Goal: Contribute content: Contribute content

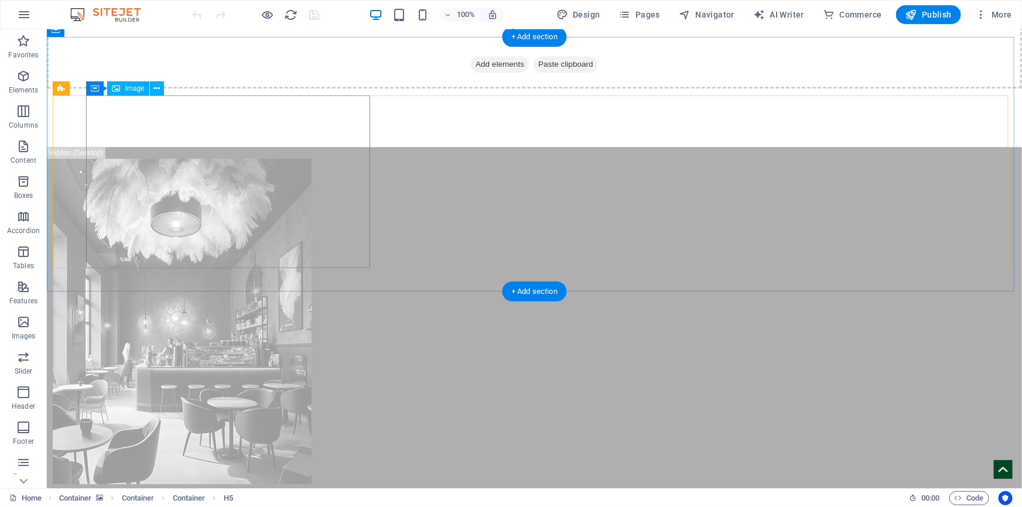
scroll to position [3834, 0]
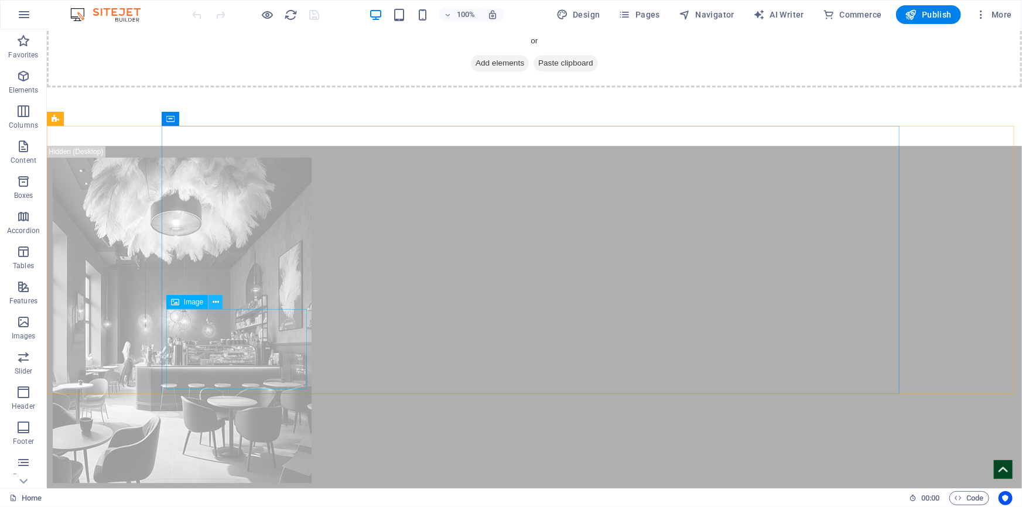
click at [214, 301] on icon at bounding box center [216, 302] width 6 height 12
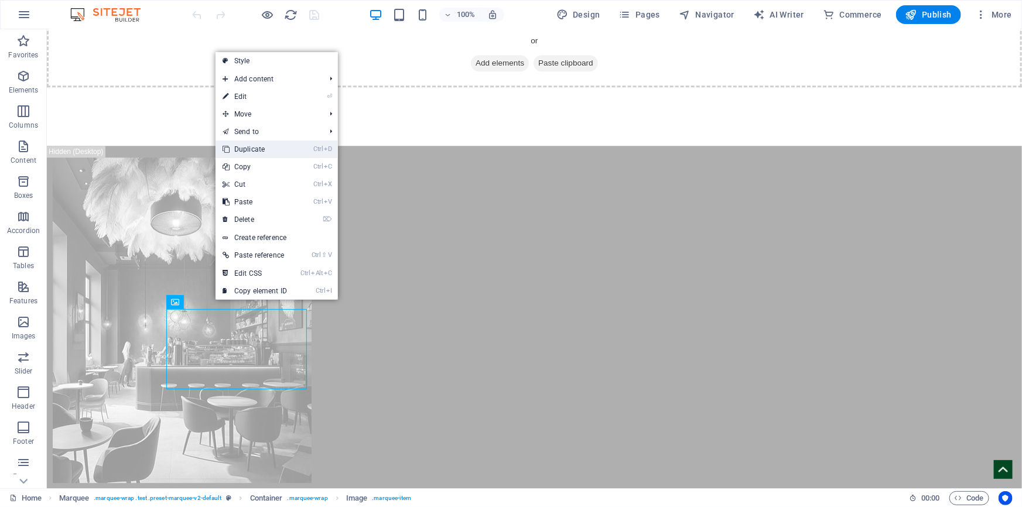
click at [262, 155] on link "Ctrl D Duplicate" at bounding box center [255, 150] width 78 height 18
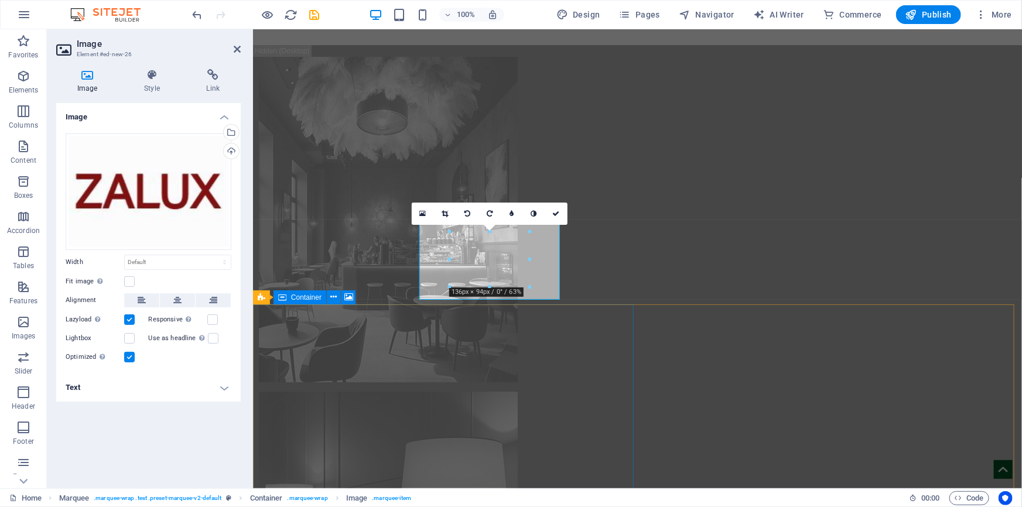
scroll to position [4088, 0]
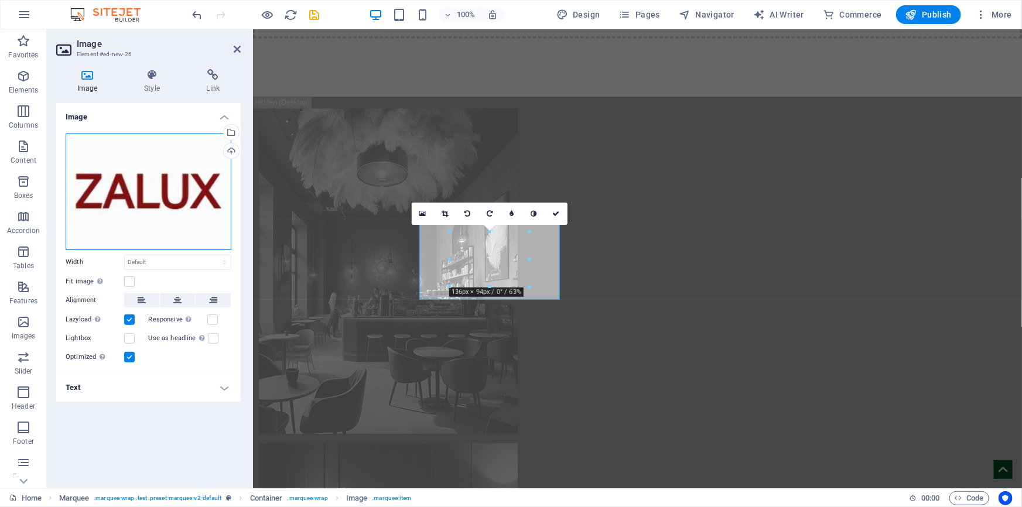
click at [138, 210] on div "Drag files here, click to choose files or select files from Files or our free s…" at bounding box center [149, 192] width 166 height 117
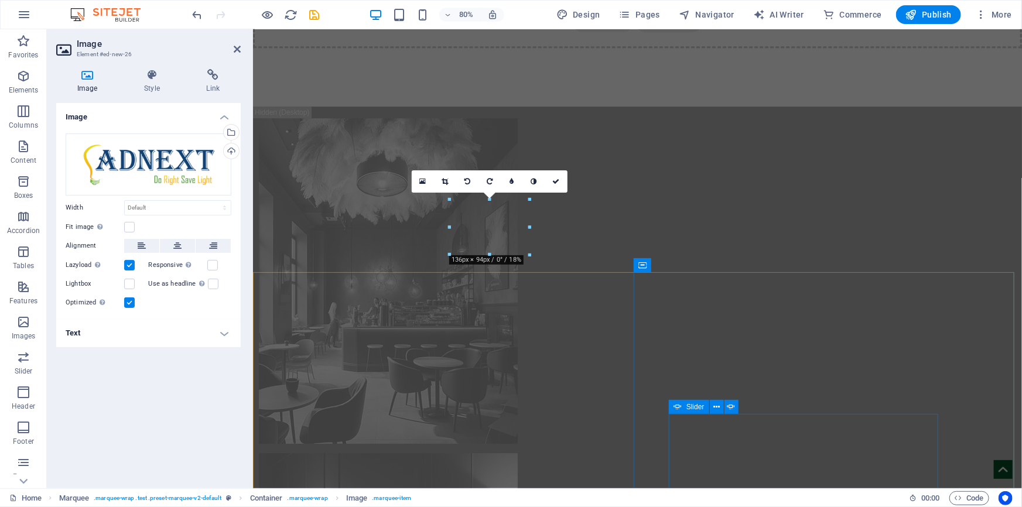
scroll to position [4119, 0]
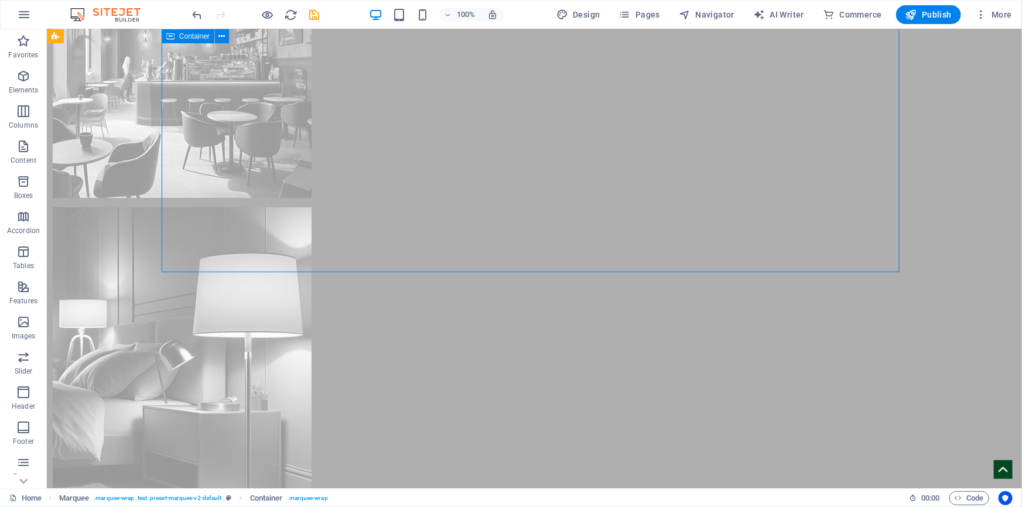
scroll to position [3956, 0]
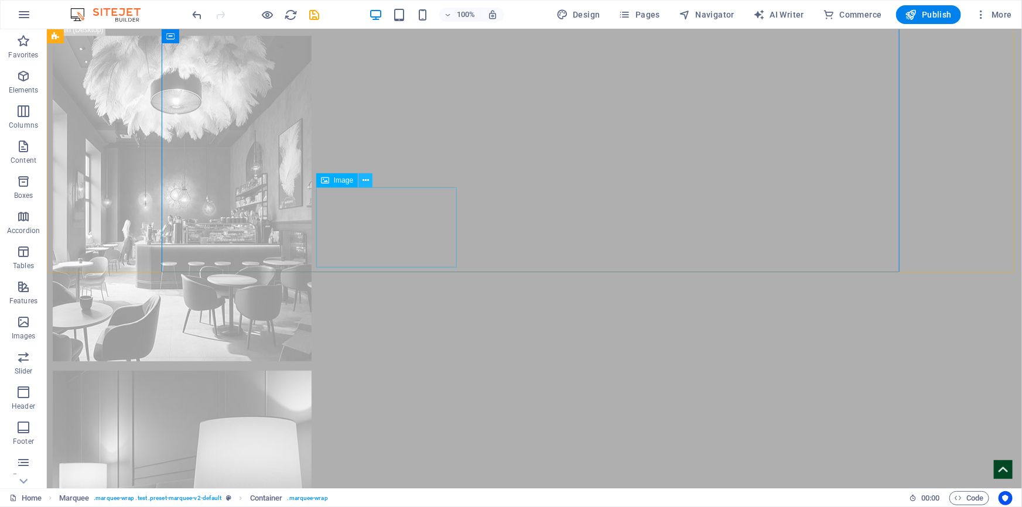
click at [367, 180] on icon at bounding box center [366, 181] width 6 height 12
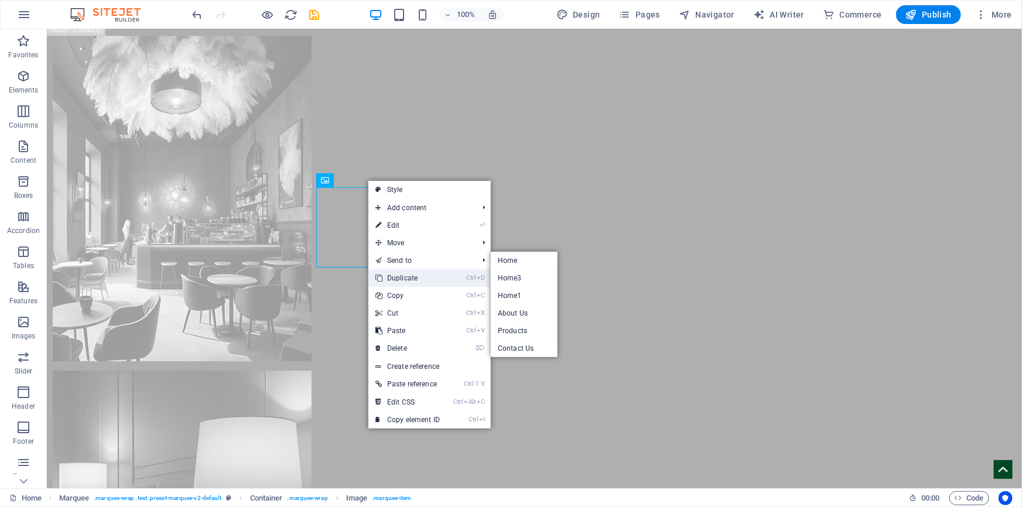
click at [413, 275] on link "Ctrl D Duplicate" at bounding box center [407, 278] width 78 height 18
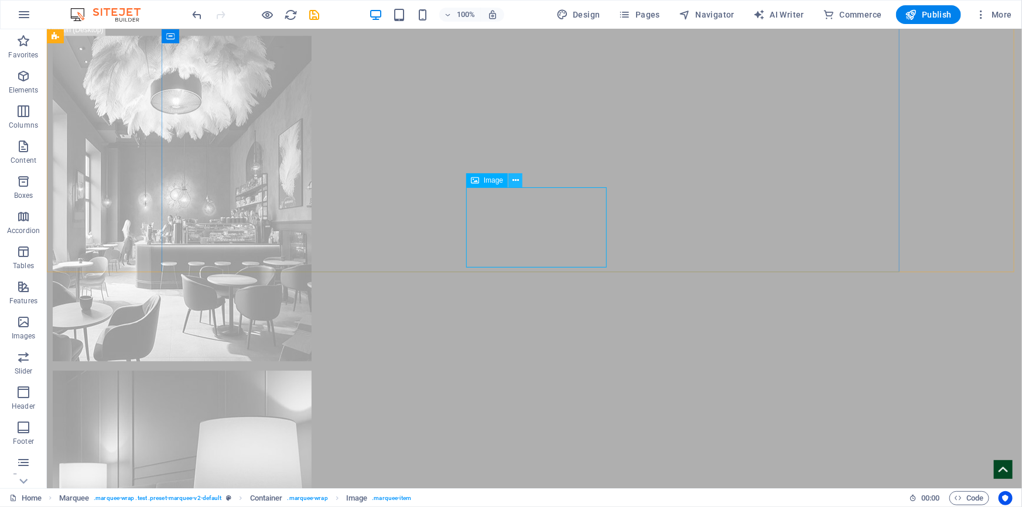
click at [515, 185] on icon at bounding box center [516, 181] width 6 height 12
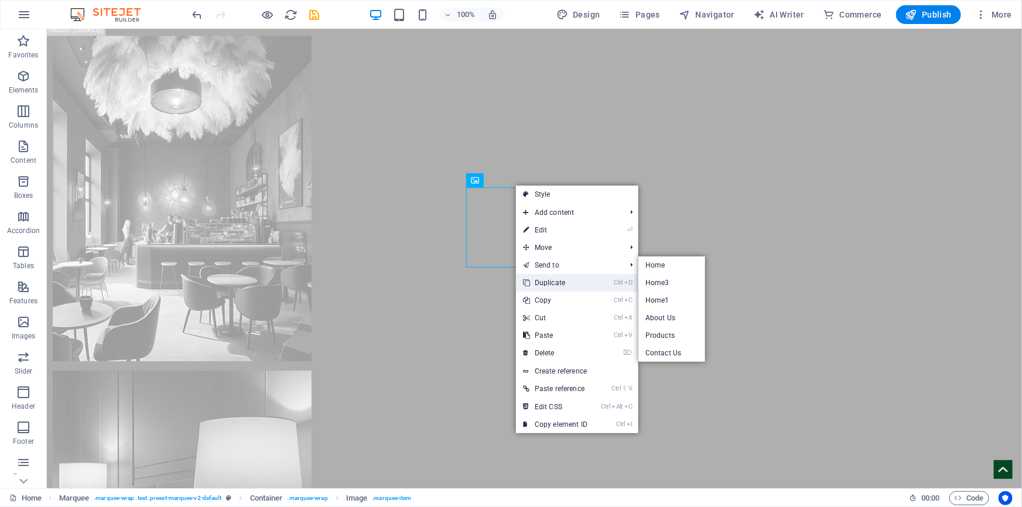
click at [558, 285] on link "Ctrl D Duplicate" at bounding box center [555, 283] width 78 height 18
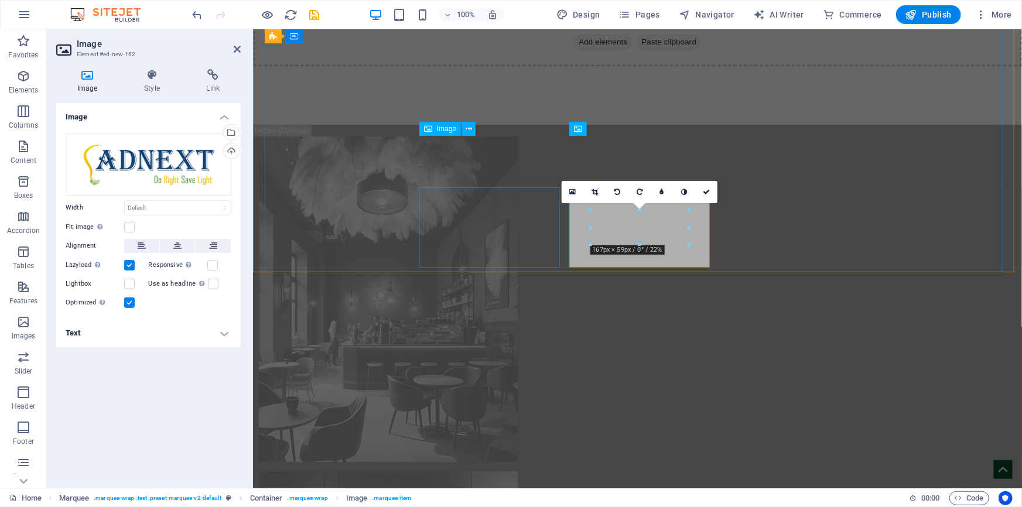
scroll to position [4119, 0]
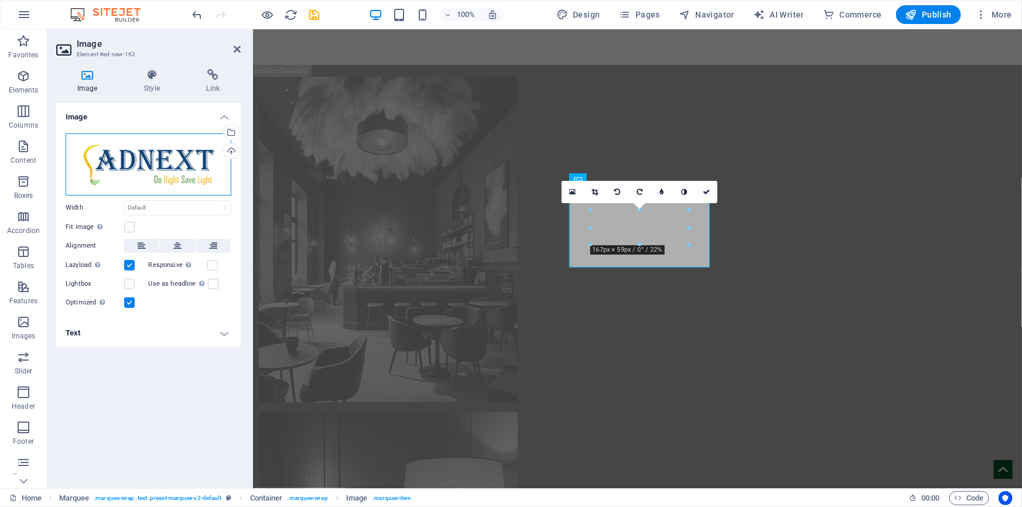
click at [148, 170] on div "Drag files here, click to choose files or select files from Files or our free s…" at bounding box center [149, 165] width 166 height 62
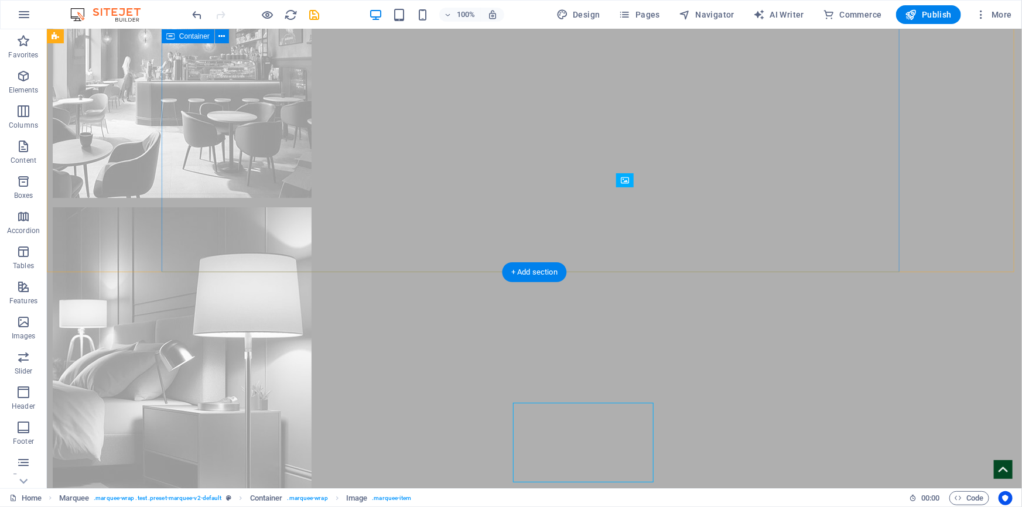
scroll to position [3956, 0]
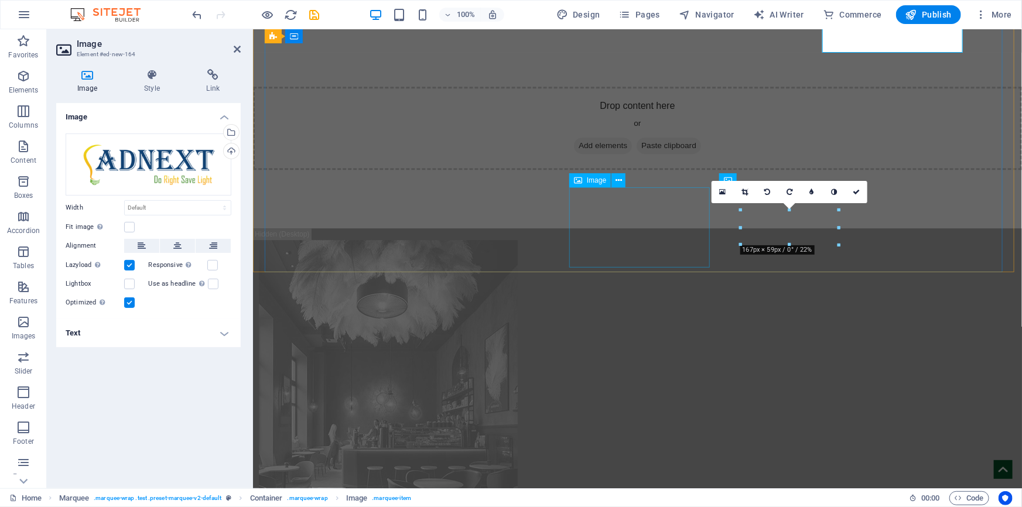
scroll to position [4119, 0]
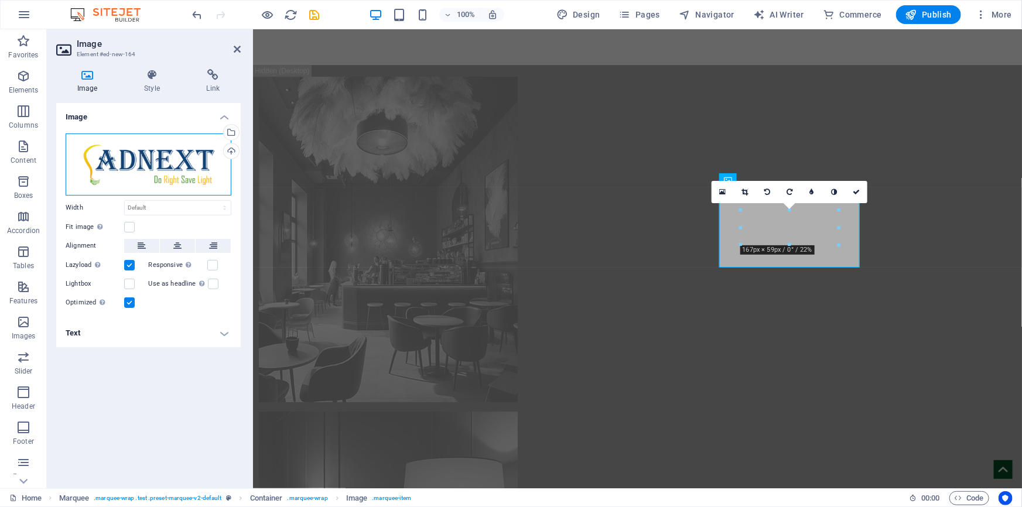
click at [139, 161] on div "Drag files here, click to choose files or select files from Files or our free s…" at bounding box center [149, 165] width 166 height 62
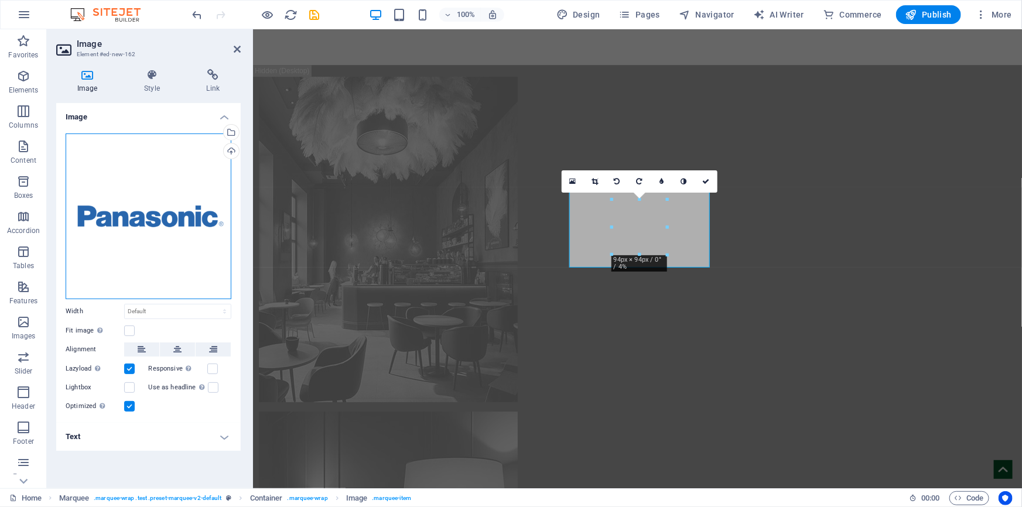
click at [158, 229] on div "Drag files here, click to choose files or select files from Files or our free s…" at bounding box center [149, 217] width 166 height 166
drag, startPoint x: 16, startPoint y: 173, endPoint x: 160, endPoint y: 233, distance: 156.0
click at [160, 233] on div "Drag files here, click to choose files or select files from Files or our free s…" at bounding box center [149, 217] width 166 height 166
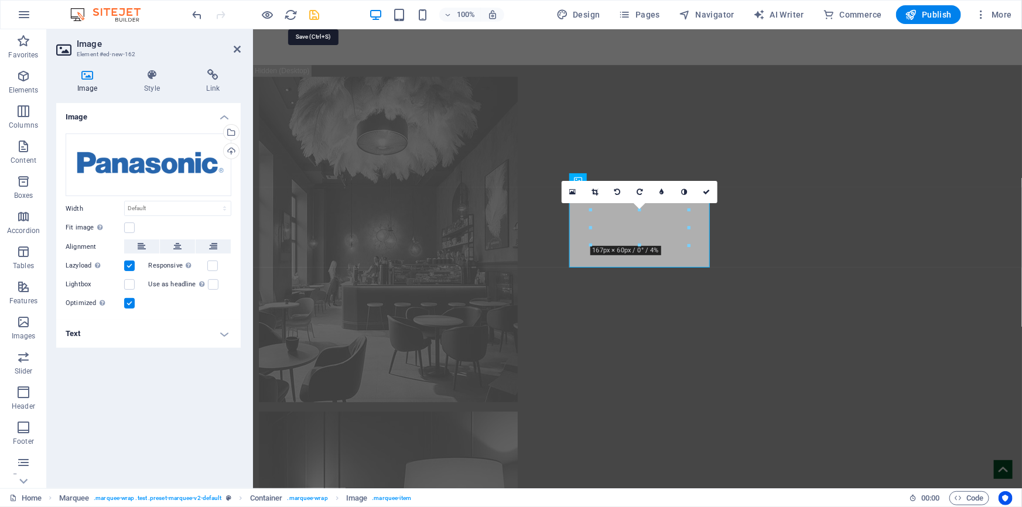
click at [316, 16] on icon "save" at bounding box center [314, 14] width 13 height 13
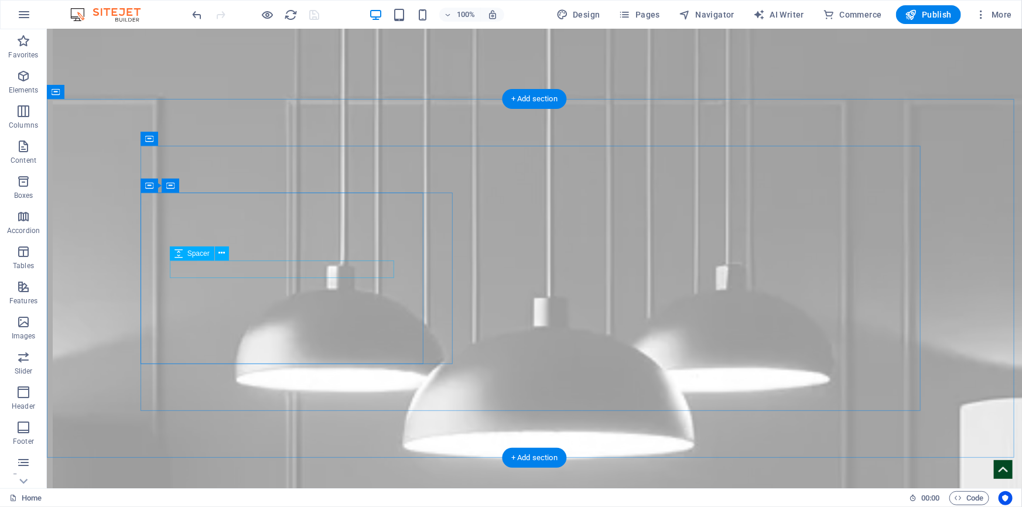
scroll to position [4787, 0]
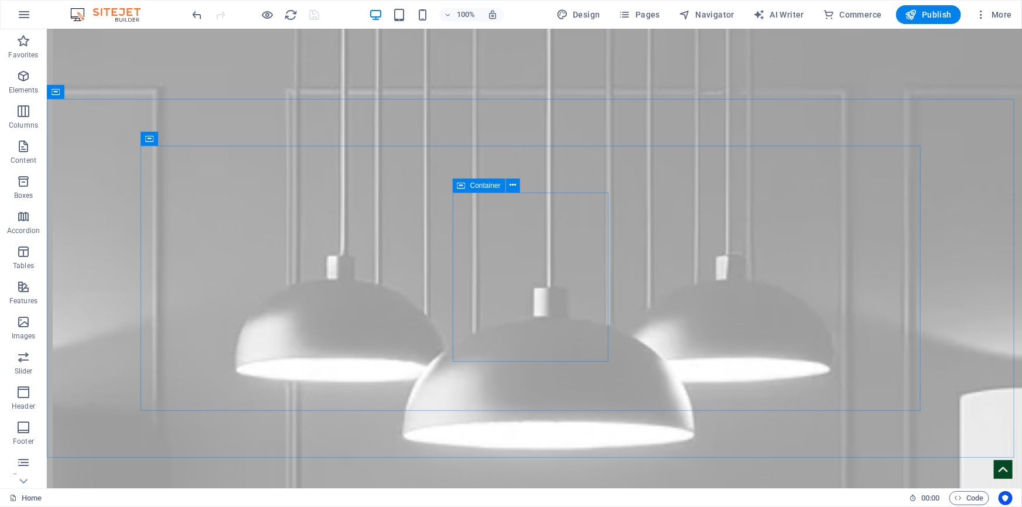
click at [459, 182] on icon at bounding box center [462, 186] width 8 height 14
click at [481, 186] on span "Container" at bounding box center [485, 185] width 30 height 7
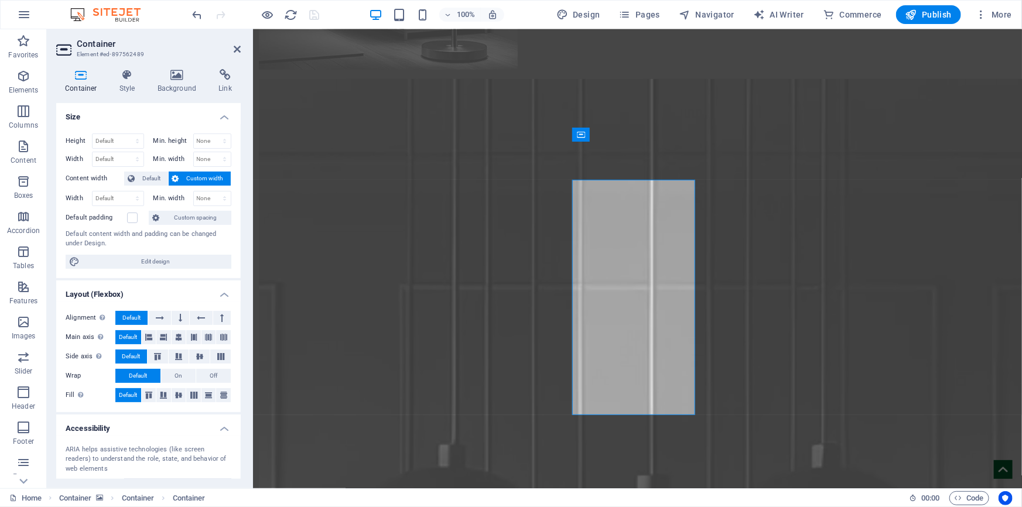
scroll to position [5035, 0]
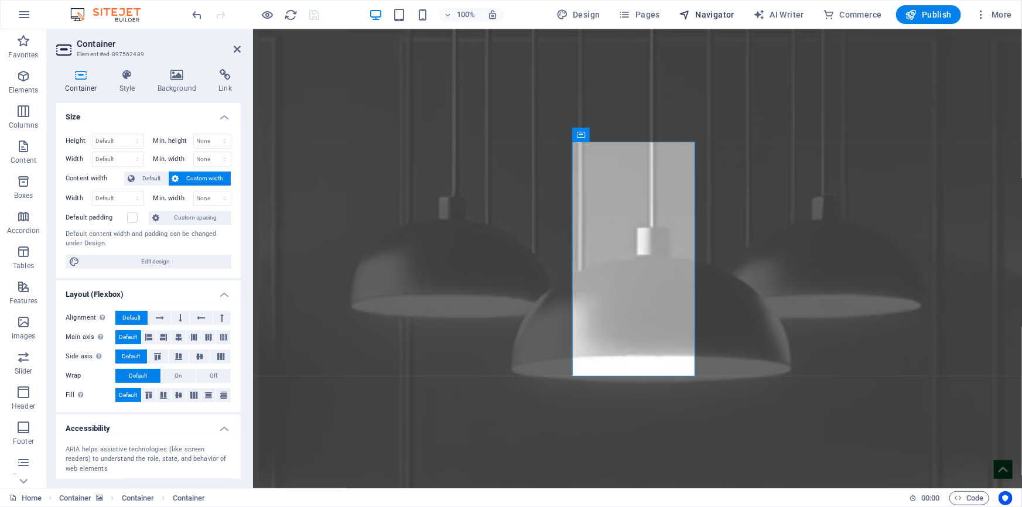
click at [728, 13] on span "Navigator" at bounding box center [707, 15] width 56 height 12
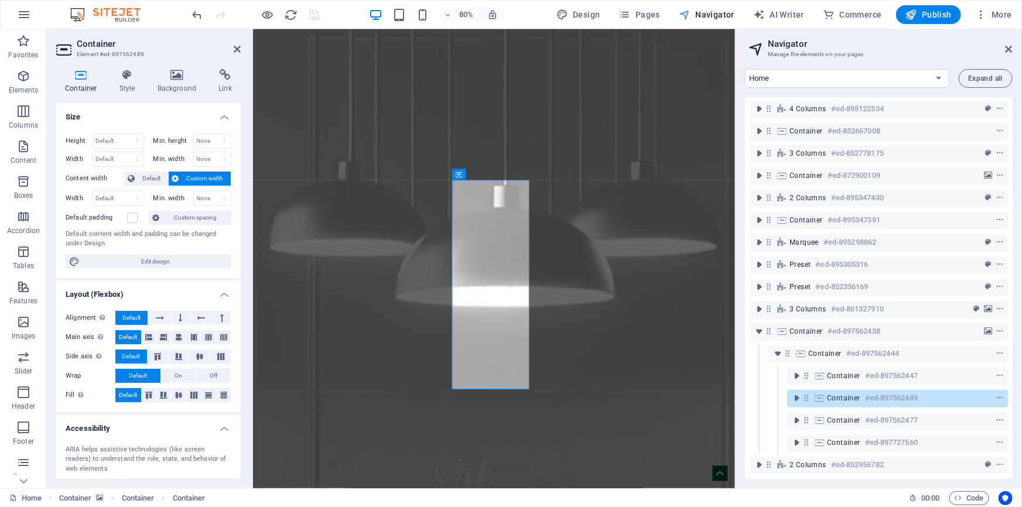
scroll to position [208, 0]
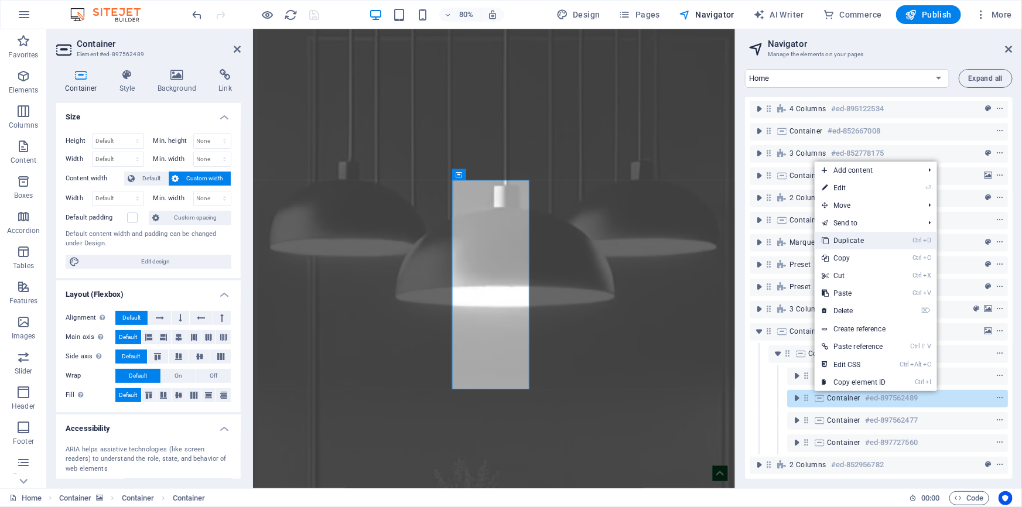
click at [875, 240] on link "Ctrl D Duplicate" at bounding box center [854, 241] width 78 height 18
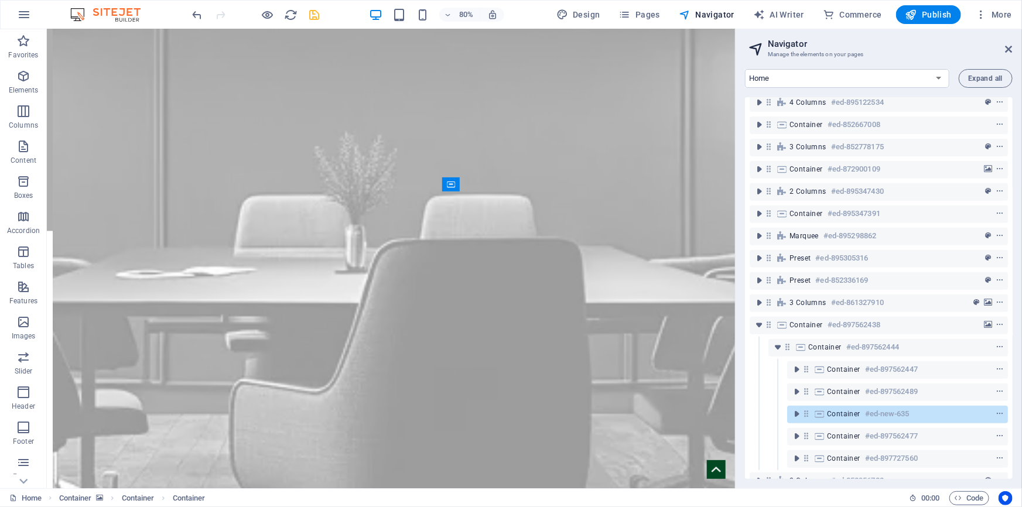
scroll to position [5079, 0]
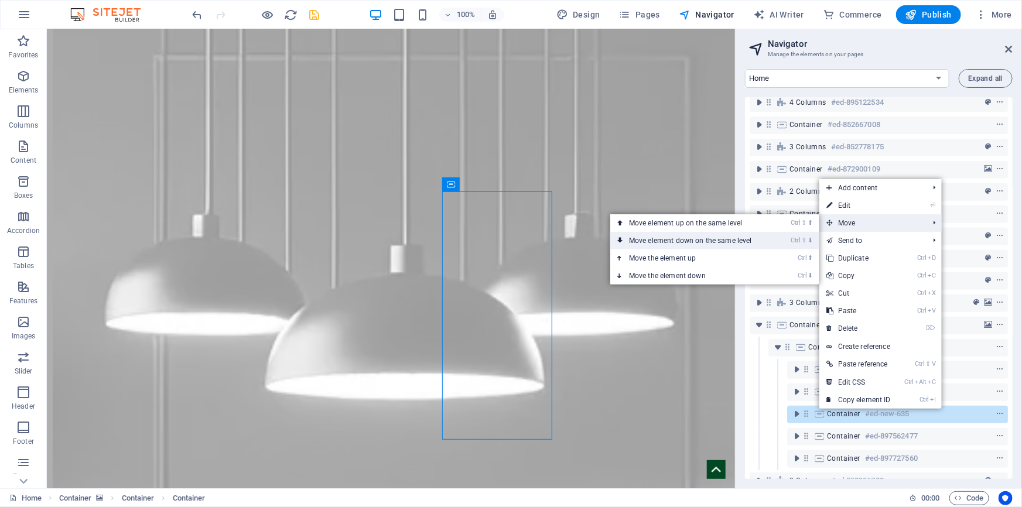
click at [699, 246] on link "Ctrl ⇧ ⬇ Move element down on the same level" at bounding box center [692, 241] width 165 height 18
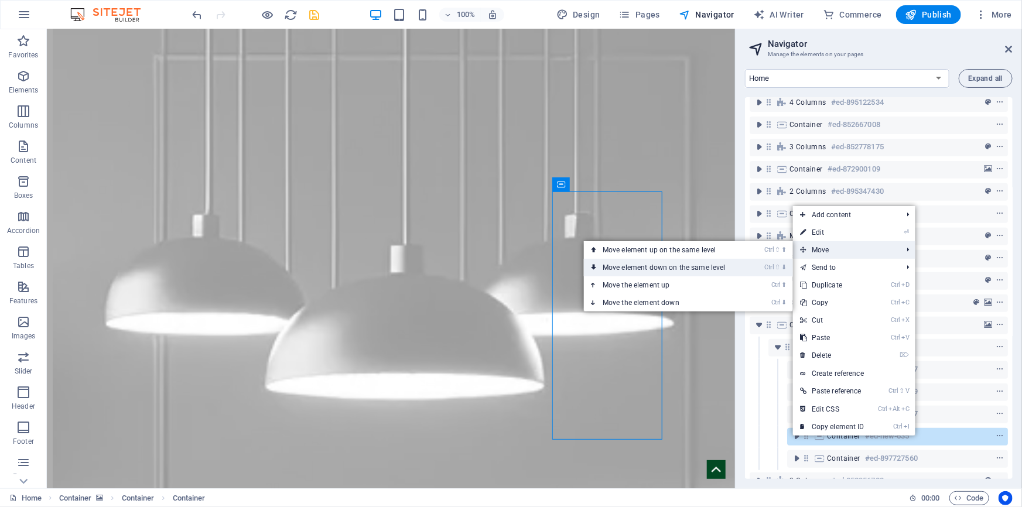
click at [671, 269] on link "Ctrl ⇧ ⬇ Move element down on the same level" at bounding box center [666, 268] width 165 height 18
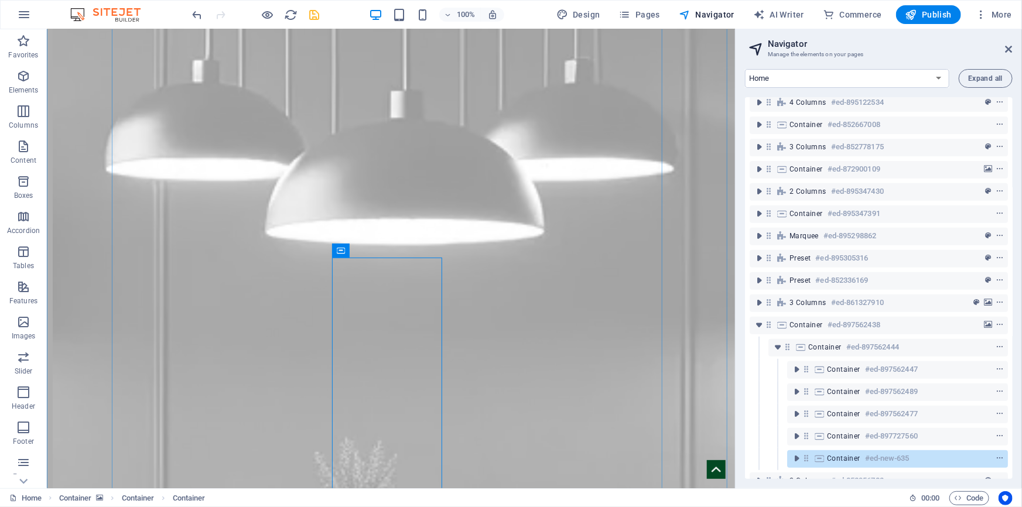
scroll to position [5345, 0]
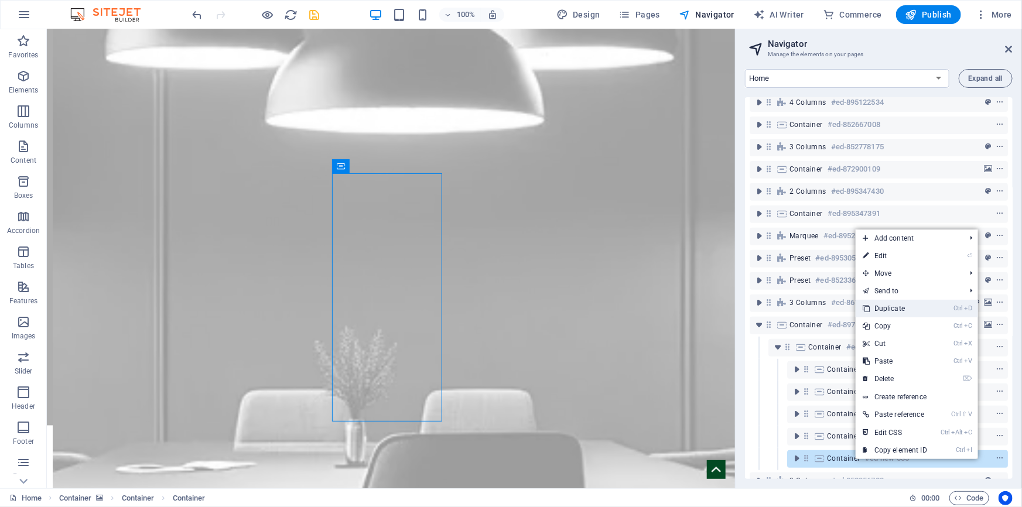
click at [893, 310] on link "Ctrl D Duplicate" at bounding box center [895, 309] width 78 height 18
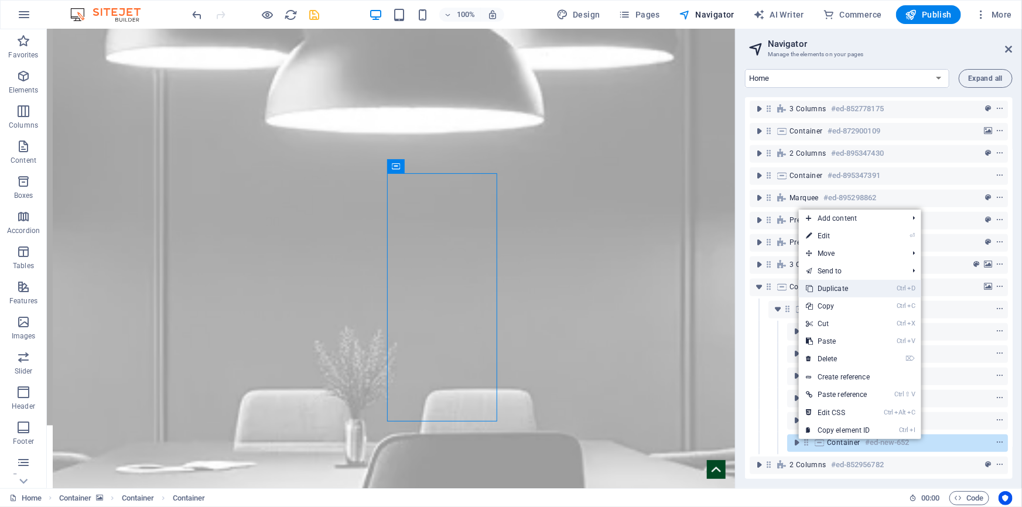
click at [841, 291] on link "Ctrl D Duplicate" at bounding box center [838, 289] width 78 height 18
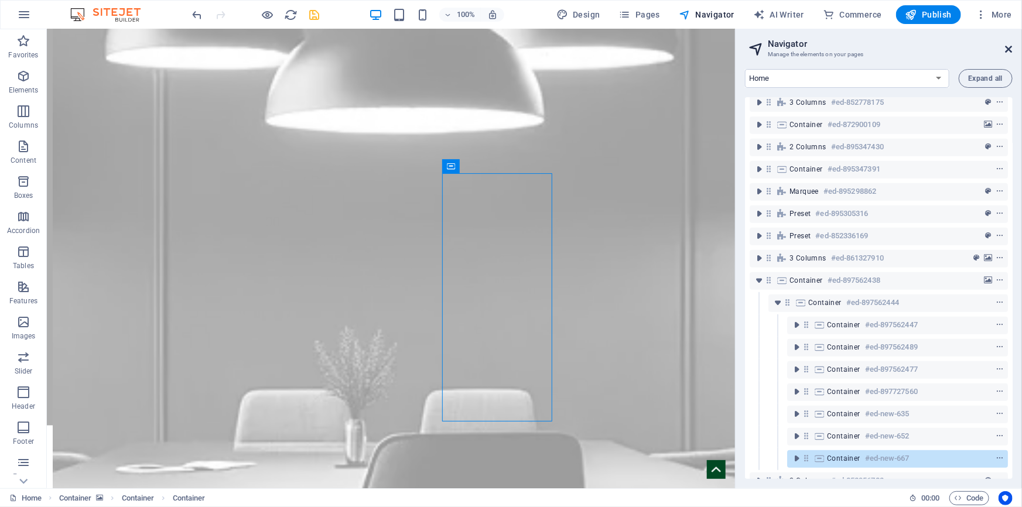
click at [1009, 49] on icon at bounding box center [1009, 49] width 7 height 9
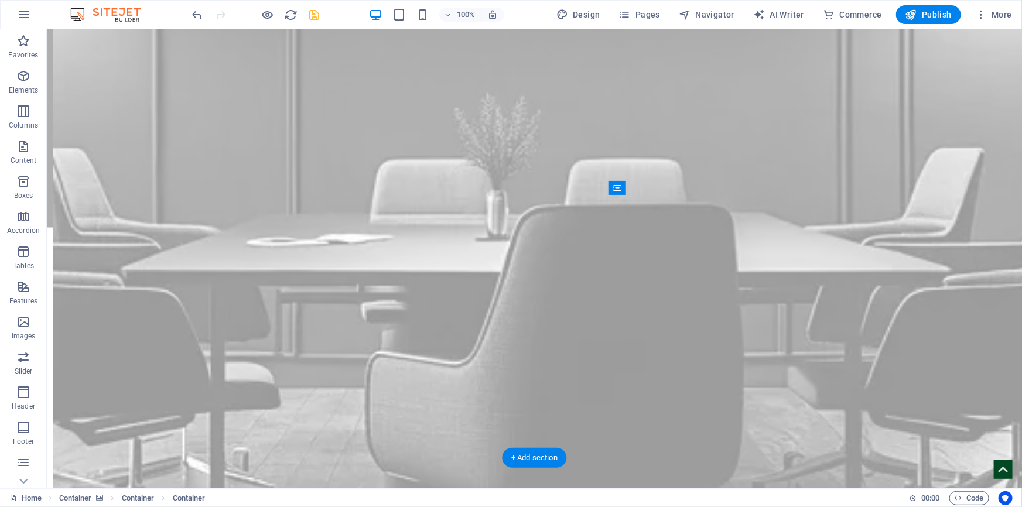
scroll to position [4898, 0]
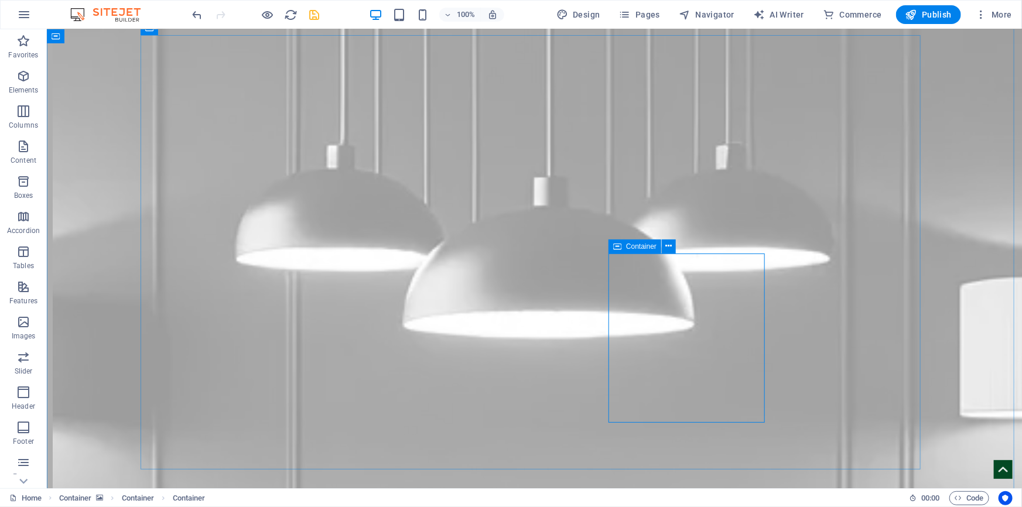
click at [639, 247] on span "Container" at bounding box center [641, 246] width 30 height 7
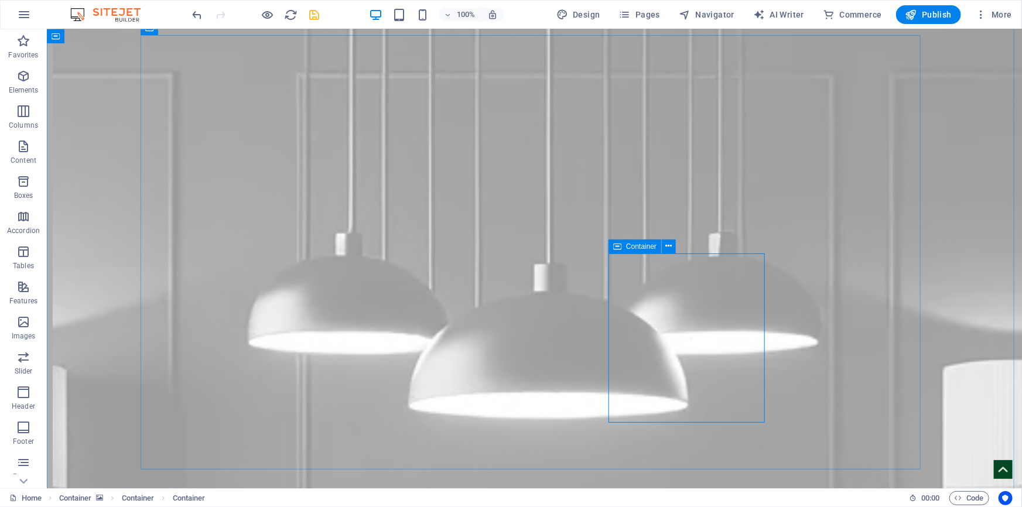
scroll to position [5028, 0]
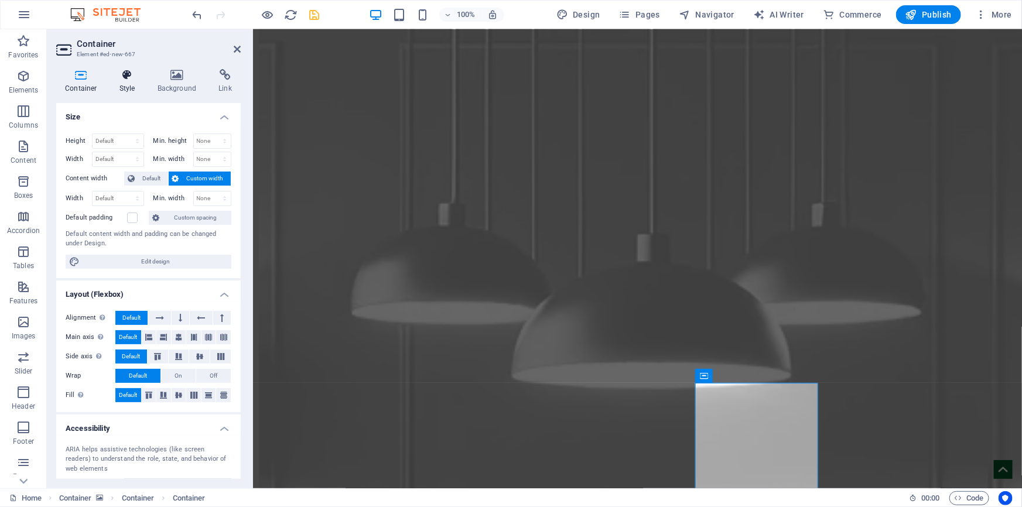
click at [126, 84] on h4 "Style" at bounding box center [130, 81] width 38 height 25
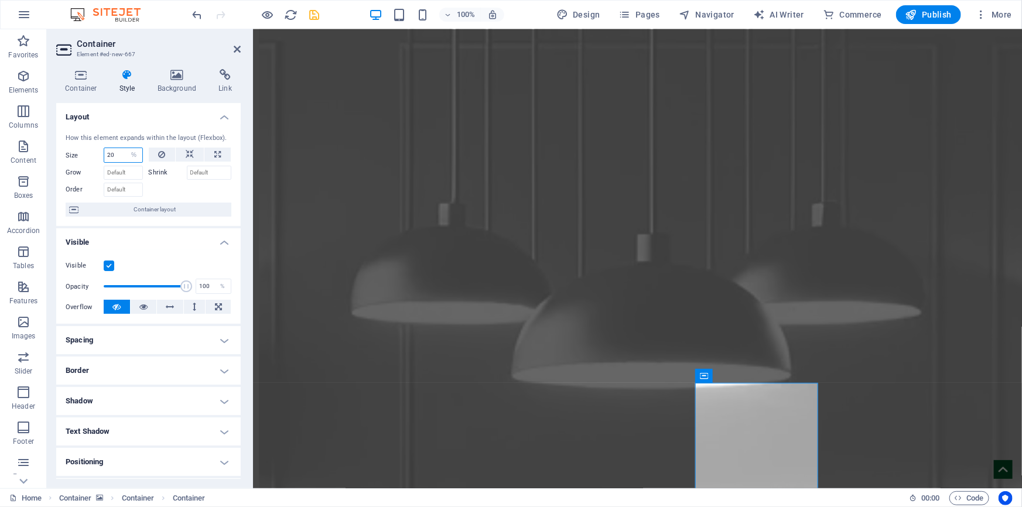
drag, startPoint x: 111, startPoint y: 156, endPoint x: 104, endPoint y: 155, distance: 7.8
click at [104, 155] on input "20" at bounding box center [123, 155] width 38 height 14
drag, startPoint x: 112, startPoint y: 152, endPoint x: 100, endPoint y: 152, distance: 12.3
click at [100, 152] on div "Size 20 Default auto px % 1/1 1/2 1/3 1/4 1/5 1/6 1/7 1/8 1/9 1/10" at bounding box center [104, 155] width 77 height 15
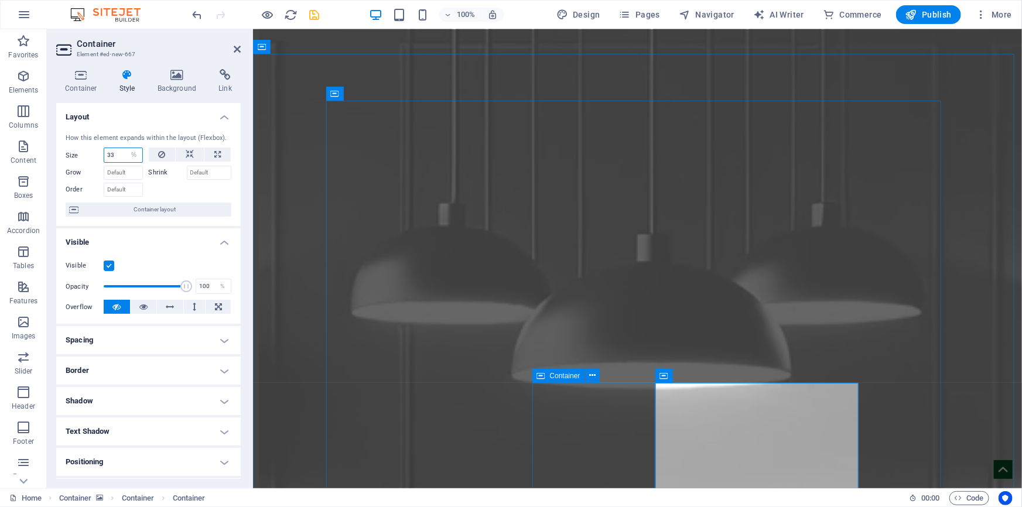
click at [555, 375] on span "Container" at bounding box center [565, 376] width 30 height 7
type input "33"
click at [555, 375] on span "Container" at bounding box center [565, 376] width 30 height 7
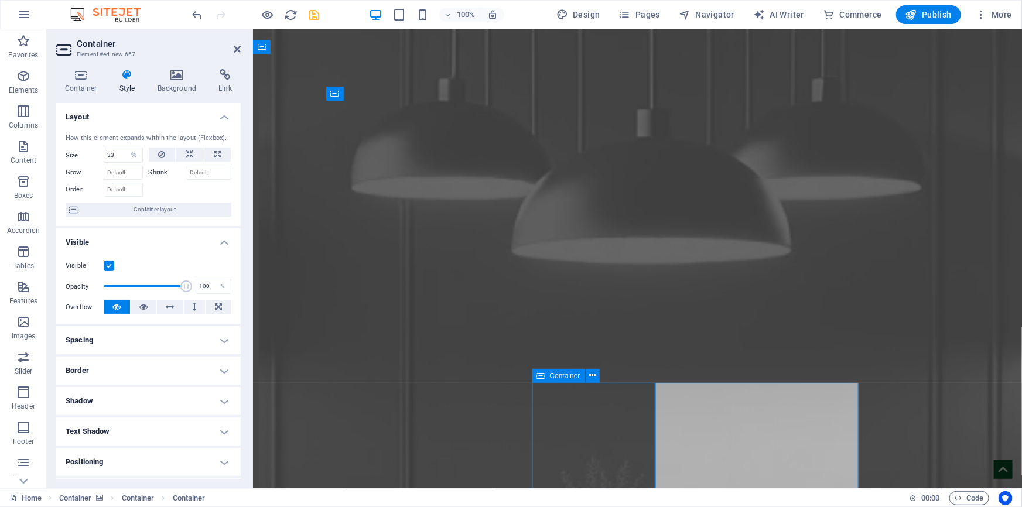
select select "%"
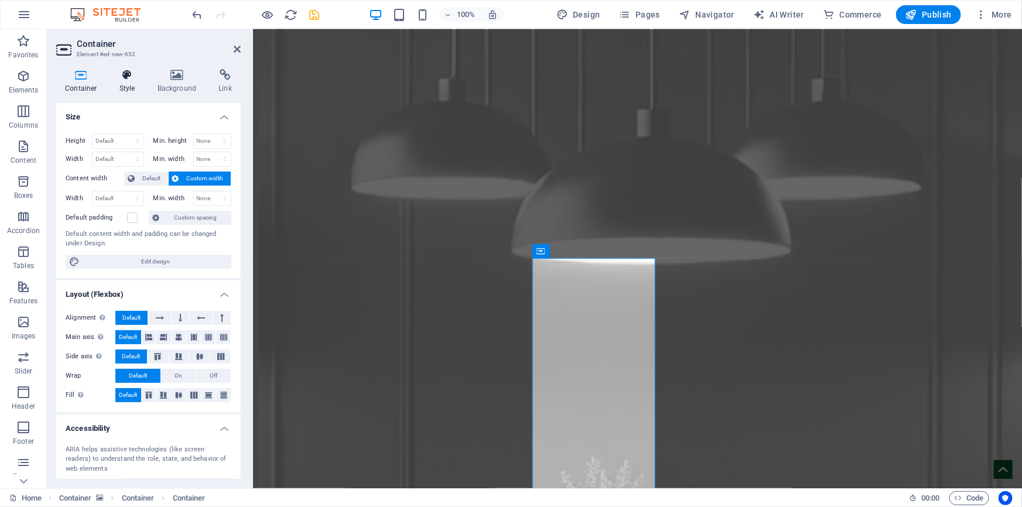
click at [126, 90] on h4 "Style" at bounding box center [130, 81] width 38 height 25
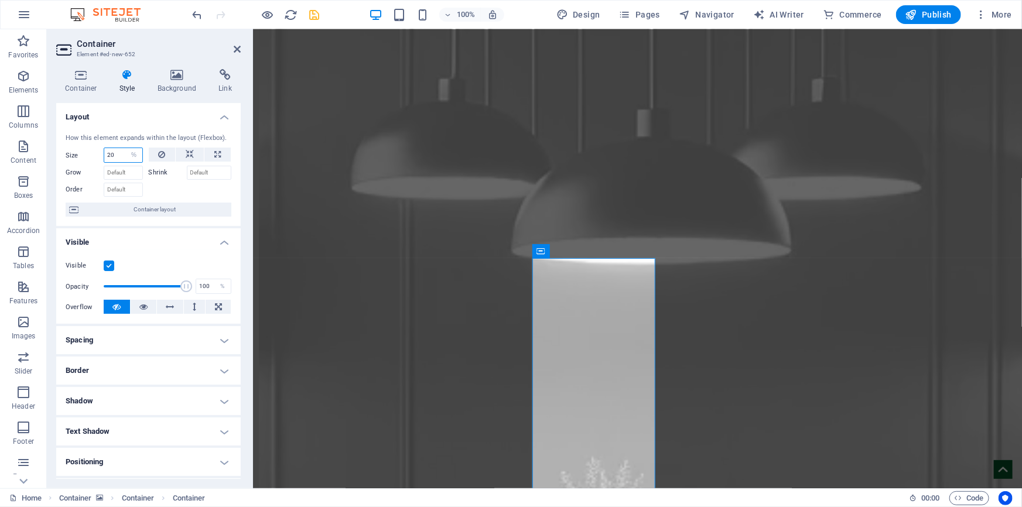
drag, startPoint x: 114, startPoint y: 156, endPoint x: 103, endPoint y: 156, distance: 11.1
click at [104, 156] on input "20" at bounding box center [123, 155] width 38 height 14
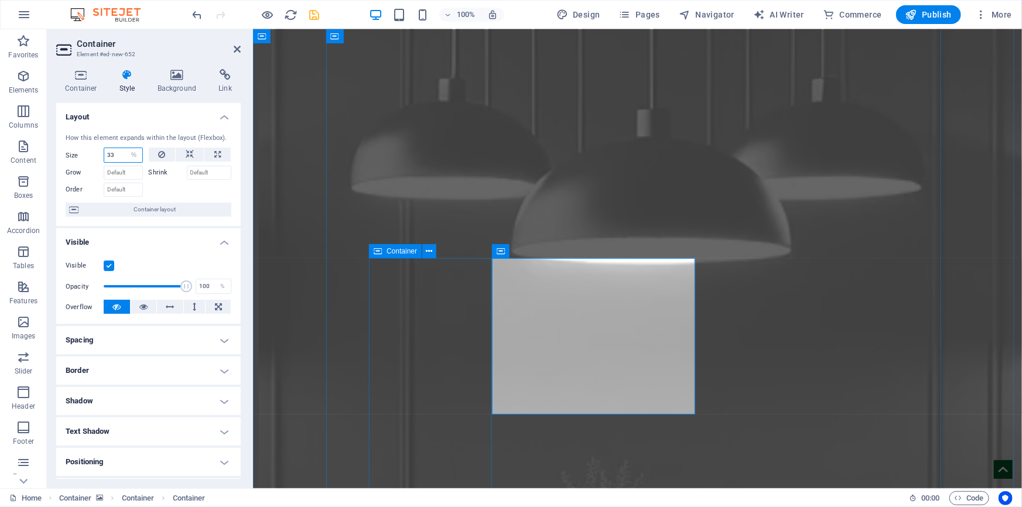
click at [391, 251] on span "Container" at bounding box center [402, 251] width 30 height 7
type input "33"
click at [391, 251] on span "Container" at bounding box center [402, 251] width 30 height 7
select select "%"
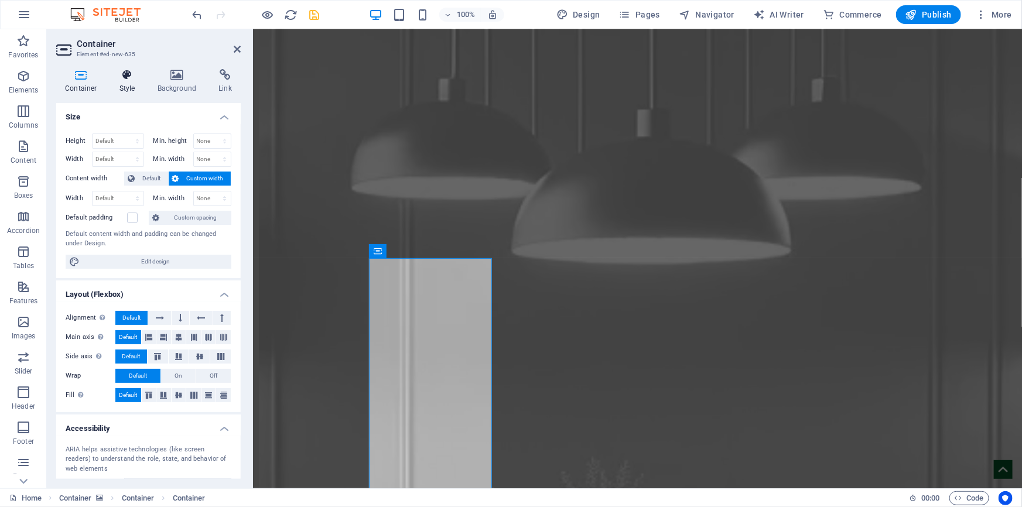
click at [121, 85] on h4 "Style" at bounding box center [130, 81] width 38 height 25
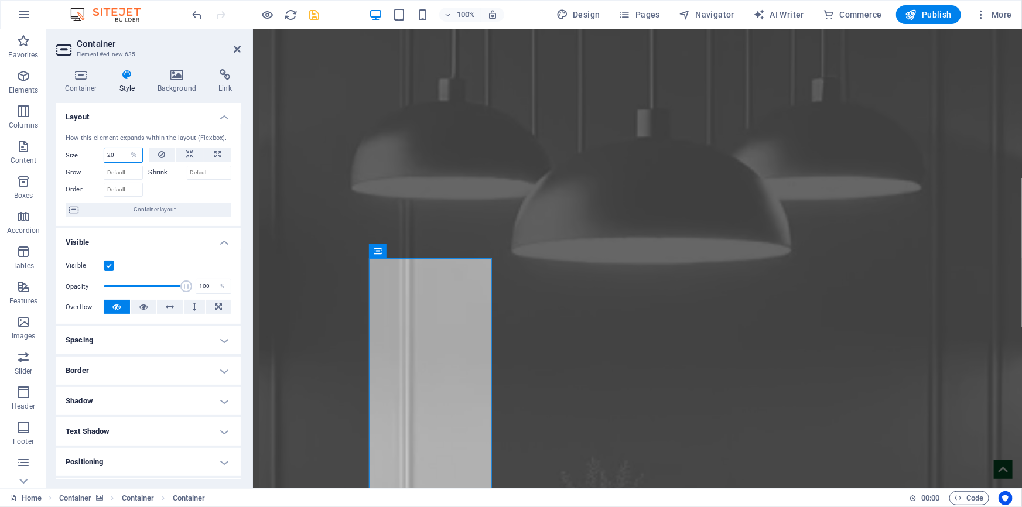
drag, startPoint x: 114, startPoint y: 152, endPoint x: 104, endPoint y: 152, distance: 10.0
click at [104, 152] on input "20" at bounding box center [123, 155] width 38 height 14
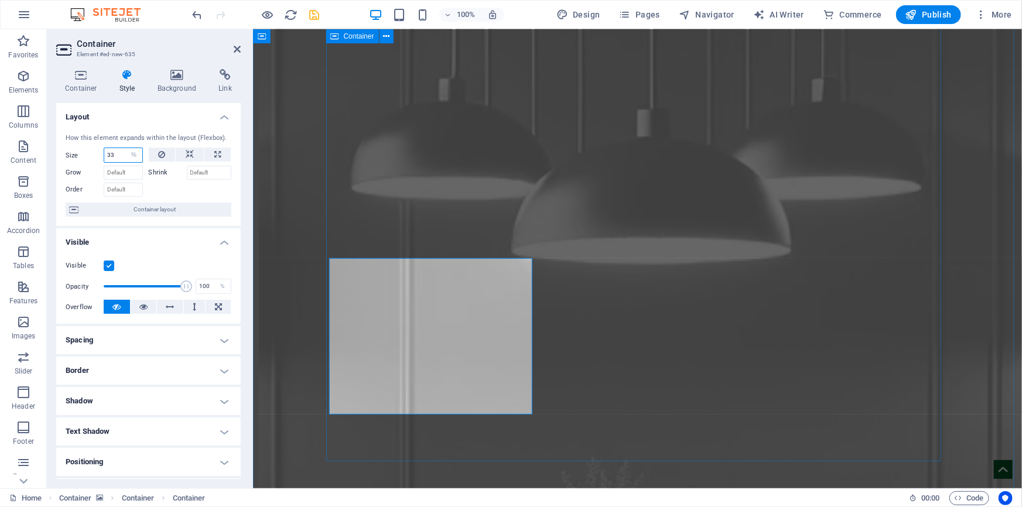
type input "33"
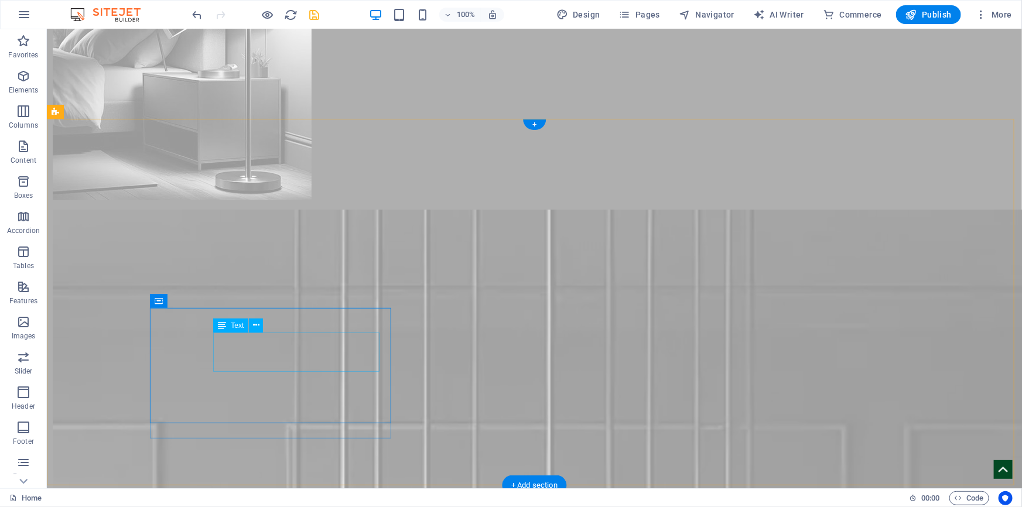
scroll to position [4358, 0]
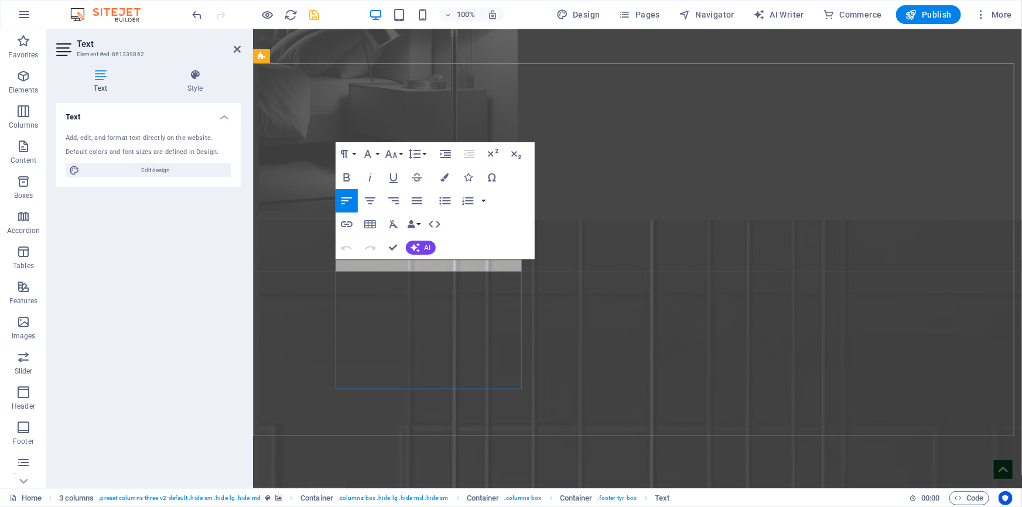
copy span "BRANCH 2 ([GEOGRAPHIC_DATA])"
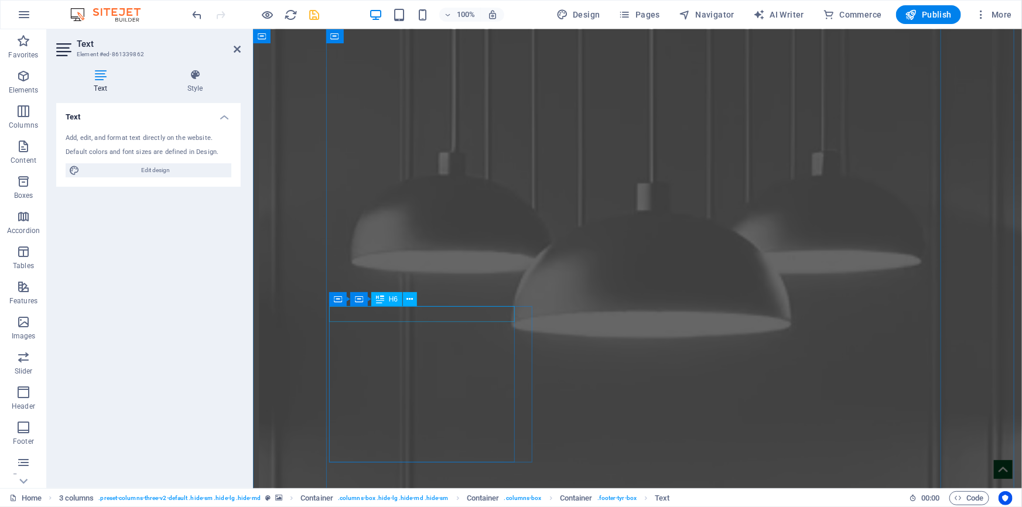
scroll to position [5126, 0]
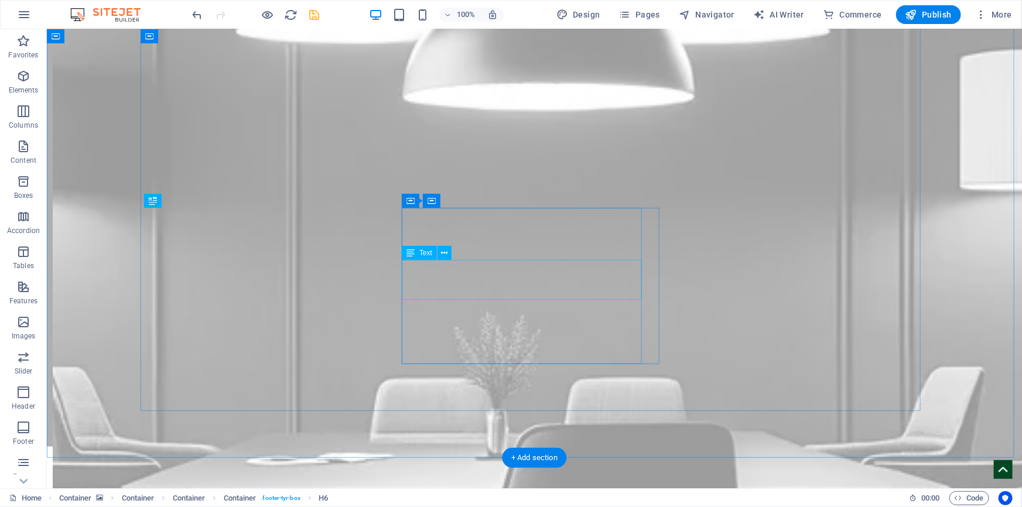
scroll to position [4905, 0]
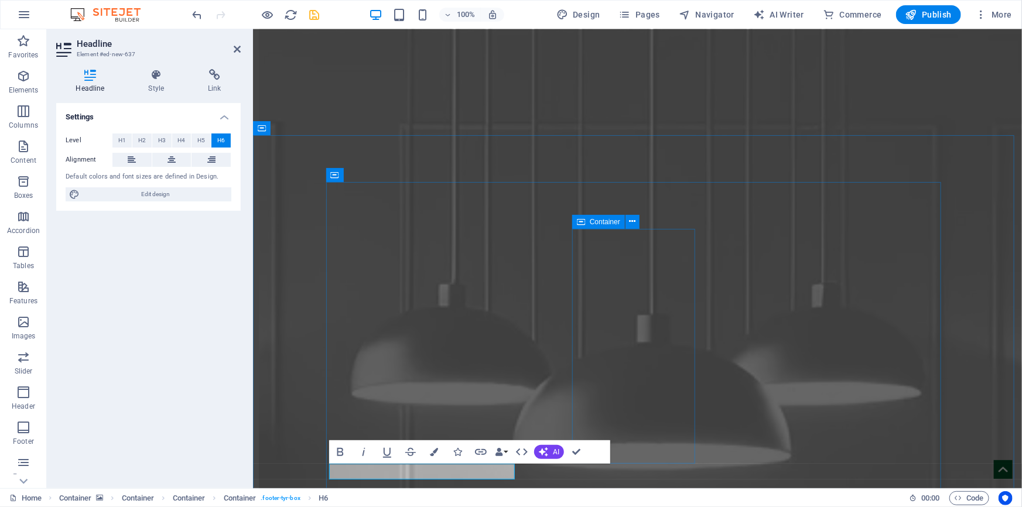
scroll to position [4681, 0]
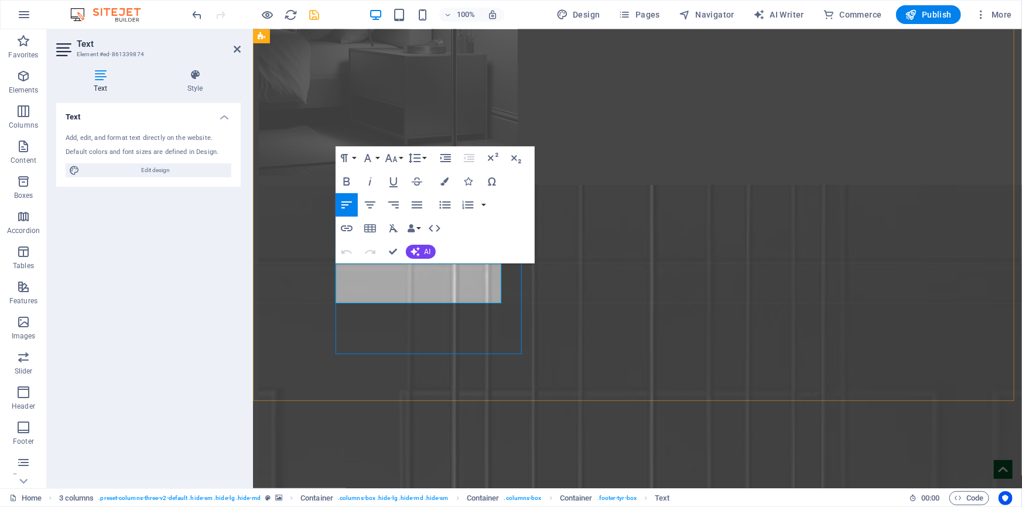
copy div "Marhaba Trade Electrical Materials [STREET_ADDRESS]."
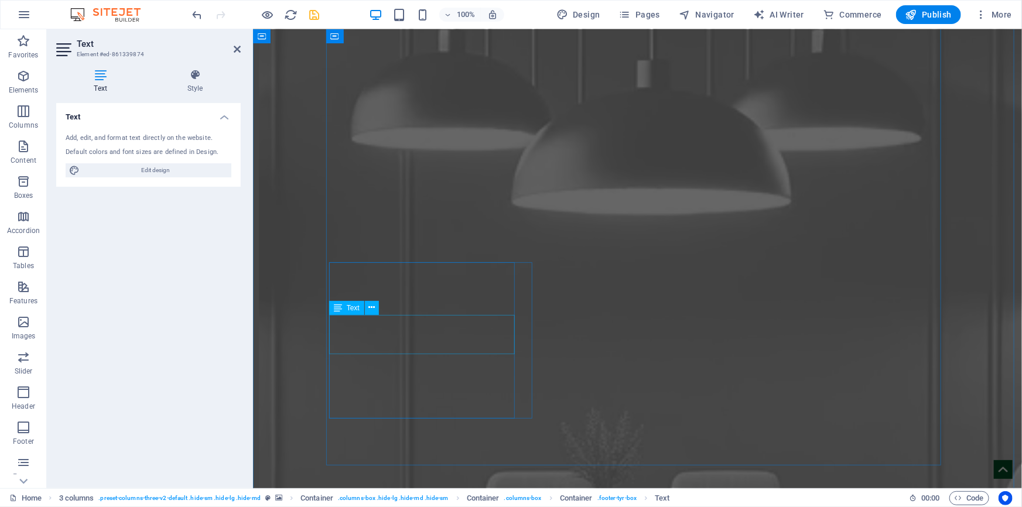
scroll to position [5203, 0]
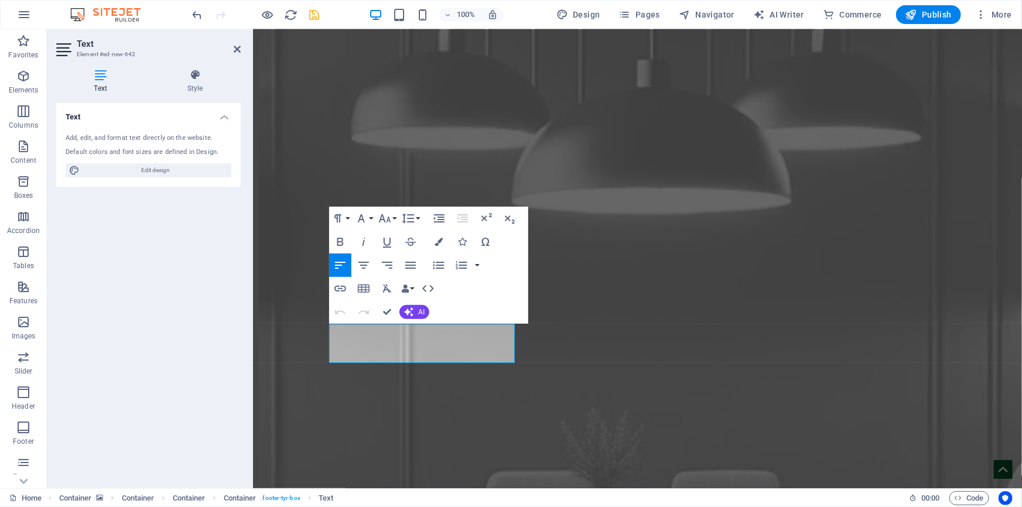
scroll to position [5140, 0]
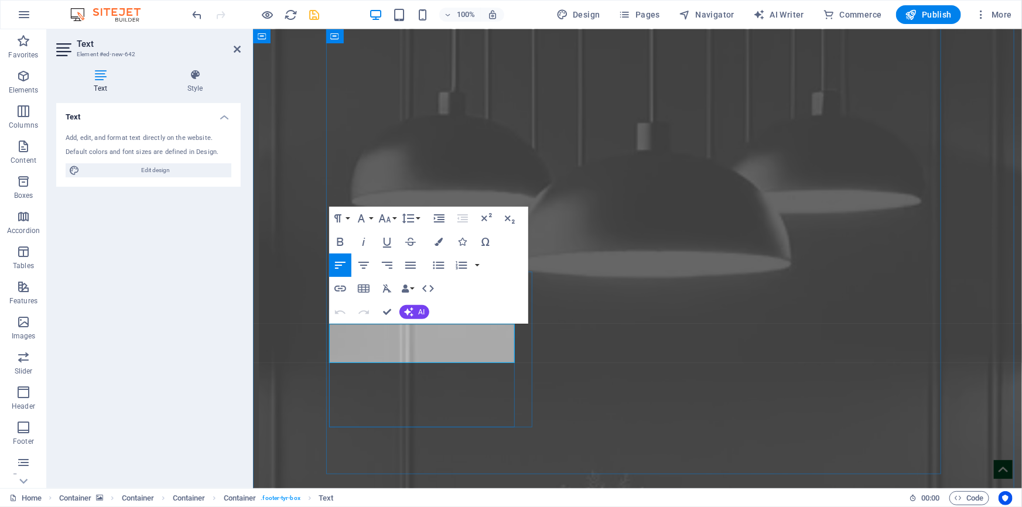
click at [439, 245] on icon "button" at bounding box center [439, 242] width 8 height 8
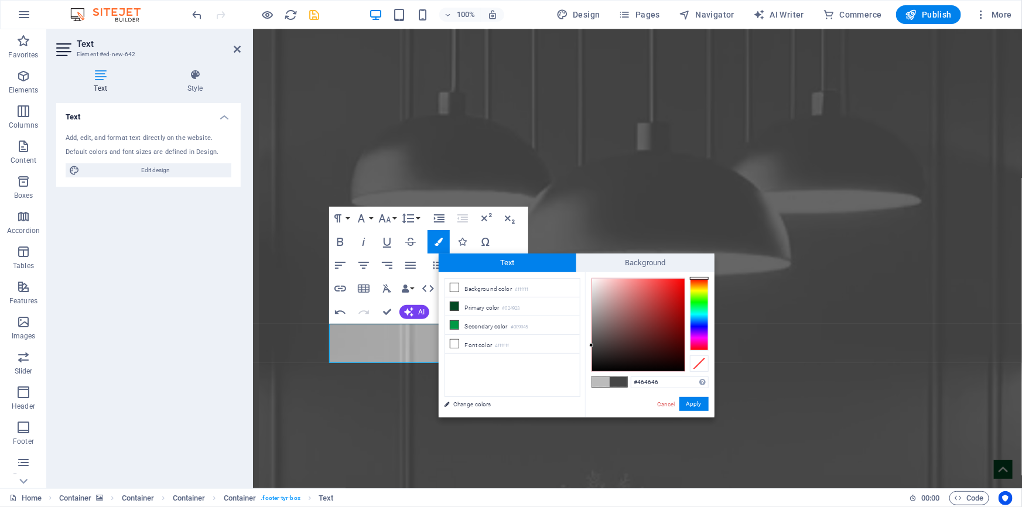
click at [598, 383] on span at bounding box center [601, 382] width 18 height 10
type input "#bbbbbb"
click at [699, 404] on button "Apply" at bounding box center [694, 404] width 29 height 14
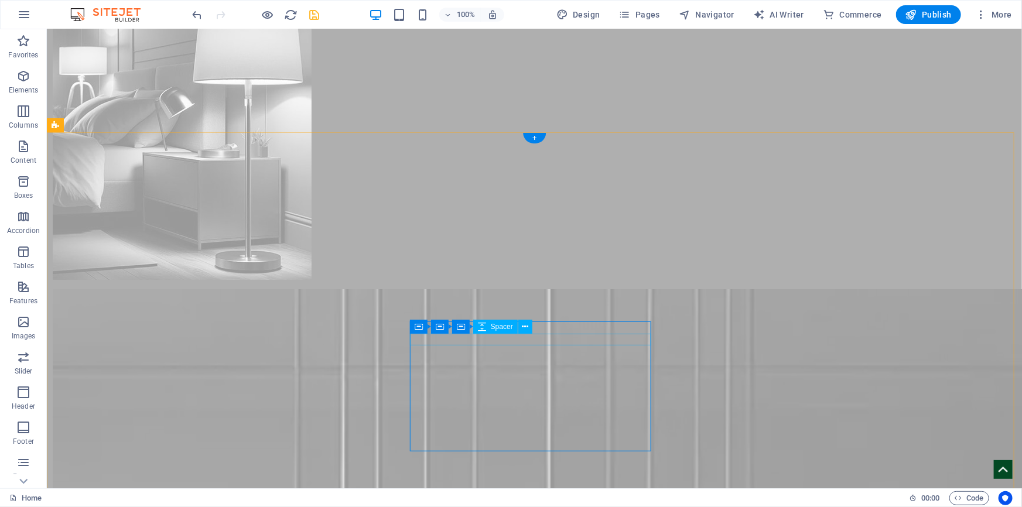
scroll to position [4532, 0]
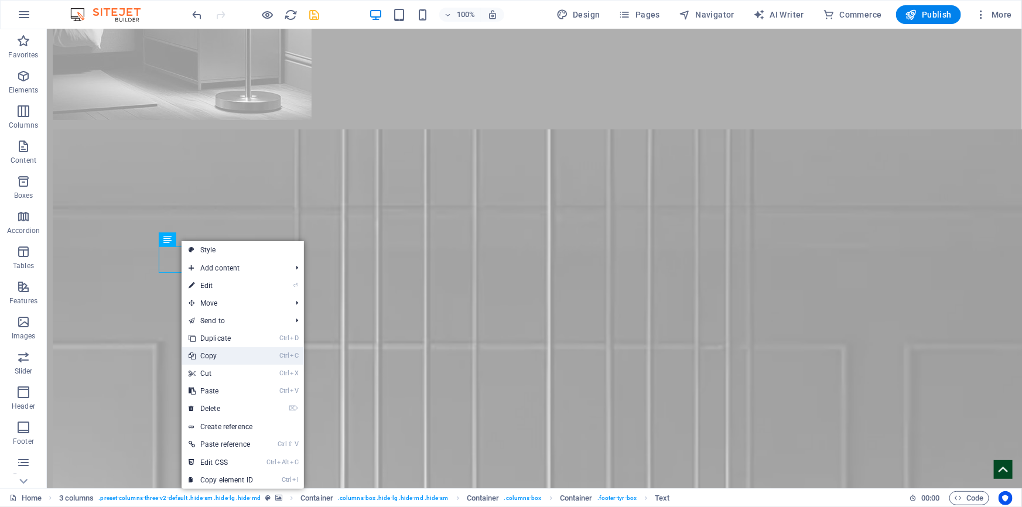
click at [223, 354] on link "Ctrl C Copy" at bounding box center [221, 356] width 78 height 18
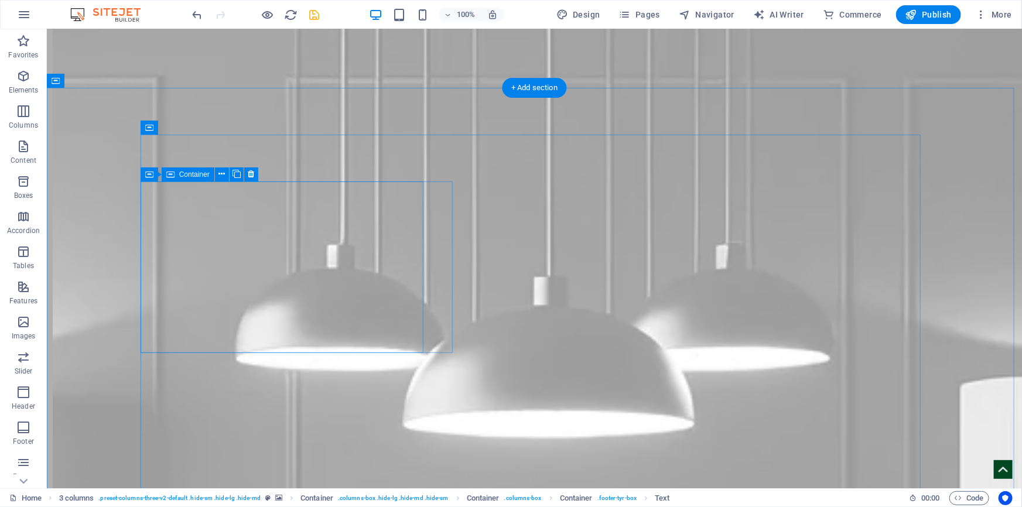
scroll to position [4944, 0]
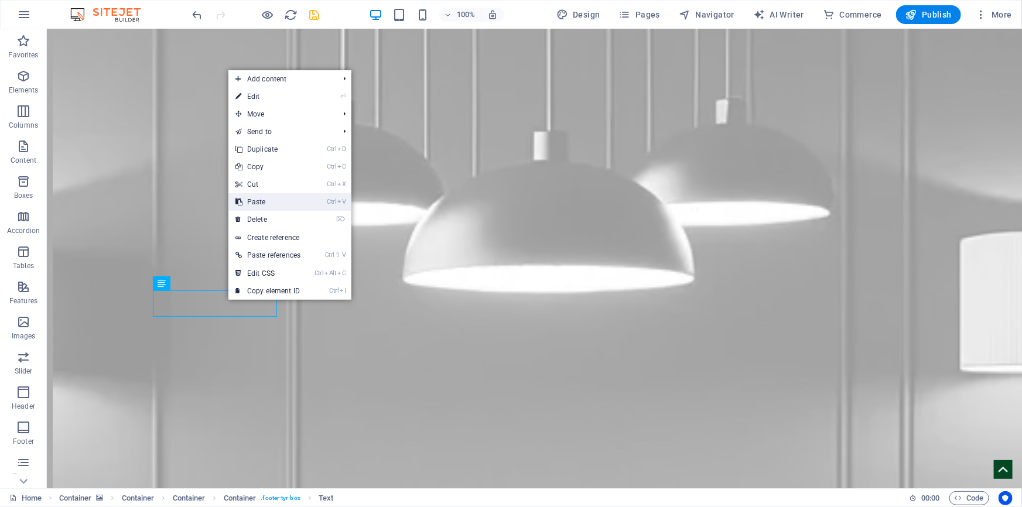
click at [278, 206] on link "Ctrl V Paste" at bounding box center [267, 202] width 79 height 18
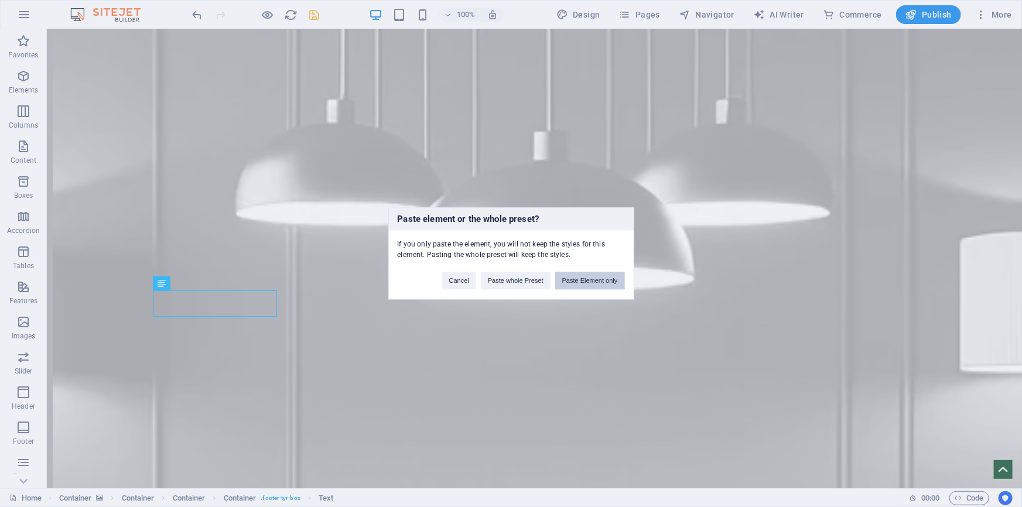
click at [590, 285] on button "Paste Element only" at bounding box center [590, 281] width 70 height 18
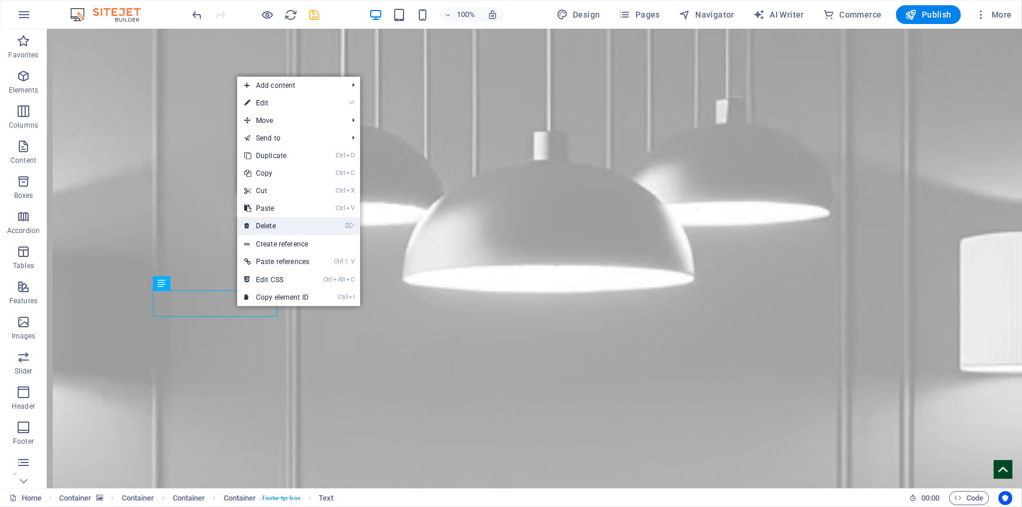
click at [279, 230] on link "⌦ Delete" at bounding box center [276, 226] width 79 height 18
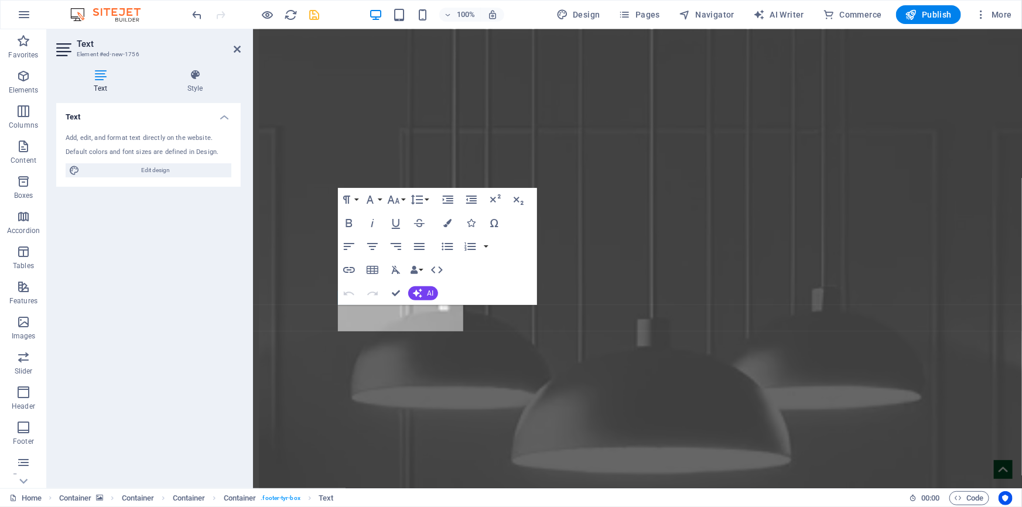
scroll to position [5203, 0]
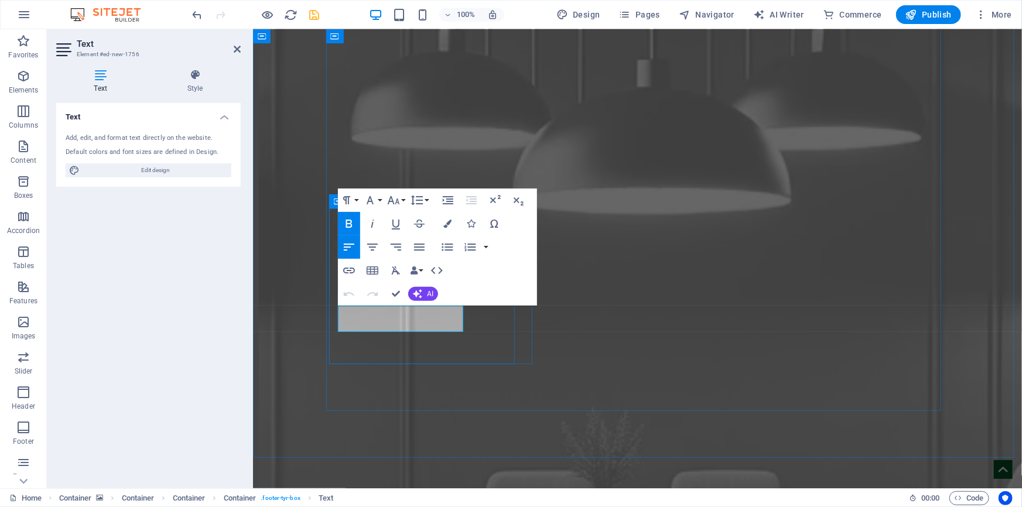
drag, startPoint x: 345, startPoint y: 326, endPoint x: 462, endPoint y: 330, distance: 117.2
click at [454, 223] on button "Colors" at bounding box center [447, 223] width 22 height 23
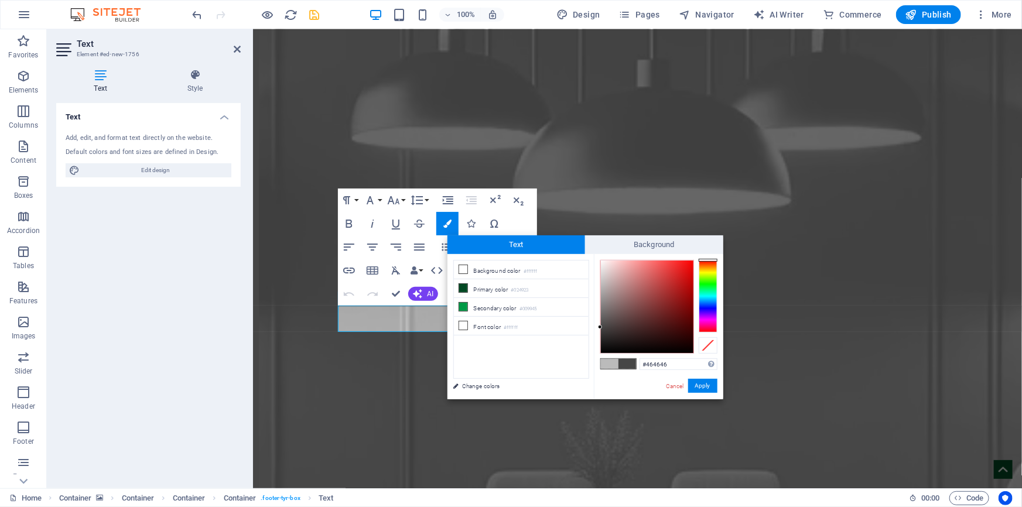
click at [608, 364] on span at bounding box center [610, 364] width 18 height 10
type input "#bbbbbb"
click at [699, 381] on button "Apply" at bounding box center [702, 386] width 29 height 14
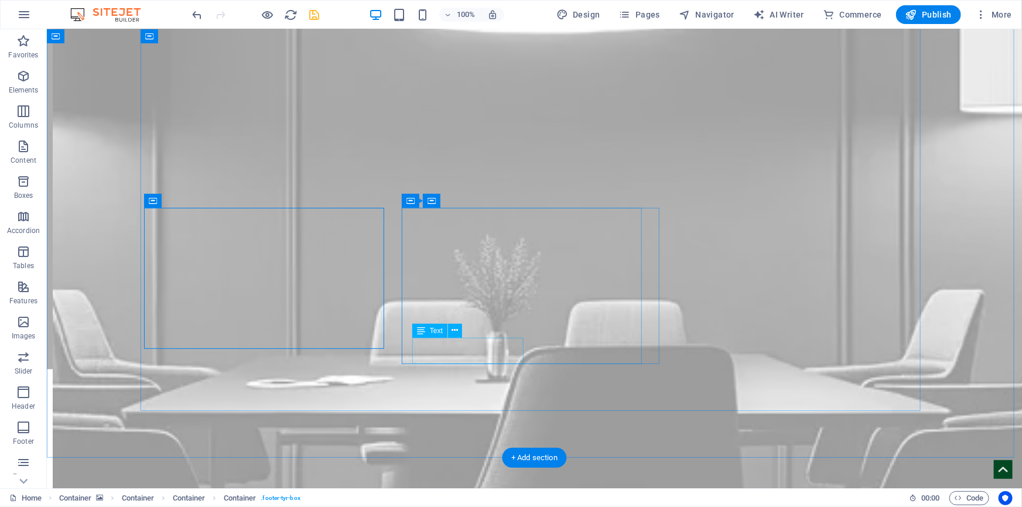
scroll to position [4905, 0]
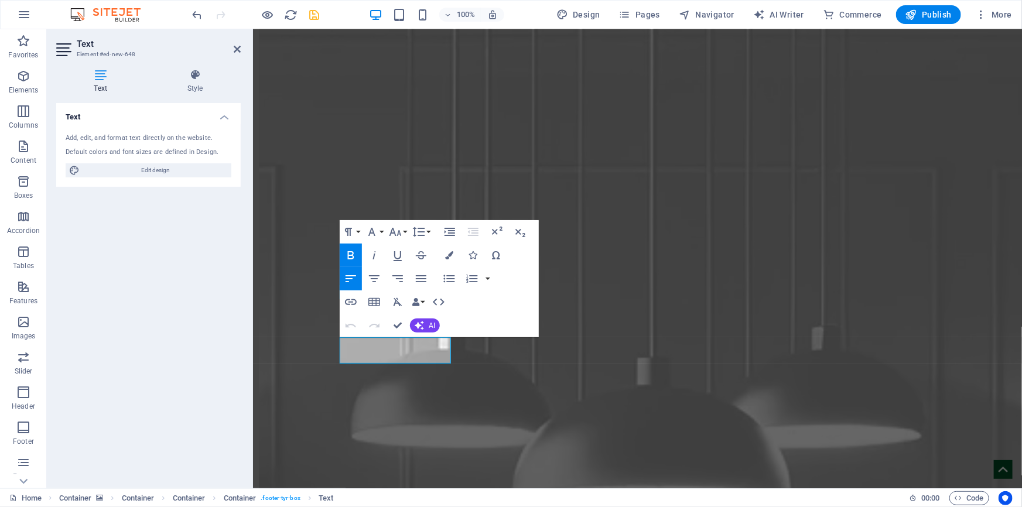
scroll to position [5203, 0]
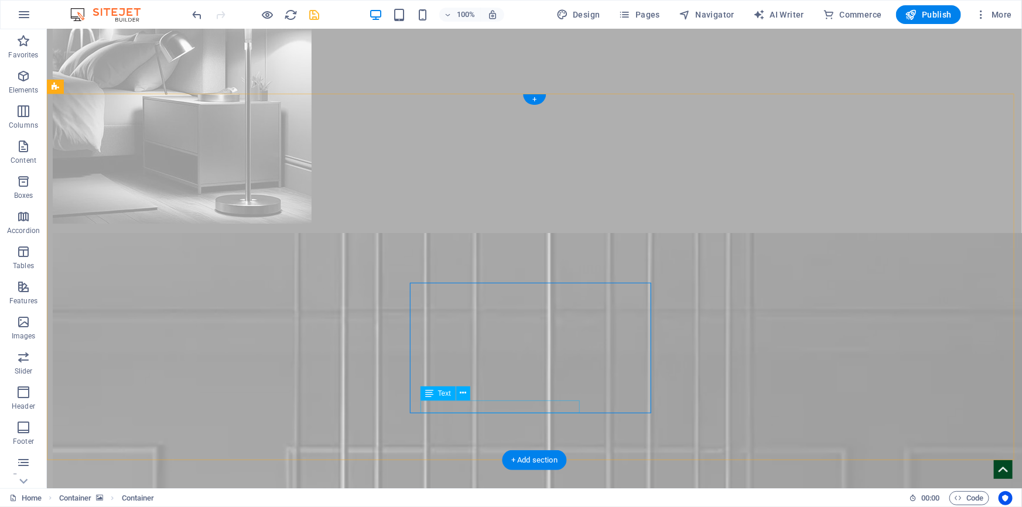
scroll to position [4426, 0]
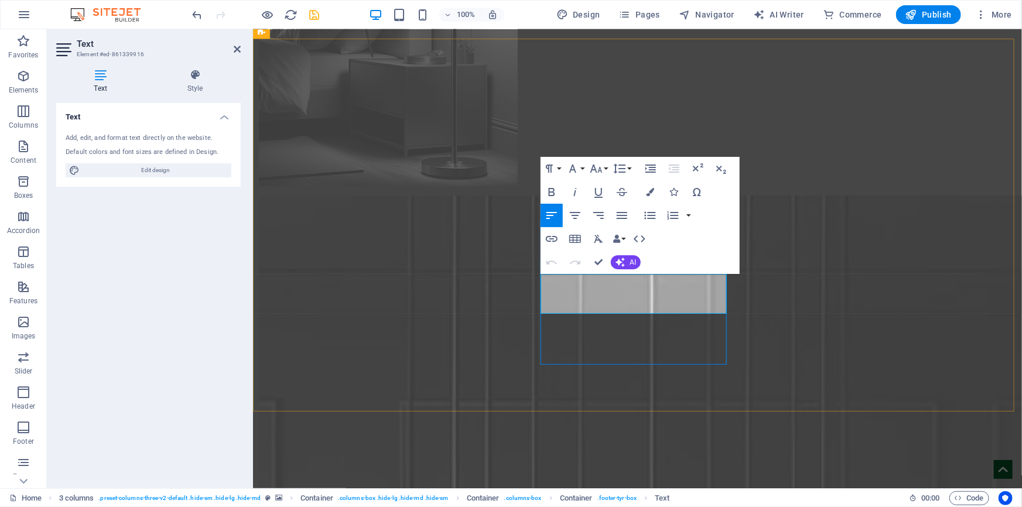
copy div "Marhaba Trade Electrical Materials W.L.L, [GEOGRAPHIC_DATA], [GEOGRAPHIC_DATA],…"
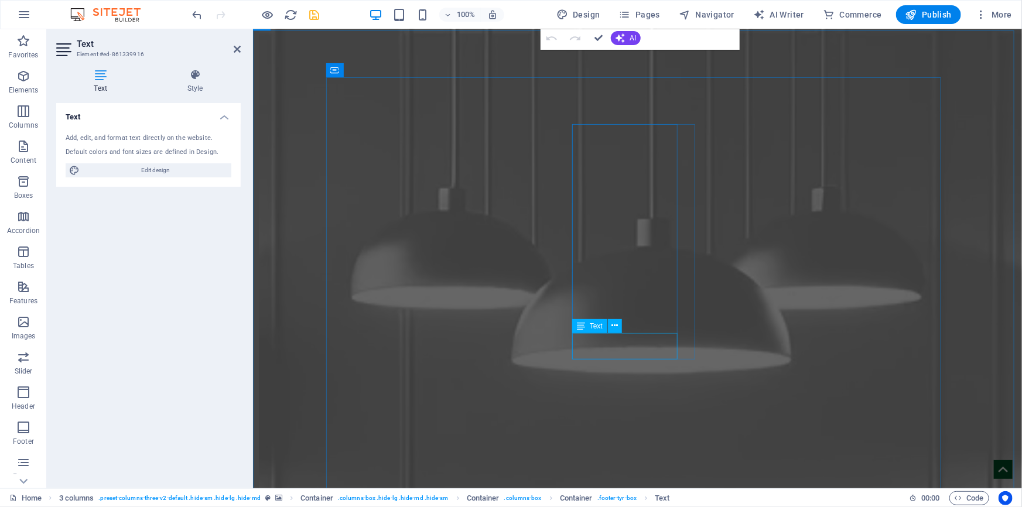
scroll to position [5203, 0]
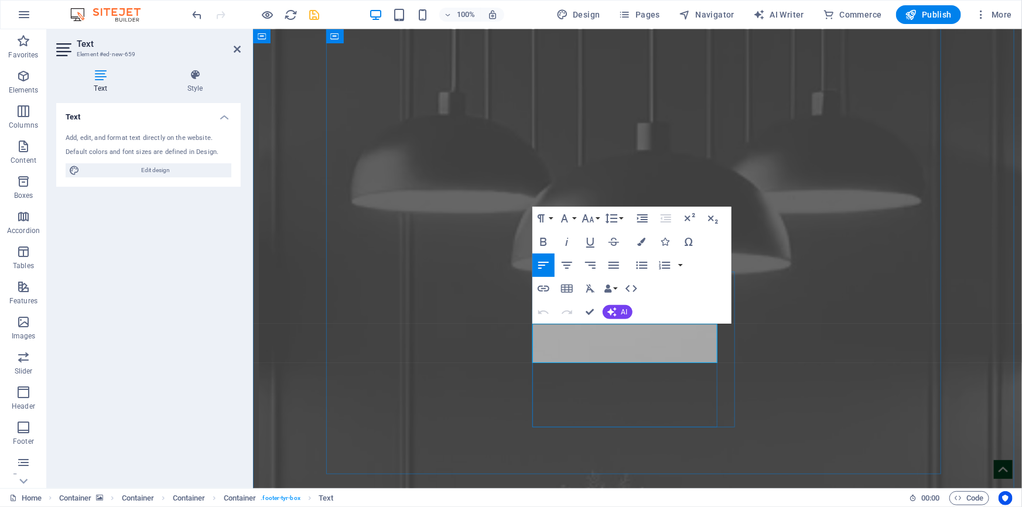
click at [641, 246] on button "Colors" at bounding box center [642, 241] width 22 height 23
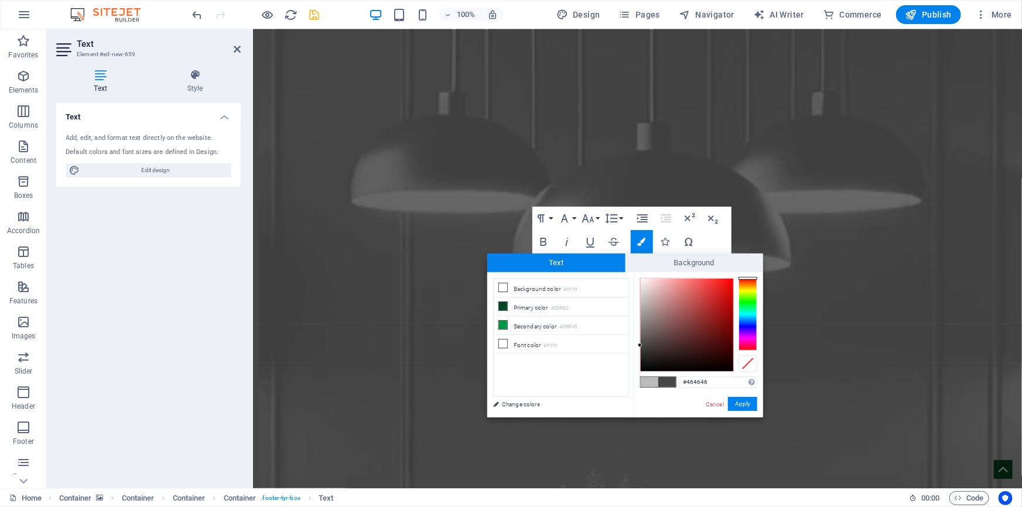
click at [649, 381] on span at bounding box center [650, 382] width 18 height 10
type input "#bbbbbb"
click at [743, 404] on button "Apply" at bounding box center [742, 404] width 29 height 14
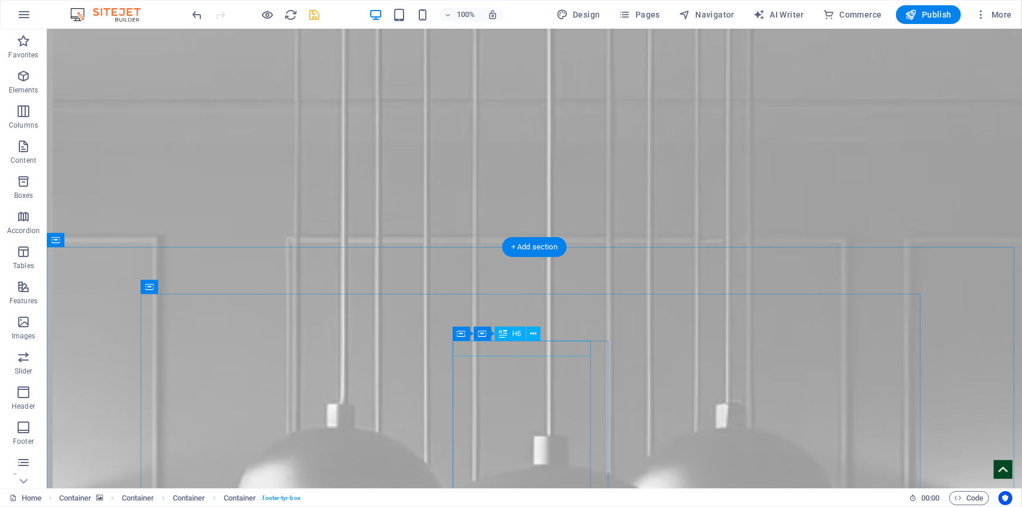
scroll to position [4479, 0]
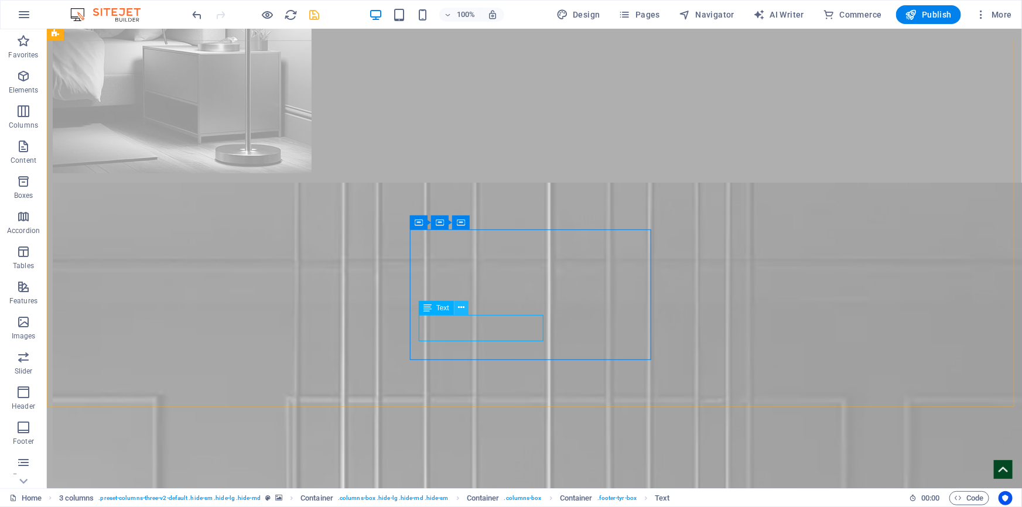
click at [462, 312] on icon at bounding box center [461, 308] width 6 height 12
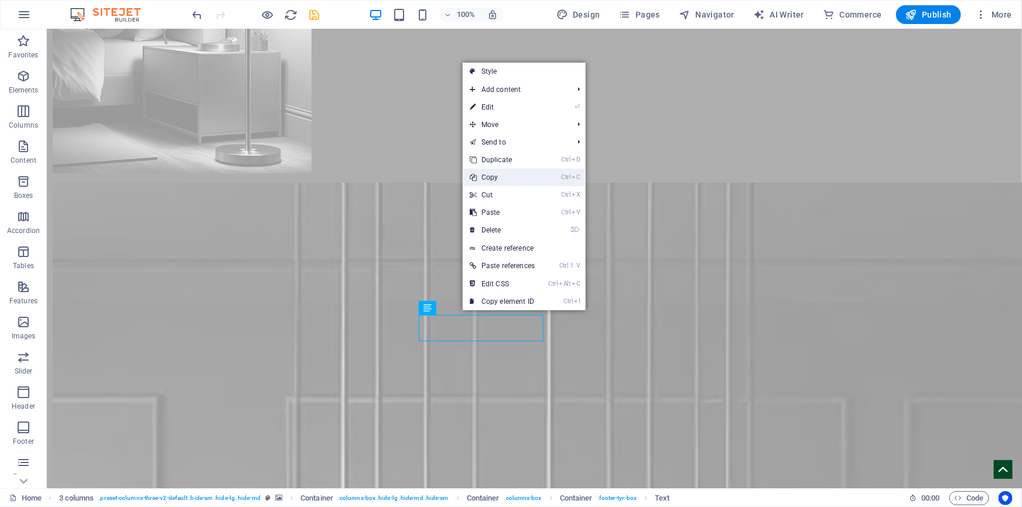
click at [497, 182] on link "Ctrl C Copy" at bounding box center [502, 178] width 79 height 18
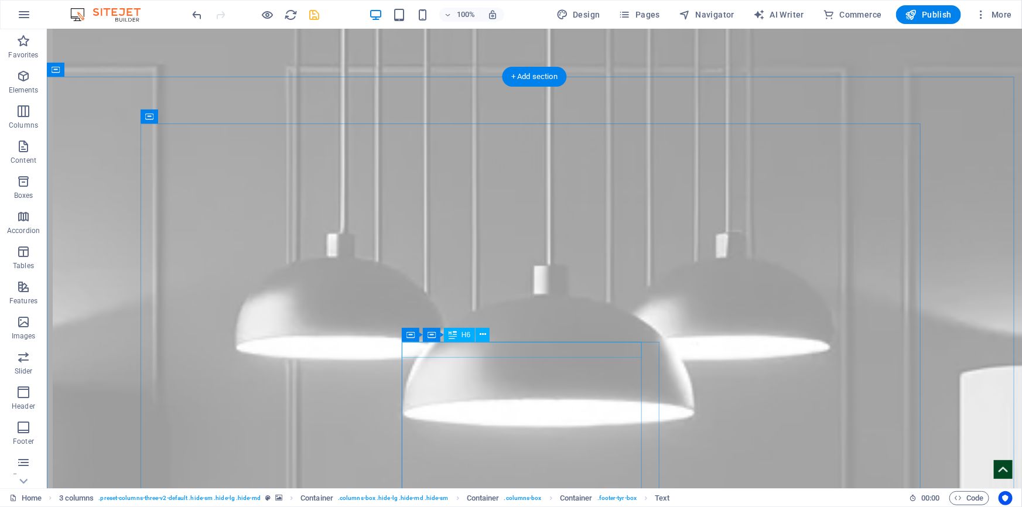
scroll to position [4905, 0]
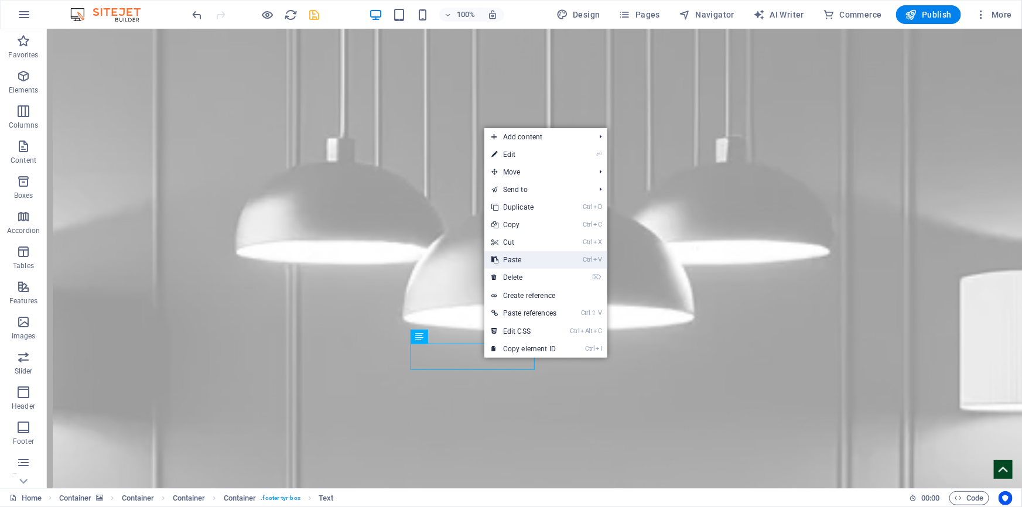
click at [527, 264] on link "Ctrl V Paste" at bounding box center [523, 260] width 79 height 18
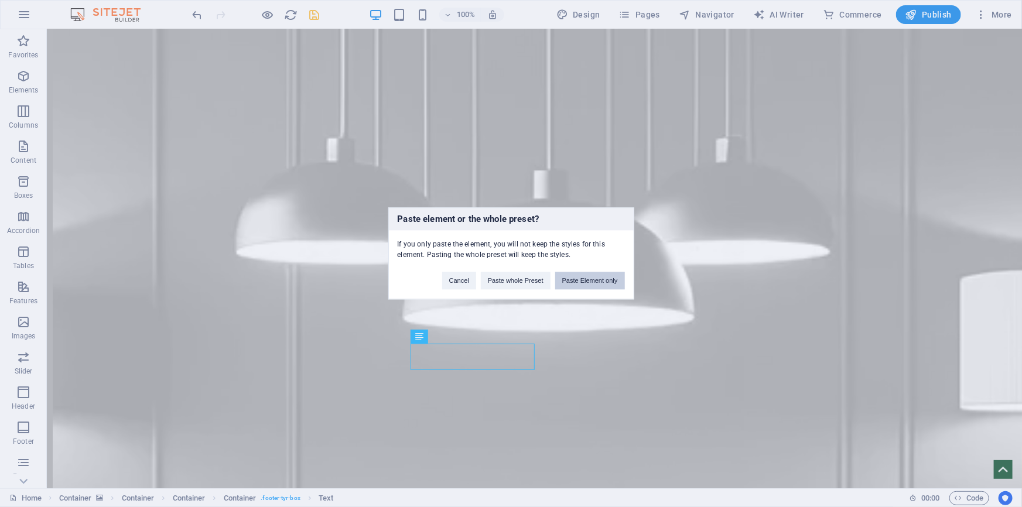
click at [585, 285] on button "Paste Element only" at bounding box center [590, 281] width 70 height 18
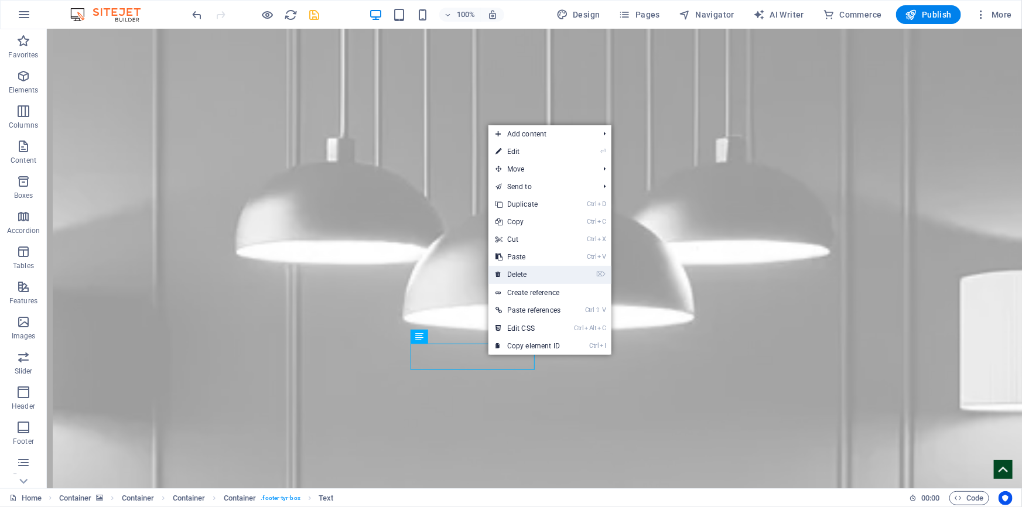
click at [524, 276] on link "⌦ Delete" at bounding box center [528, 275] width 79 height 18
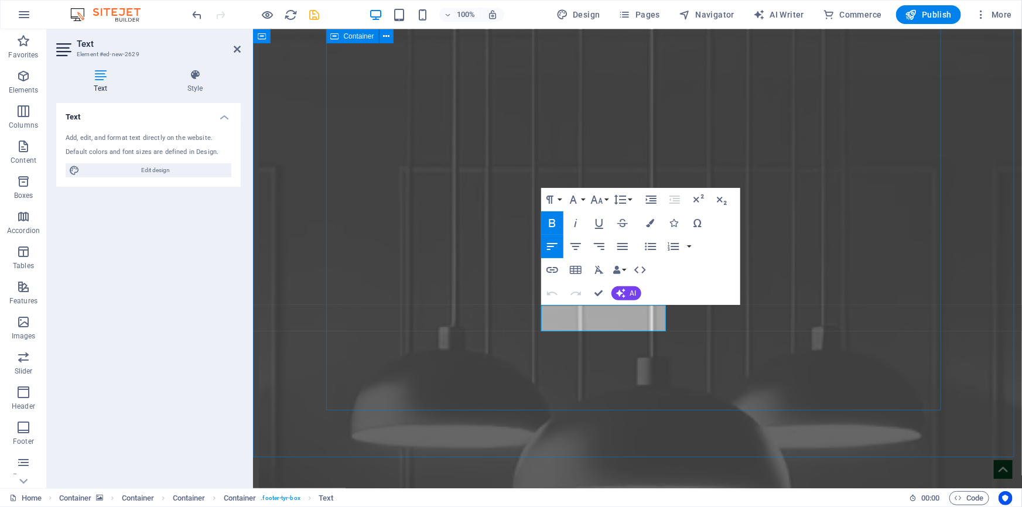
scroll to position [5203, 0]
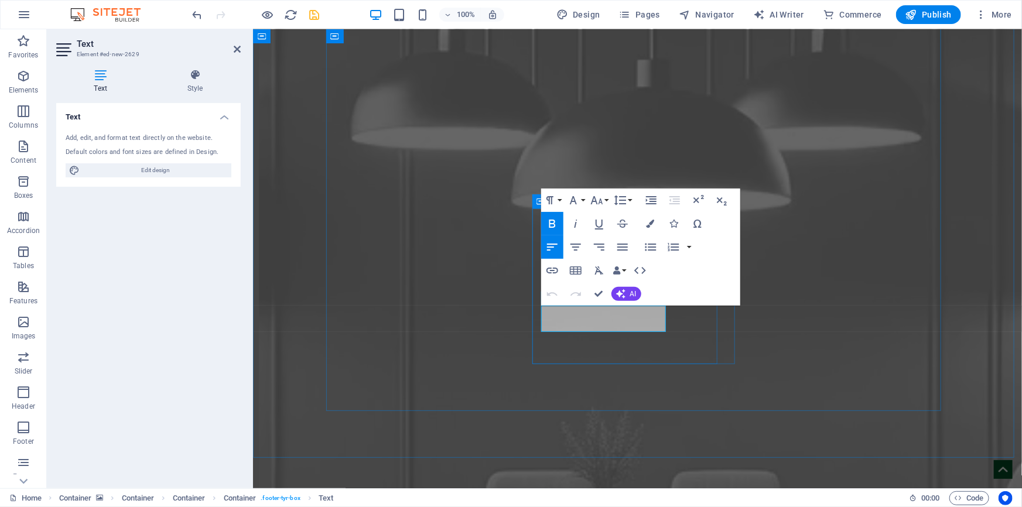
drag, startPoint x: 549, startPoint y: 326, endPoint x: 665, endPoint y: 326, distance: 116.6
click at [647, 224] on icon "button" at bounding box center [651, 224] width 8 height 8
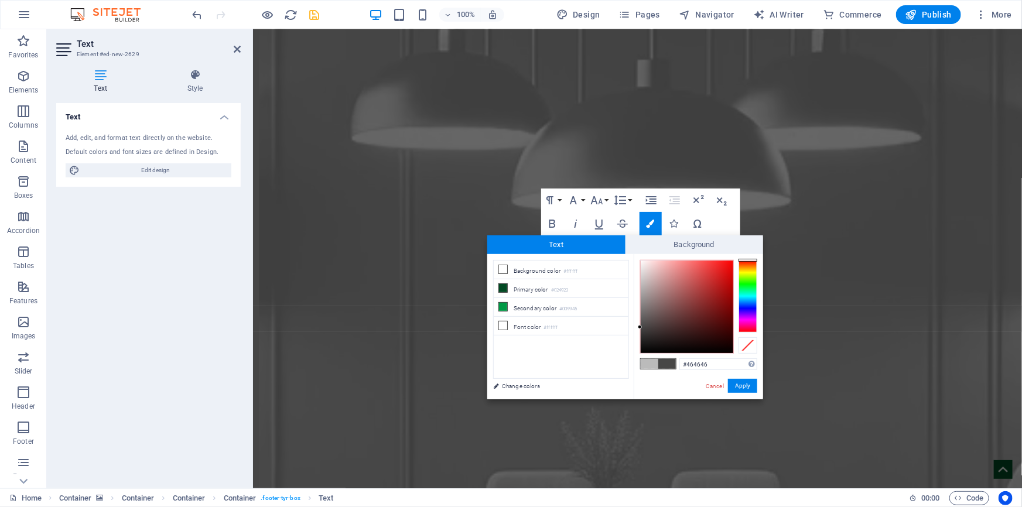
click at [646, 363] on span at bounding box center [650, 364] width 18 height 10
click at [736, 387] on button "Apply" at bounding box center [742, 386] width 29 height 14
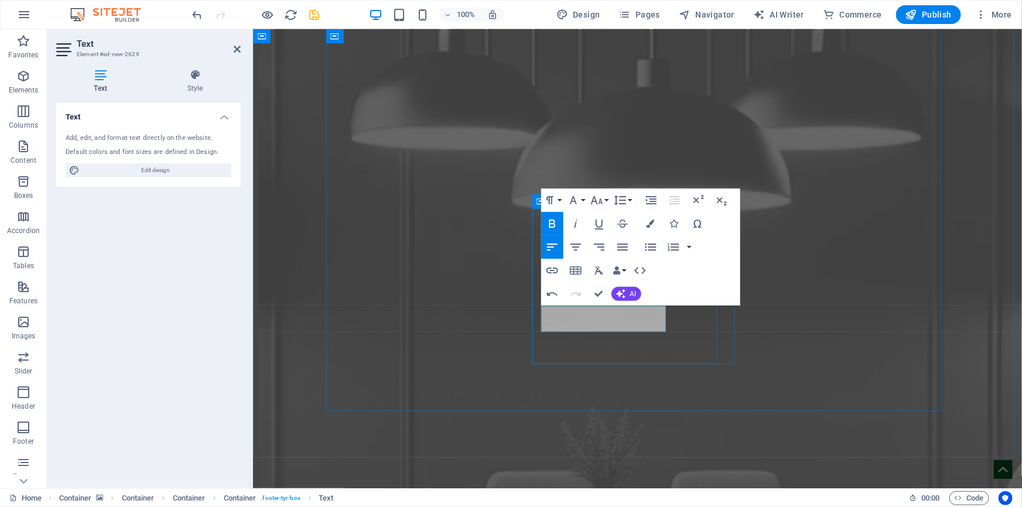
drag, startPoint x: 551, startPoint y: 322, endPoint x: 545, endPoint y: 323, distance: 6.5
click at [647, 227] on icon "button" at bounding box center [651, 224] width 8 height 8
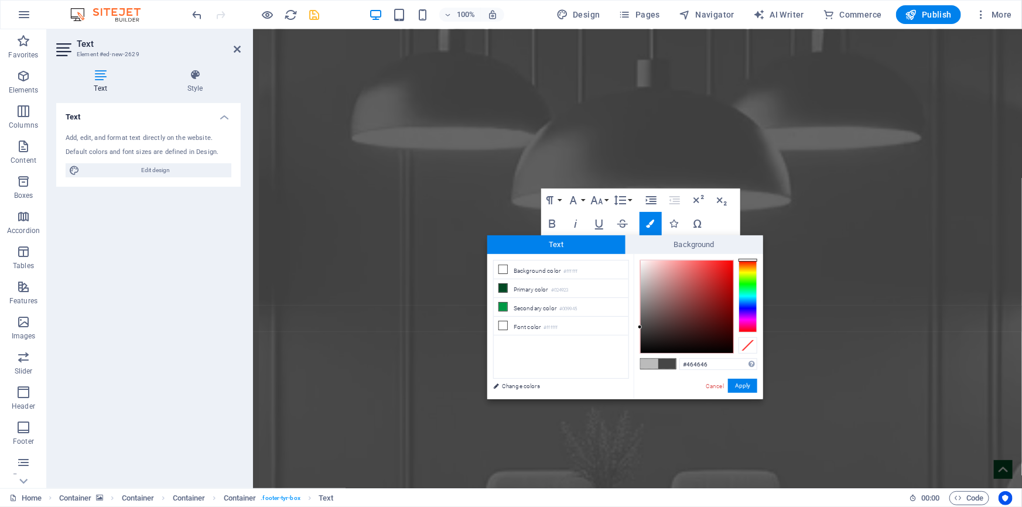
click at [644, 361] on span at bounding box center [650, 364] width 18 height 10
type input "#bbbbbb"
click at [742, 383] on button "Apply" at bounding box center [742, 386] width 29 height 14
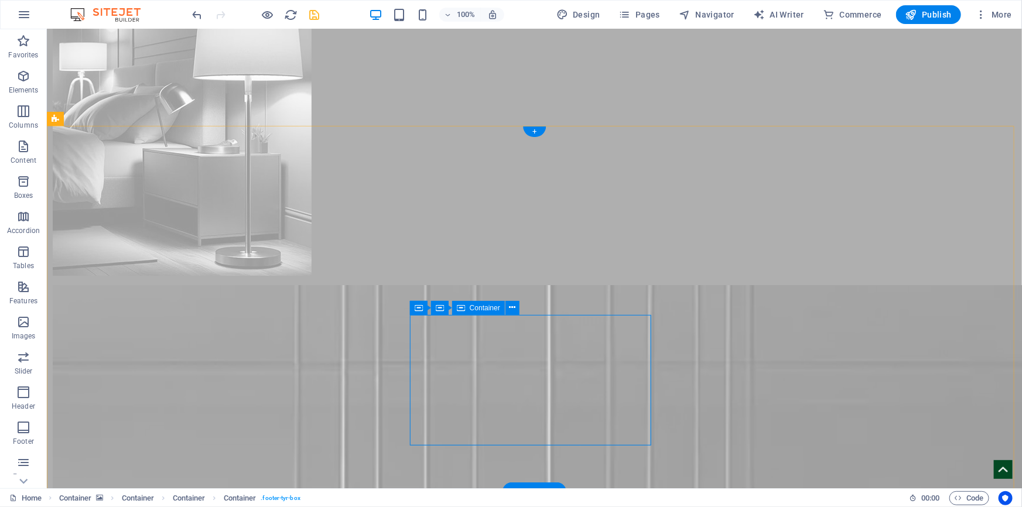
scroll to position [4372, 0]
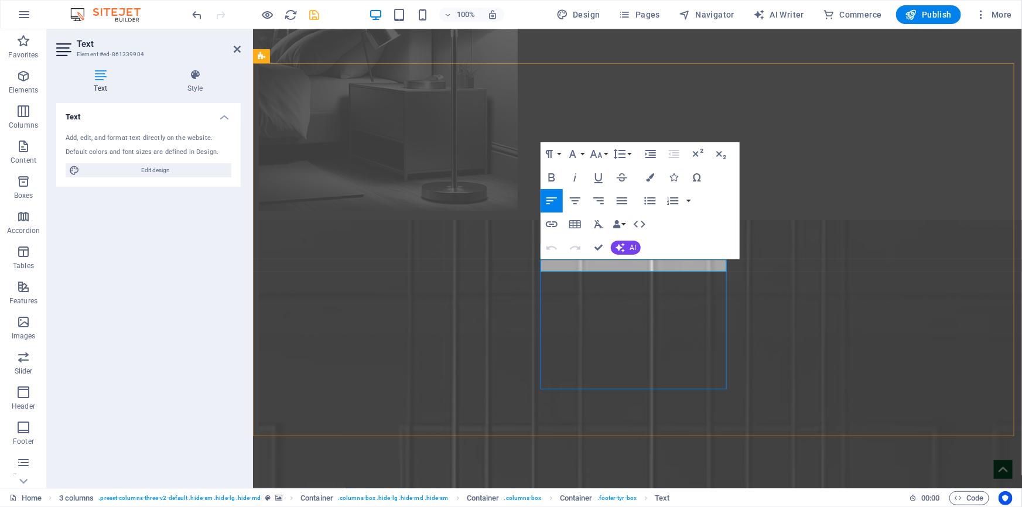
copy span "BRANCH 3 (MUAITHER)"
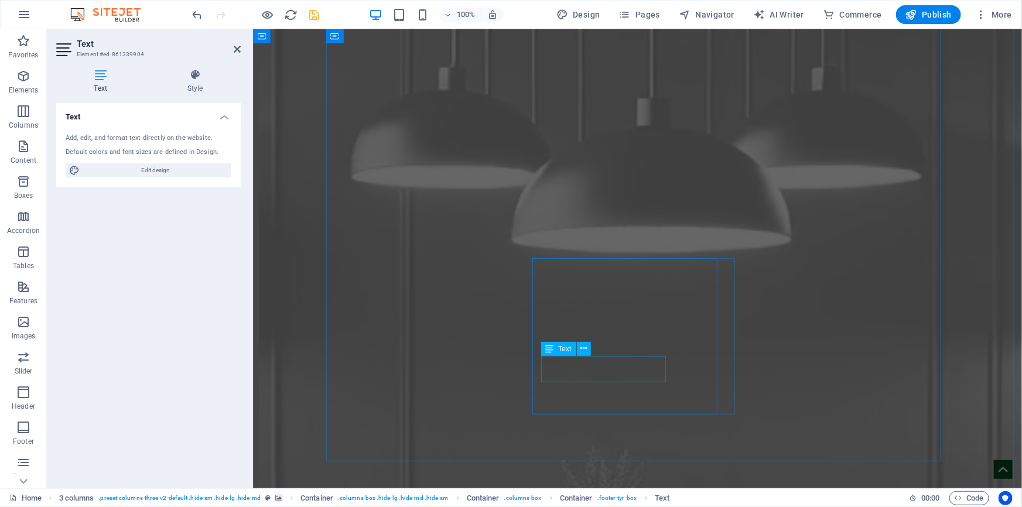
scroll to position [5150, 0]
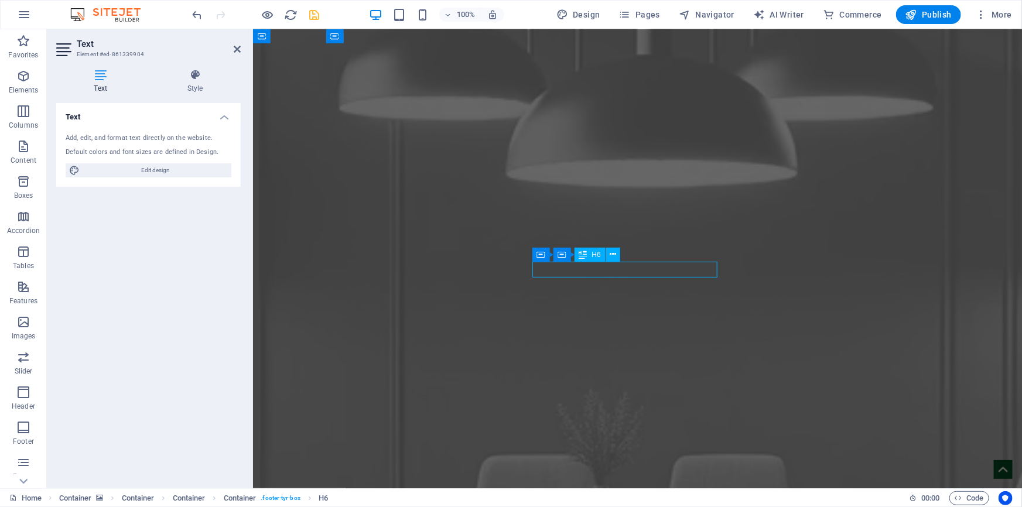
scroll to position [4905, 0]
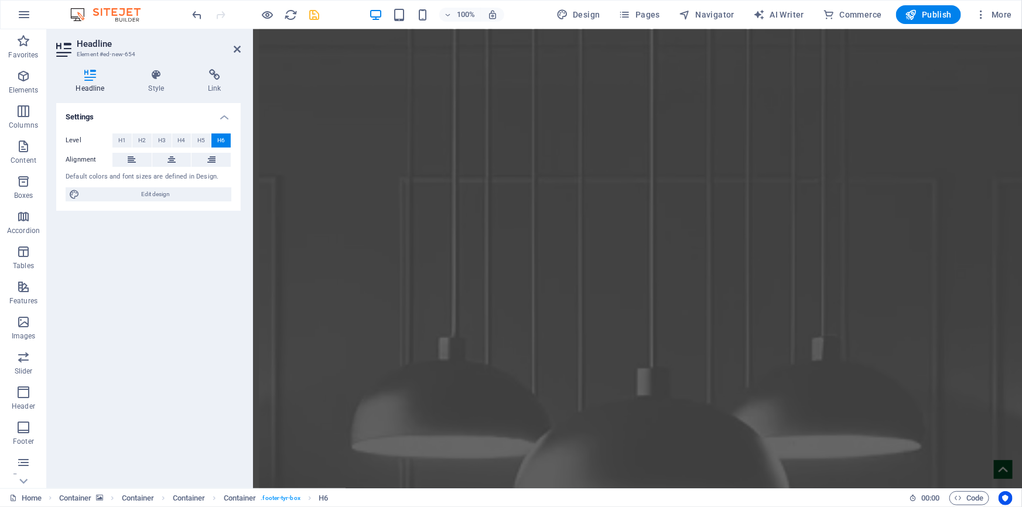
scroll to position [4681, 0]
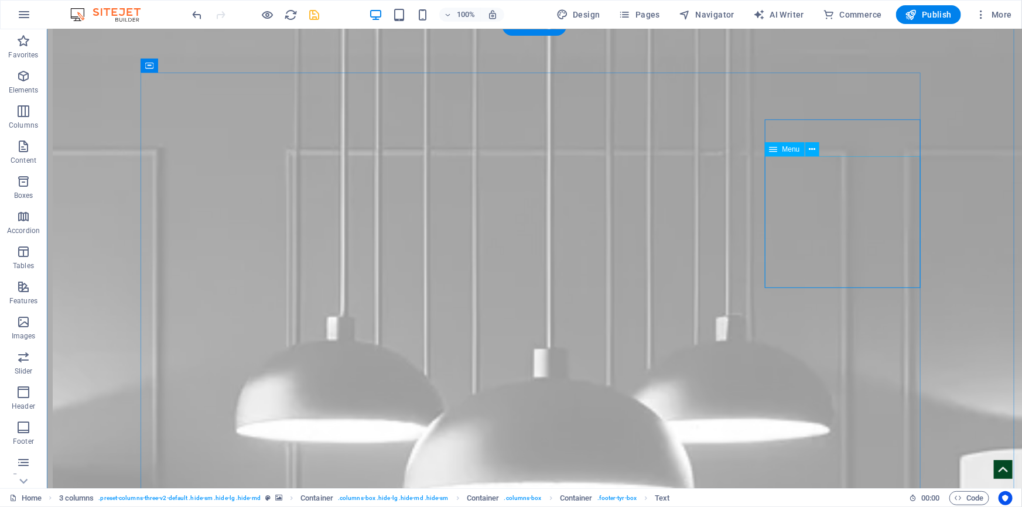
scroll to position [4456, 0]
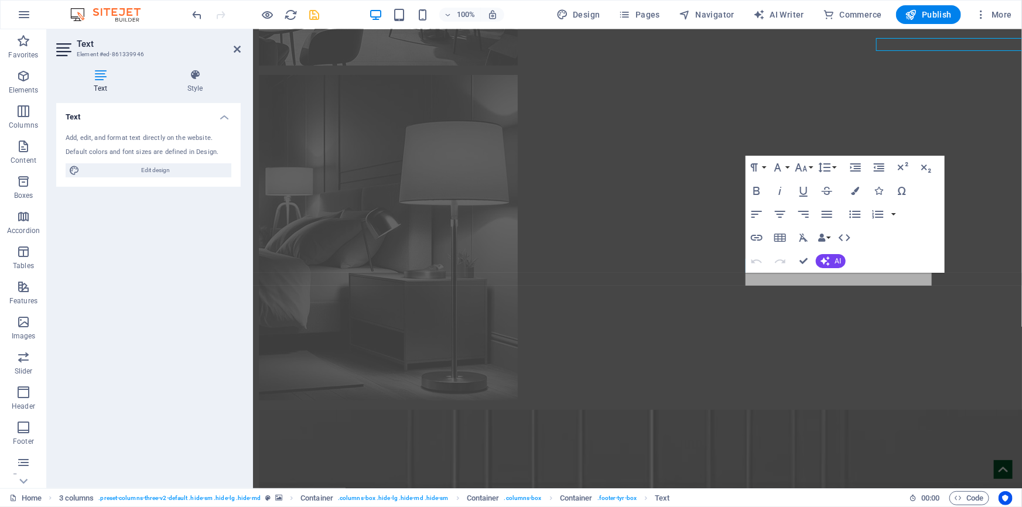
scroll to position [4632, 0]
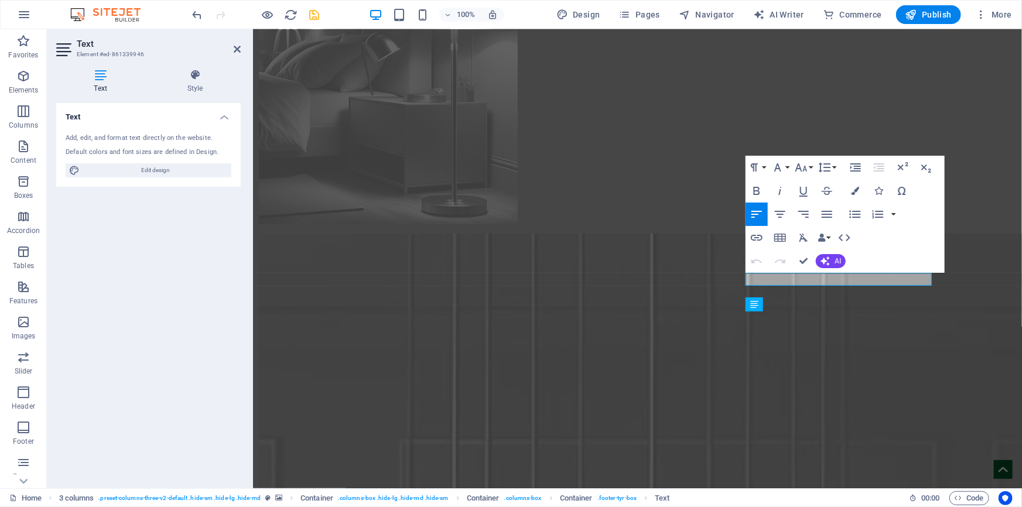
copy span "BRANCH 4 ([GEOGRAPHIC_DATA])"
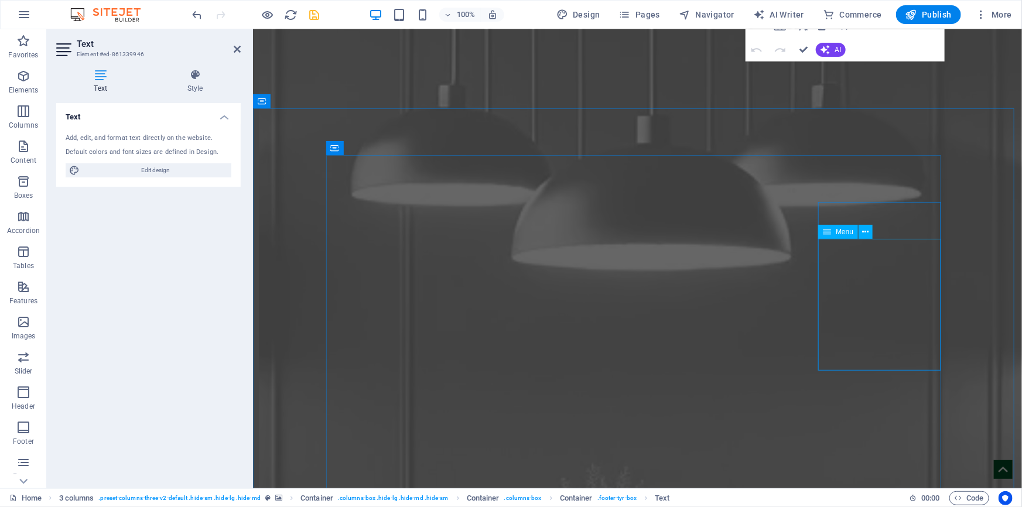
scroll to position [5165, 0]
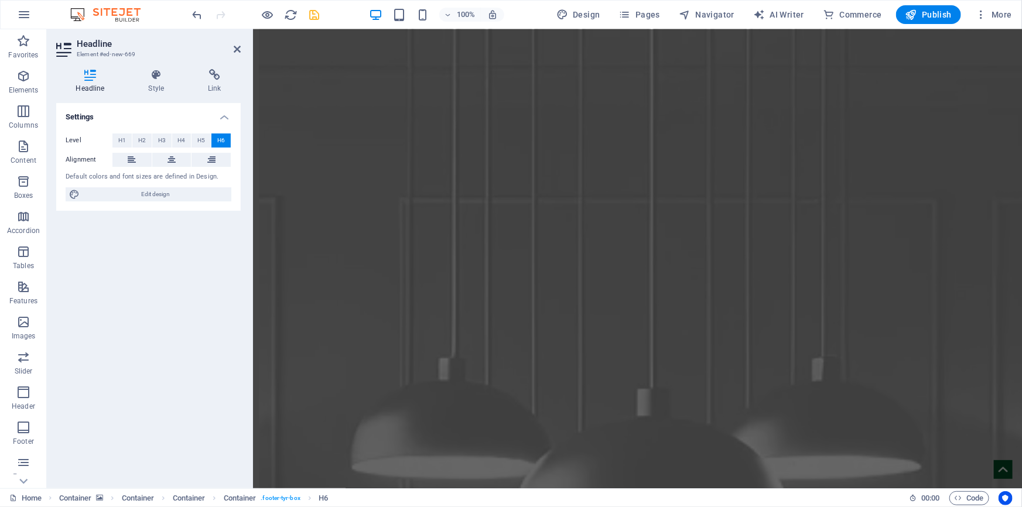
scroll to position [4607, 0]
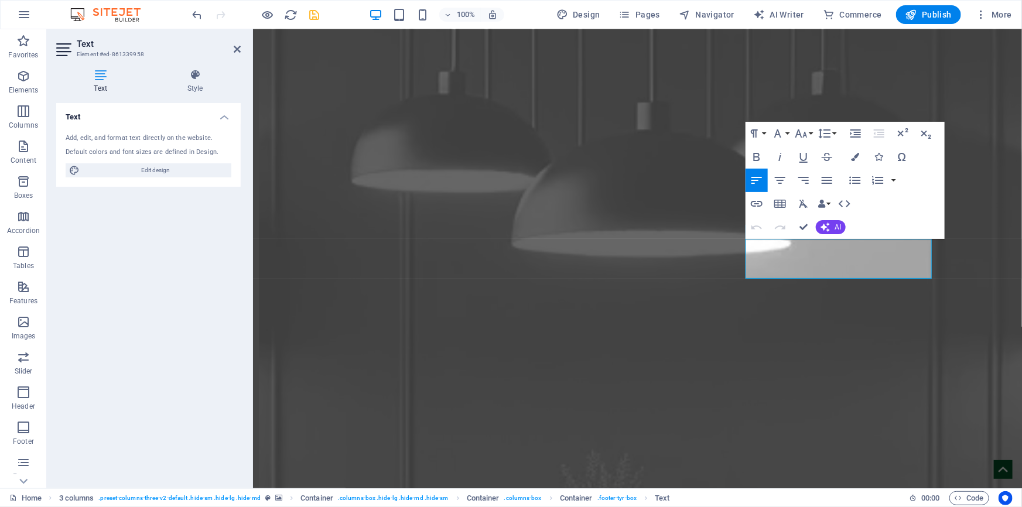
scroll to position [4706, 0]
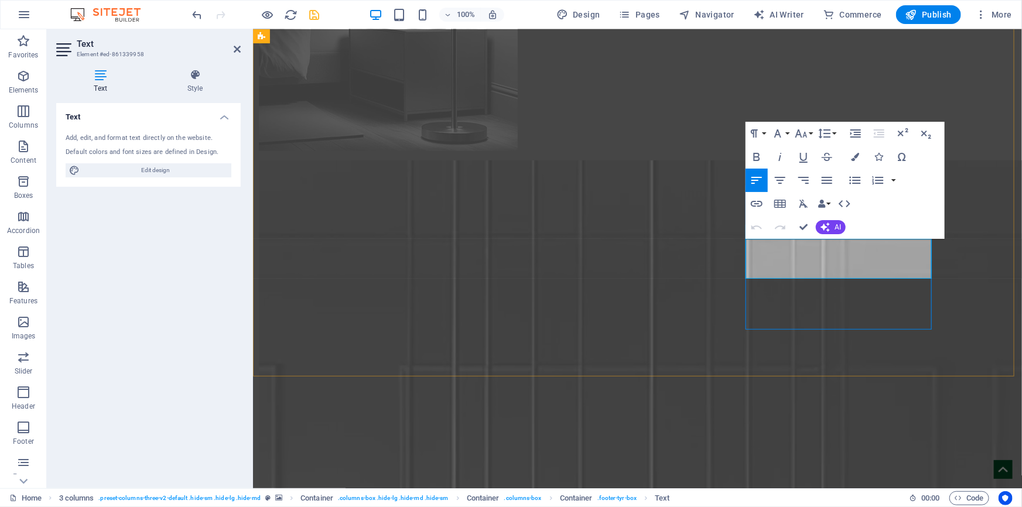
copy div "Marhaba Trade Electrical Materials [STREET_ADDRESS]."
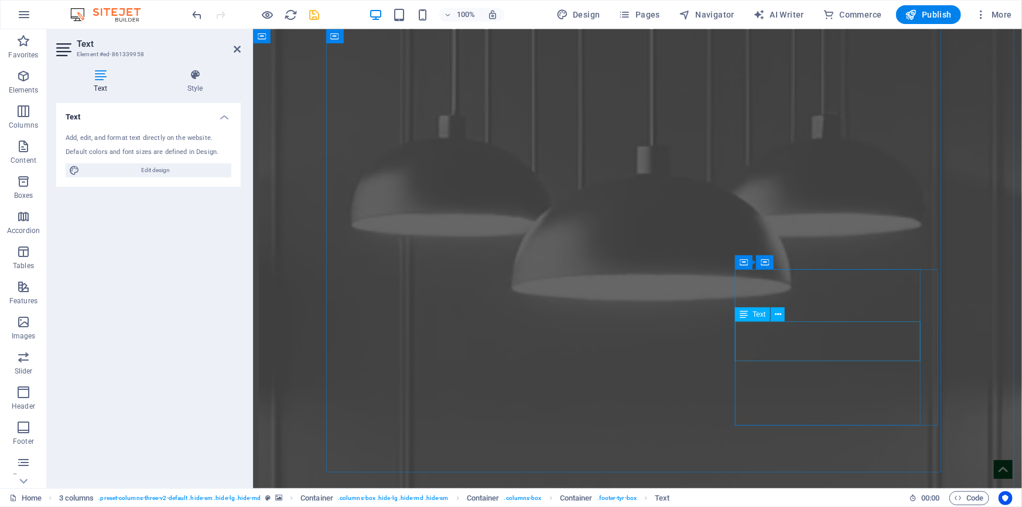
scroll to position [5185, 0]
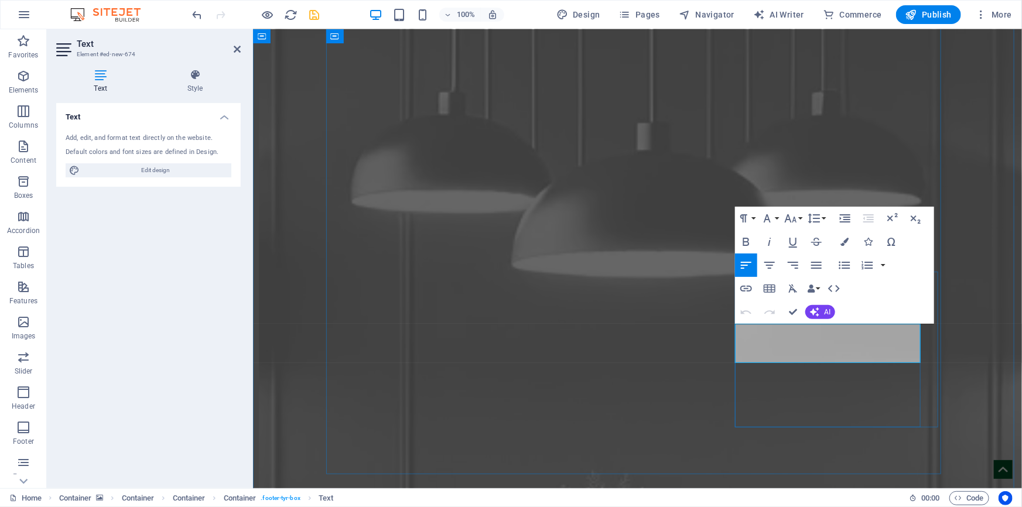
click at [841, 246] on button "Colors" at bounding box center [845, 241] width 22 height 23
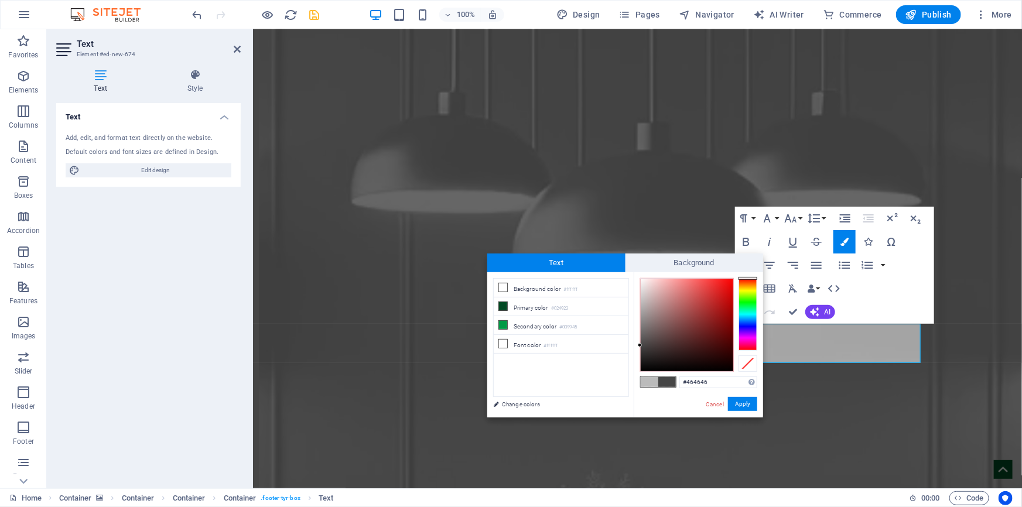
click at [650, 382] on span at bounding box center [650, 382] width 18 height 10
type input "#bbbbbb"
click at [739, 401] on button "Apply" at bounding box center [742, 404] width 29 height 14
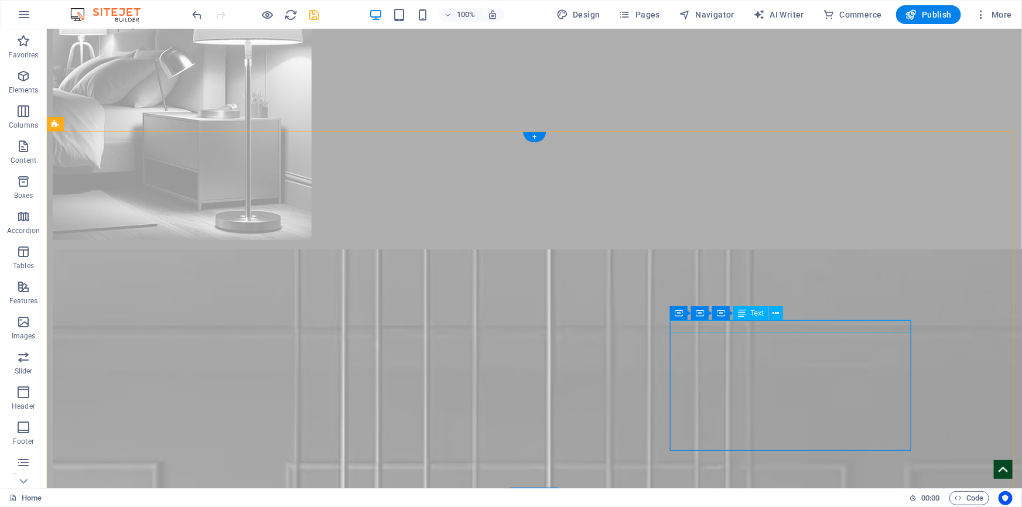
scroll to position [4479, 0]
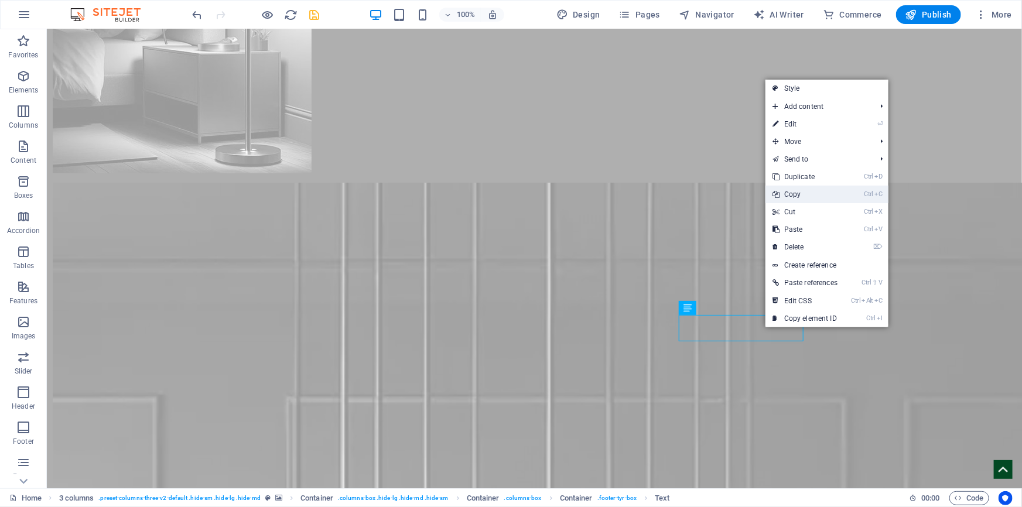
click at [800, 199] on link "Ctrl C Copy" at bounding box center [805, 195] width 79 height 18
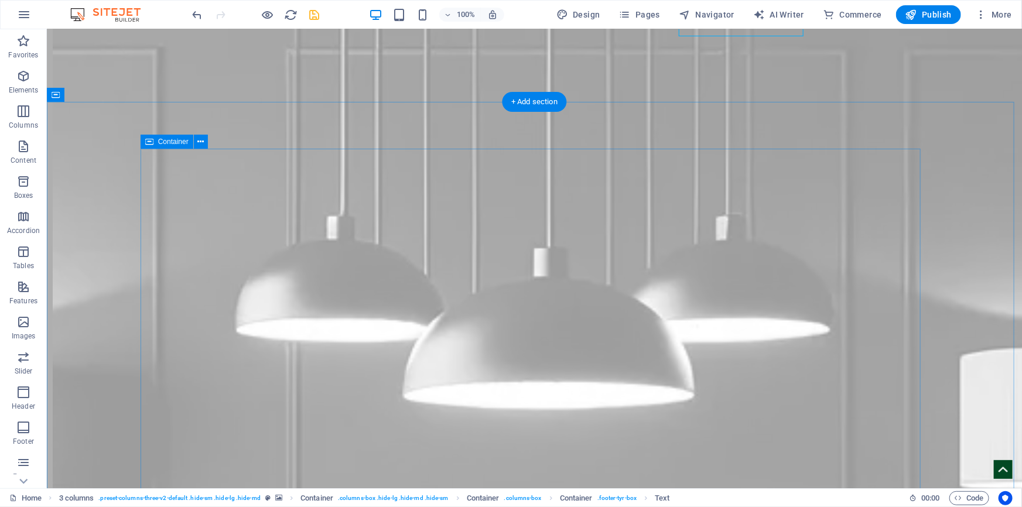
scroll to position [4905, 0]
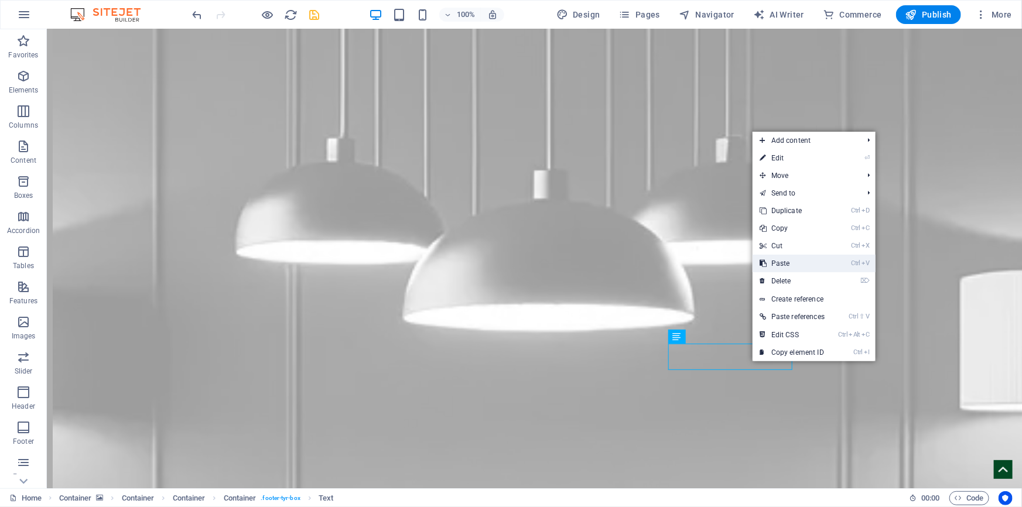
click at [788, 266] on link "Ctrl V Paste" at bounding box center [792, 264] width 79 height 18
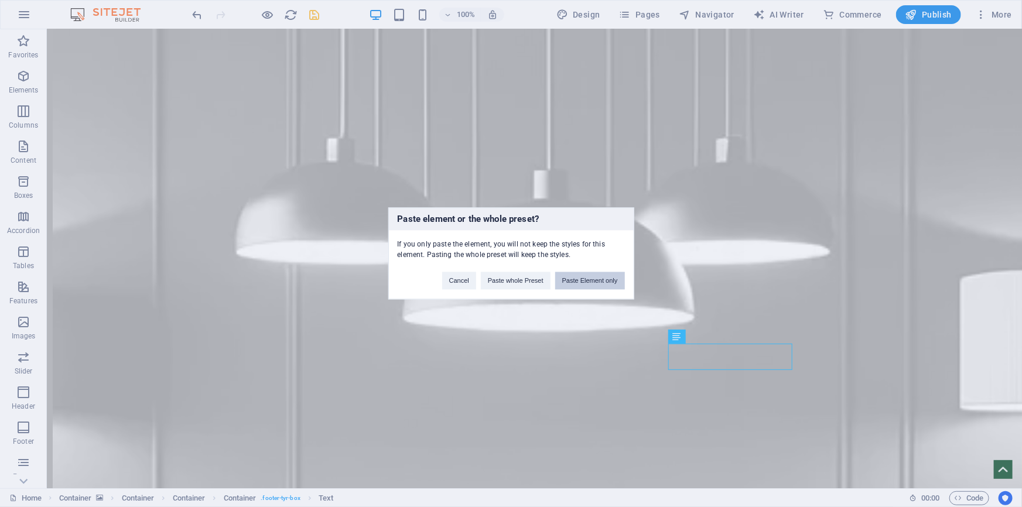
click at [596, 283] on button "Paste Element only" at bounding box center [590, 281] width 70 height 18
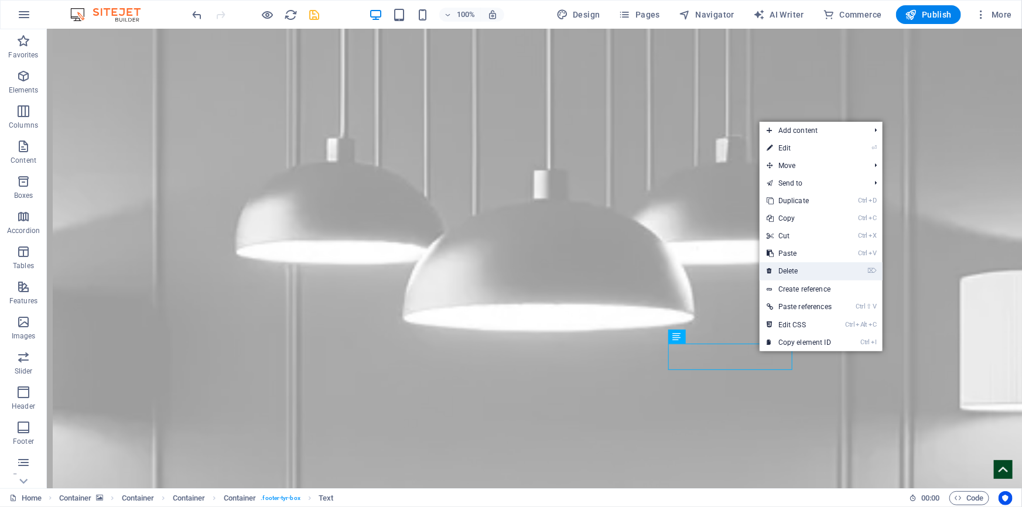
click at [794, 270] on link "⌦ Delete" at bounding box center [799, 271] width 79 height 18
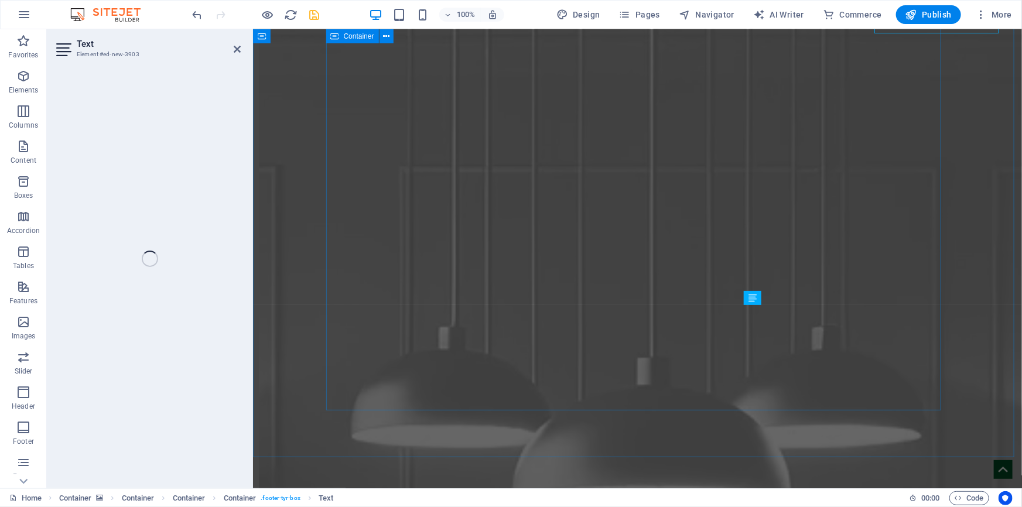
scroll to position [5203, 0]
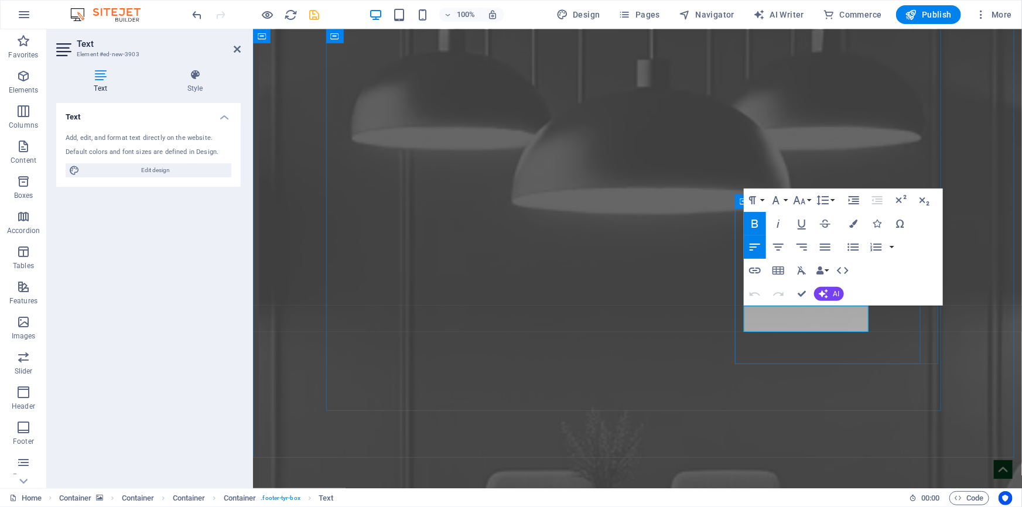
drag, startPoint x: 750, startPoint y: 323, endPoint x: 867, endPoint y: 323, distance: 116.6
click at [851, 223] on icon "button" at bounding box center [853, 224] width 8 height 8
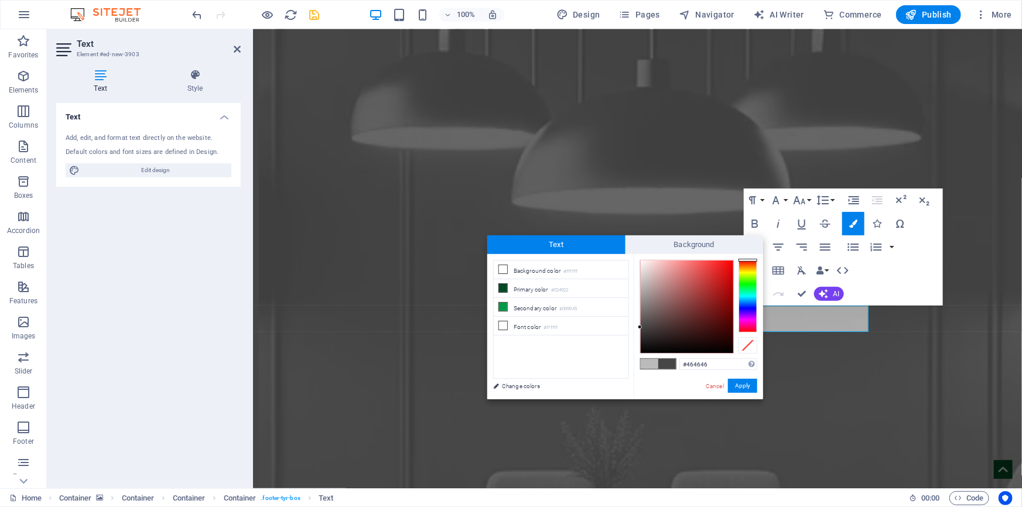
click at [651, 366] on span at bounding box center [650, 364] width 18 height 10
type input "#bbbbbb"
click at [739, 382] on button "Apply" at bounding box center [742, 386] width 29 height 14
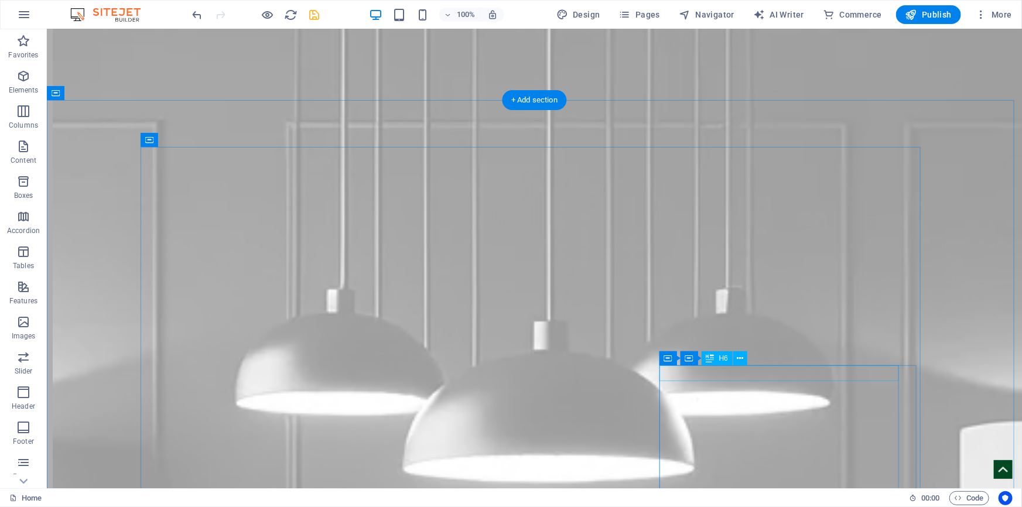
scroll to position [4852, 0]
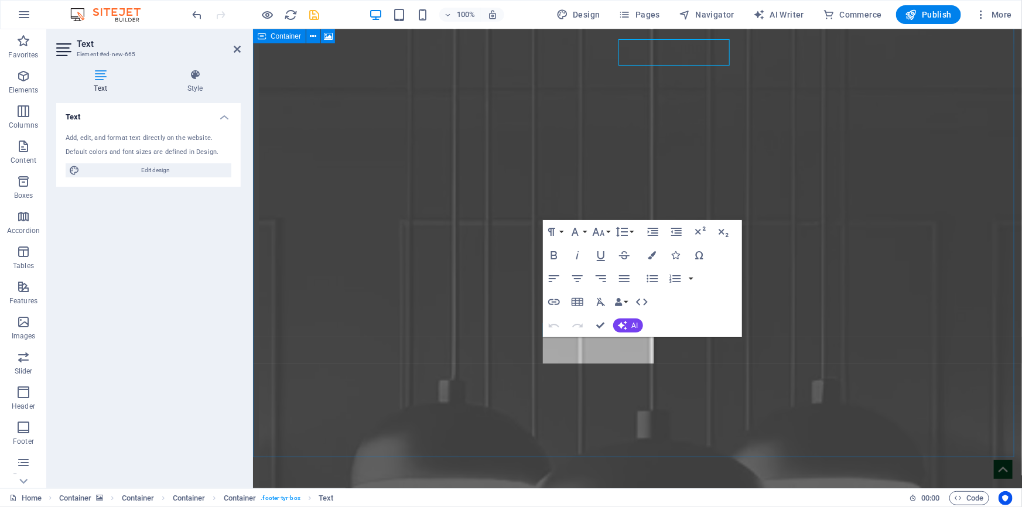
scroll to position [5203, 0]
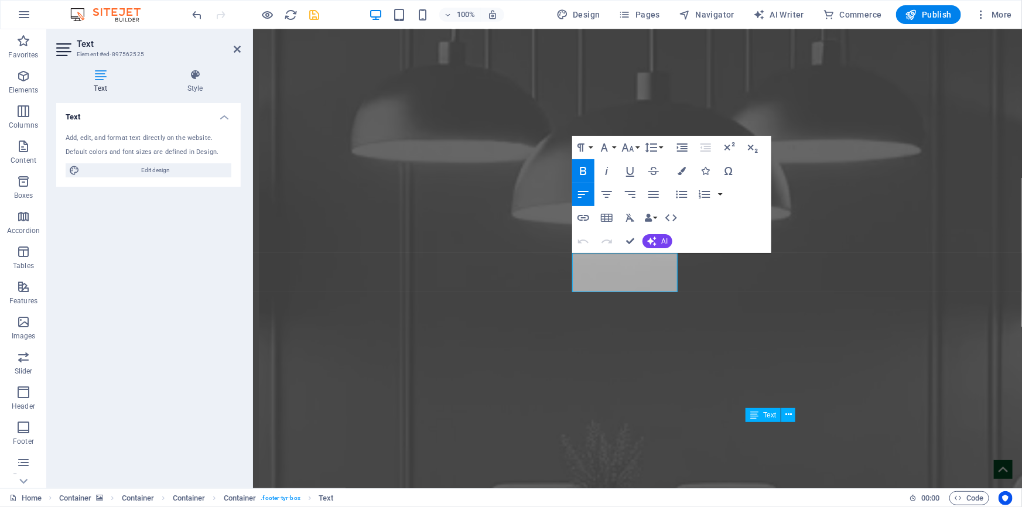
scroll to position [5132, 0]
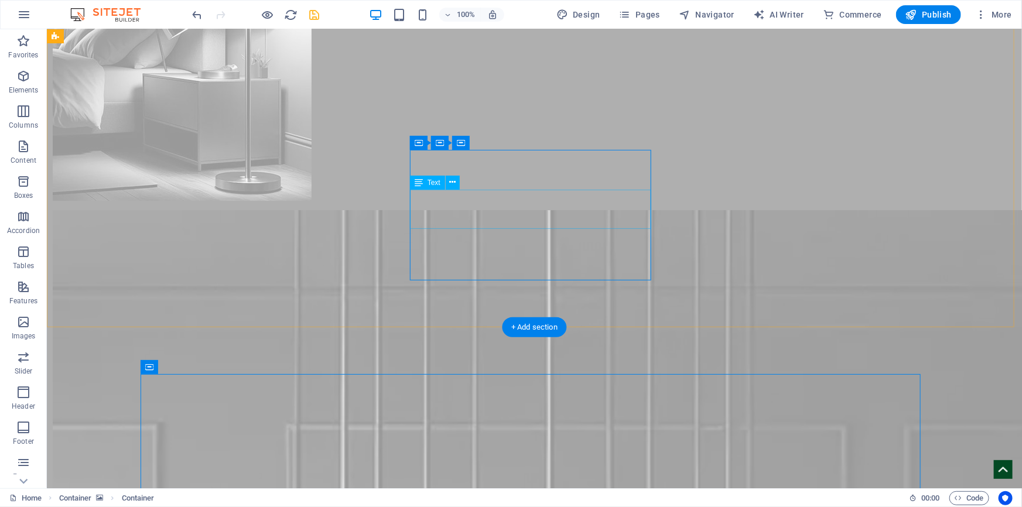
scroll to position [4370, 0]
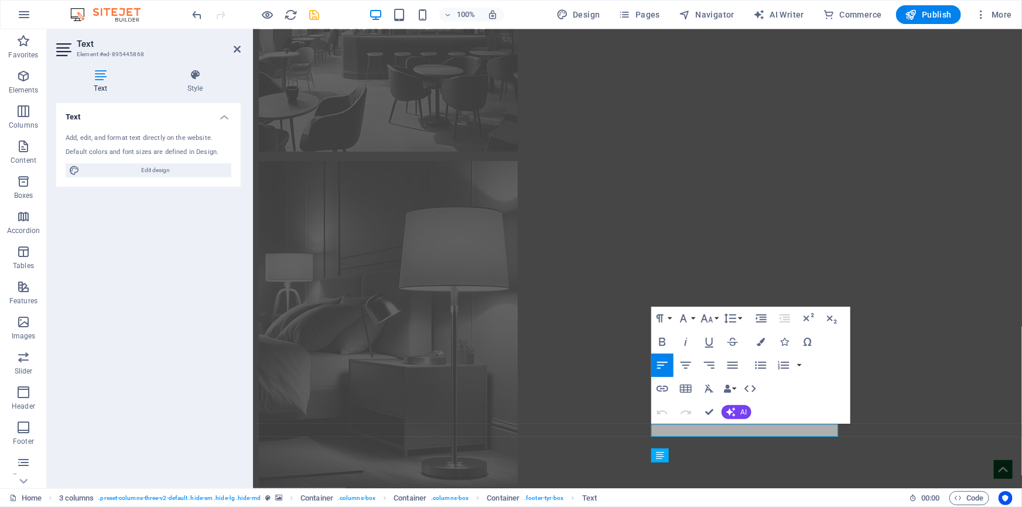
scroll to position [4332, 0]
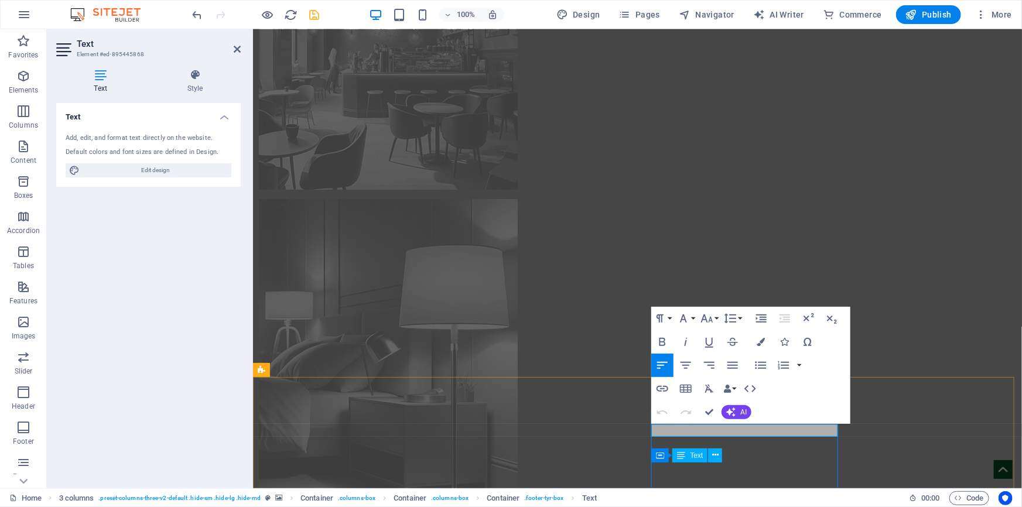
copy span "BRANCH 1 ([GEOGRAPHIC_DATA])"
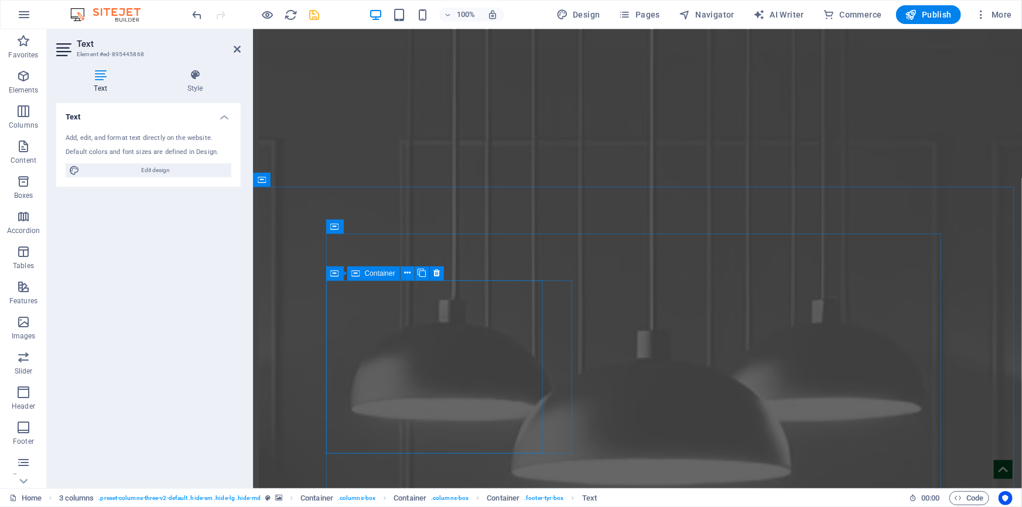
scroll to position [4971, 0]
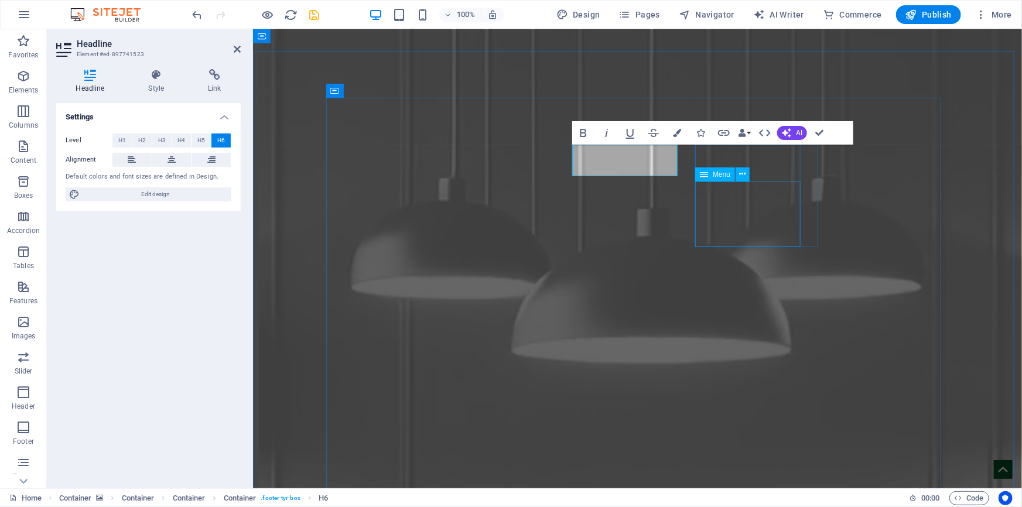
scroll to position [5031, 0]
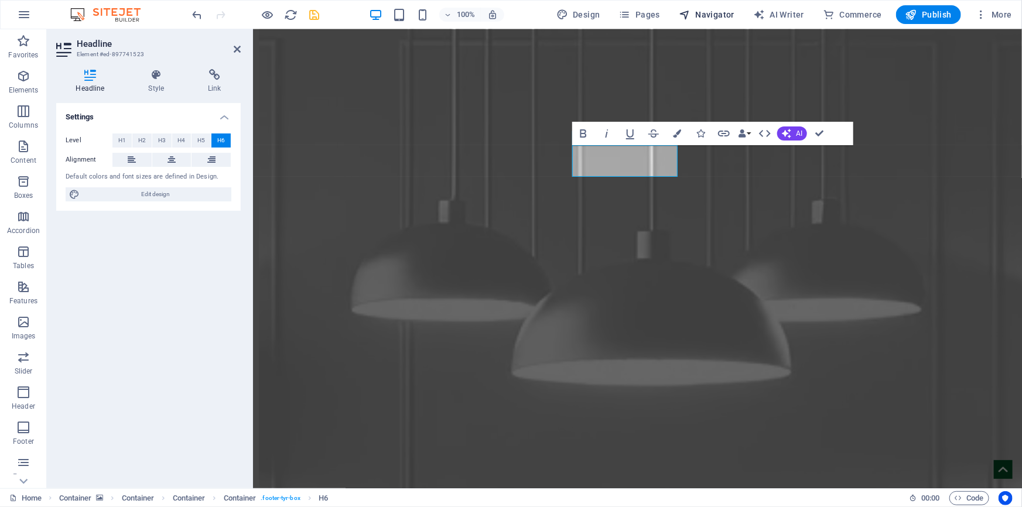
click at [711, 18] on span "Navigator" at bounding box center [707, 15] width 56 height 12
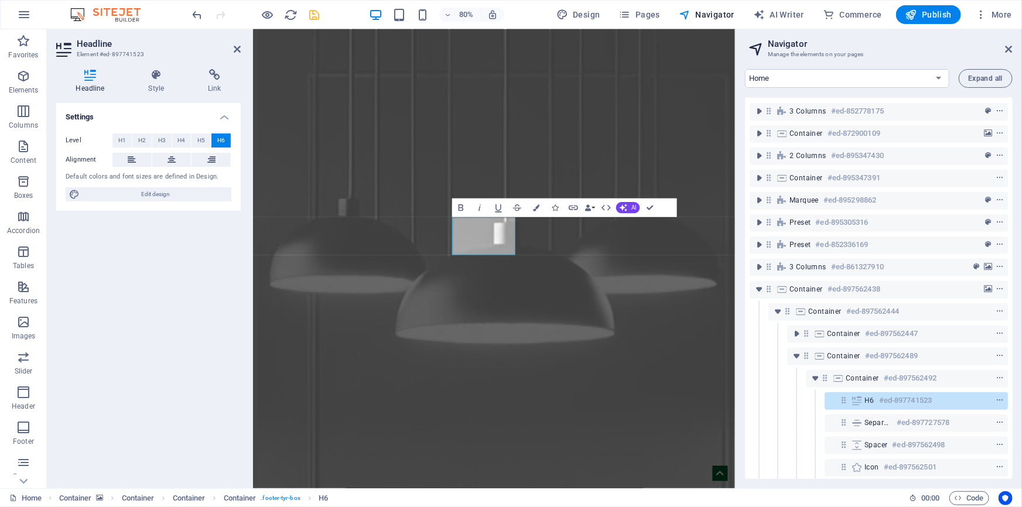
scroll to position [360, 0]
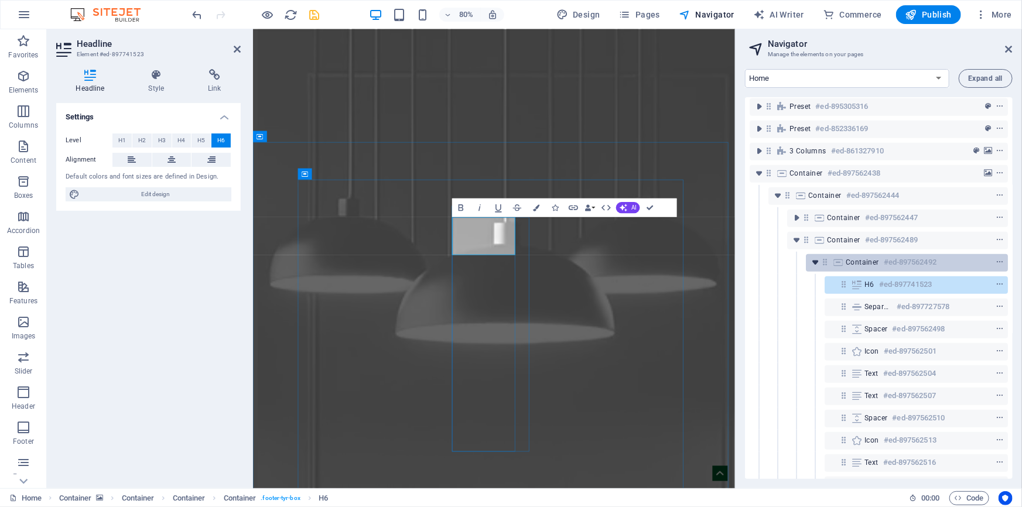
click at [816, 259] on icon "toggle-expand" at bounding box center [816, 263] width 12 height 12
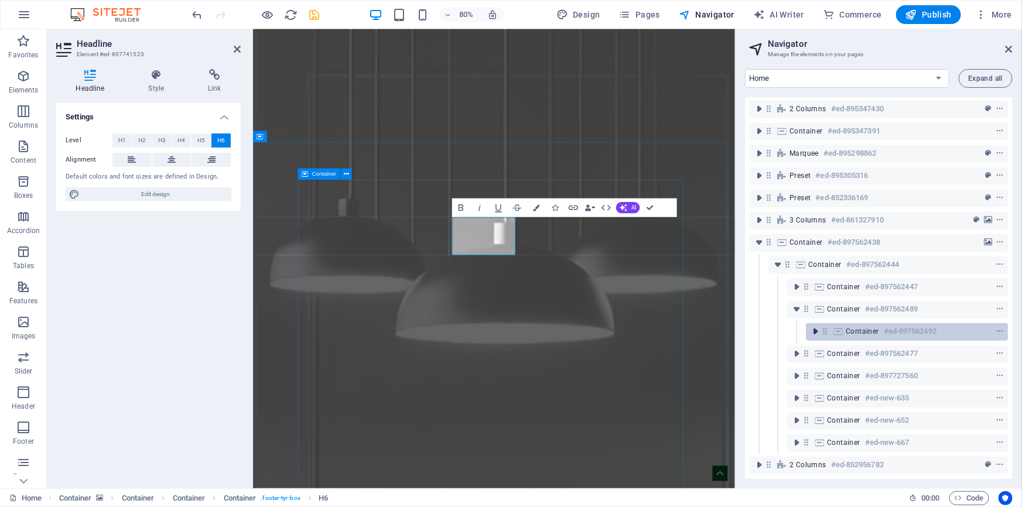
scroll to position [297, 0]
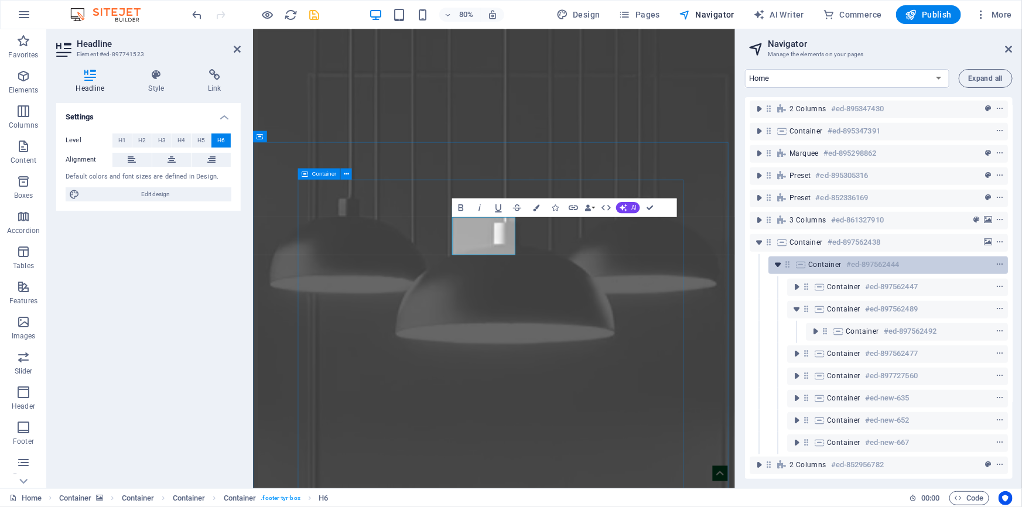
click at [777, 259] on icon "toggle-expand" at bounding box center [778, 265] width 12 height 12
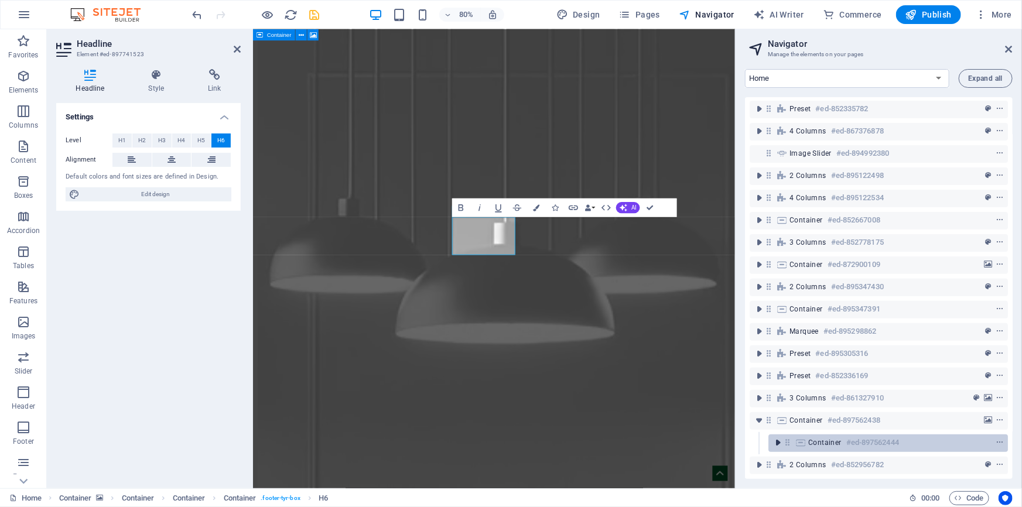
scroll to position [119, 0]
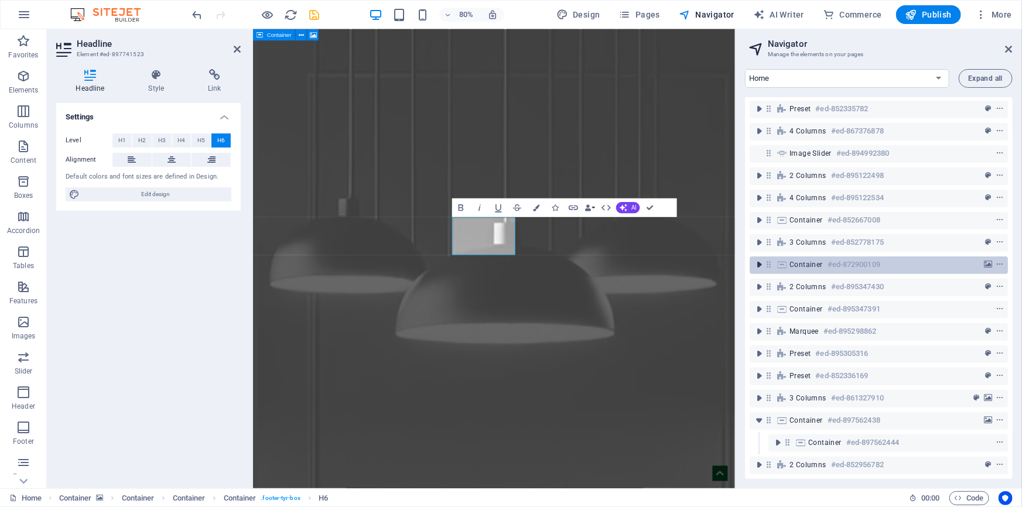
click at [756, 259] on icon "toggle-expand" at bounding box center [759, 265] width 12 height 12
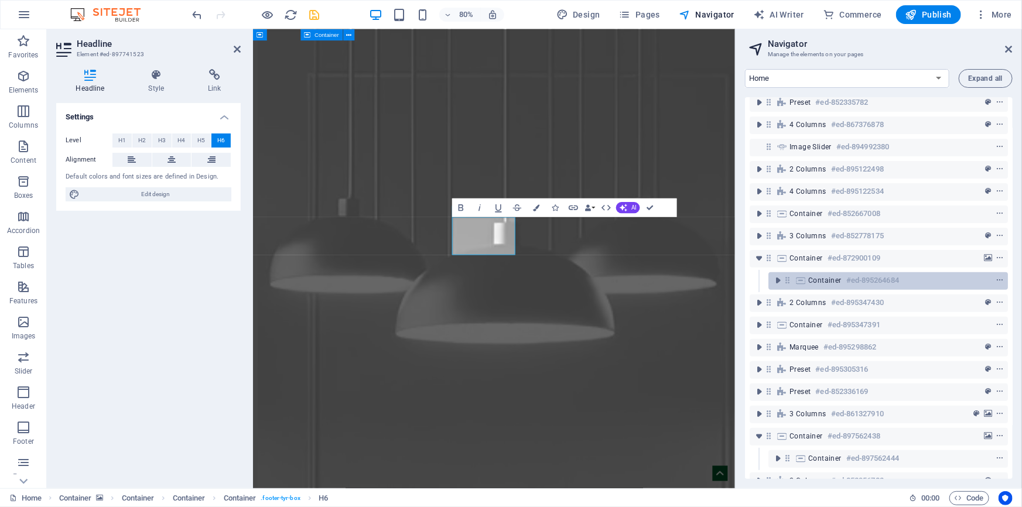
click at [822, 281] on span "Container" at bounding box center [824, 280] width 33 height 9
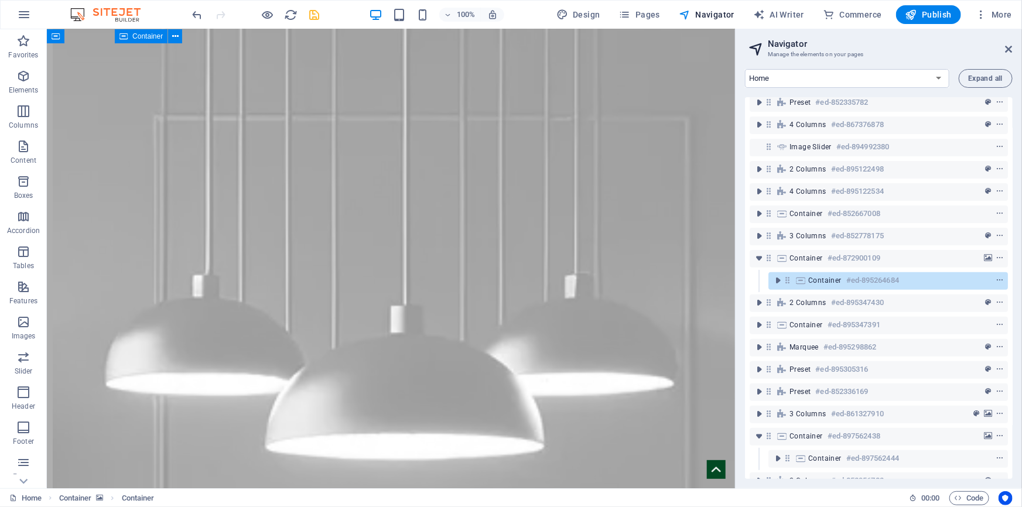
scroll to position [3310, 0]
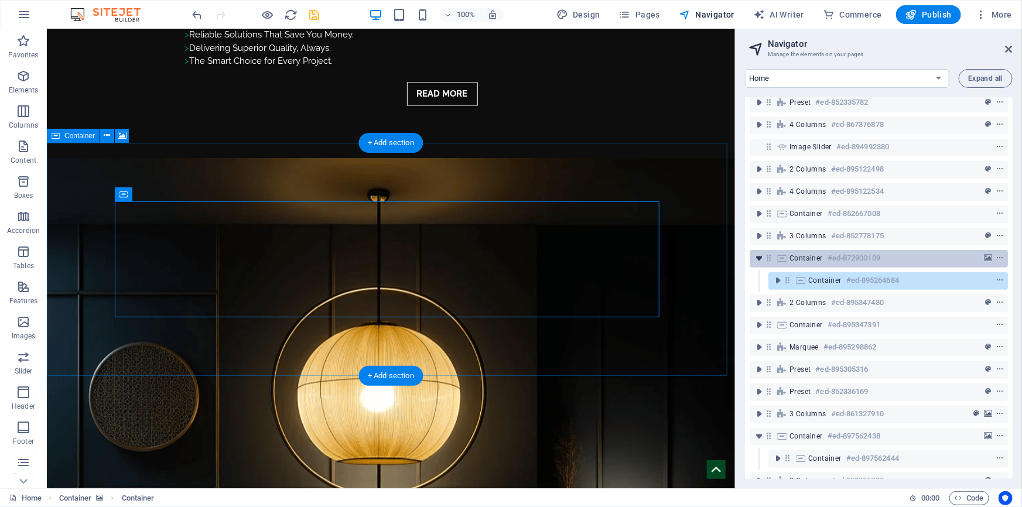
click at [761, 257] on icon "toggle-expand" at bounding box center [759, 258] width 12 height 12
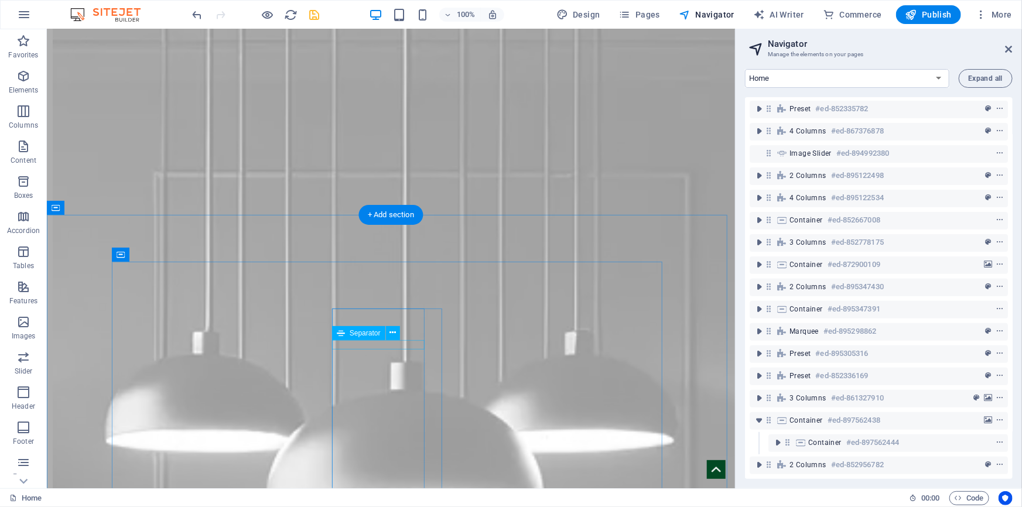
scroll to position [5174, 0]
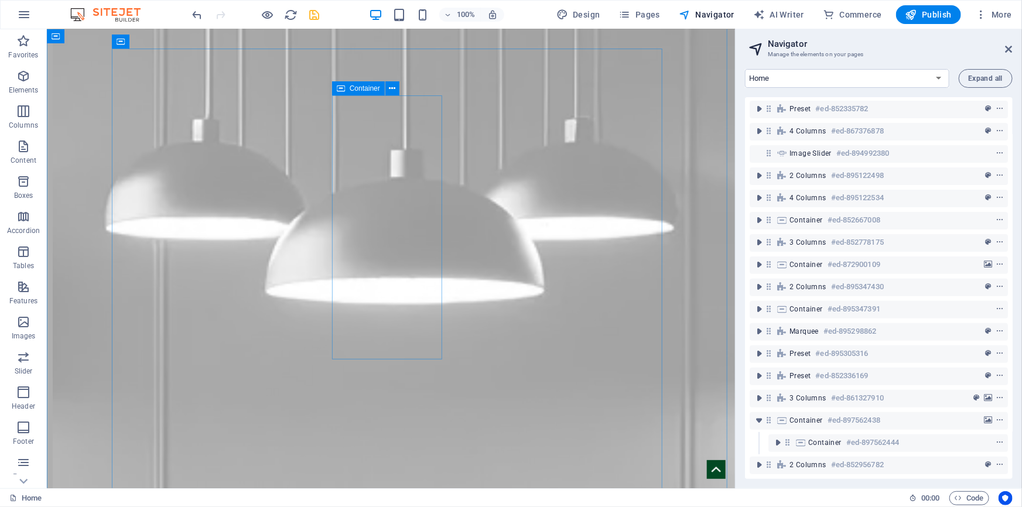
click at [360, 88] on span "Container" at bounding box center [365, 88] width 30 height 7
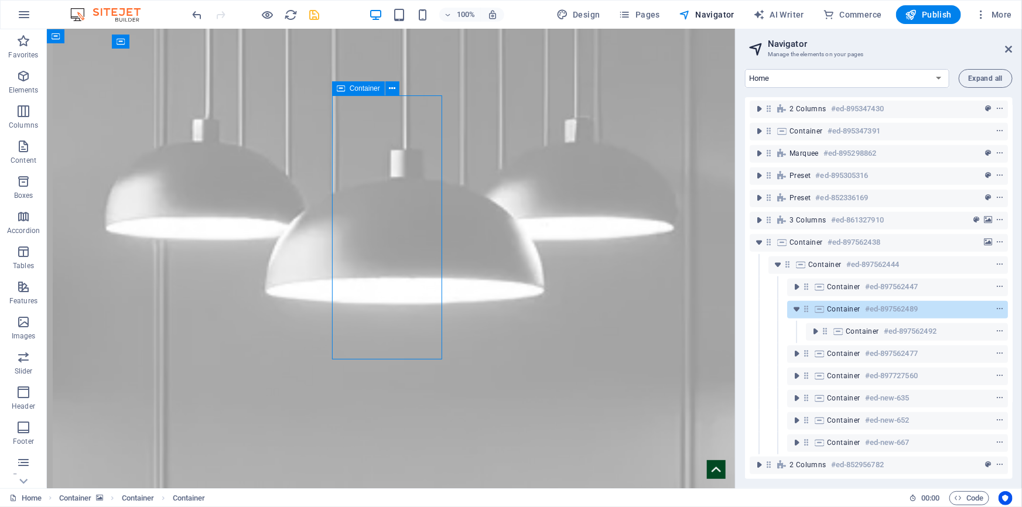
scroll to position [297, 0]
click at [791, 303] on icon "toggle-expand" at bounding box center [797, 309] width 12 height 12
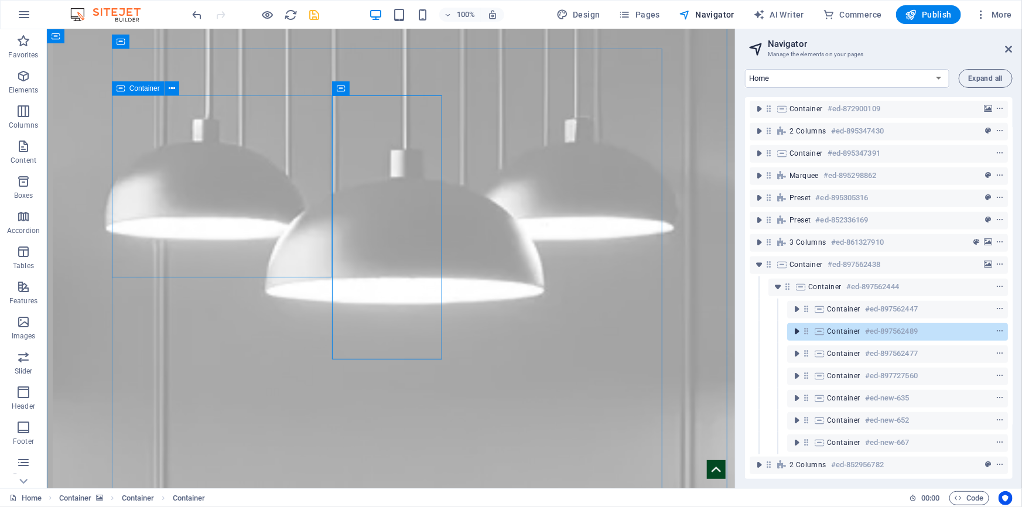
scroll to position [275, 0]
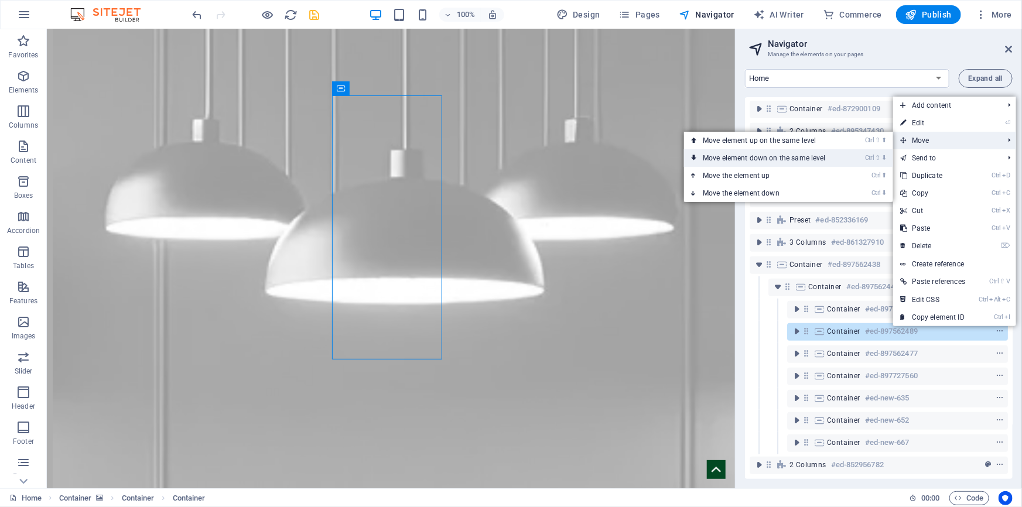
click at [832, 156] on link "Ctrl ⇧ ⬇ Move element down on the same level" at bounding box center [766, 158] width 165 height 18
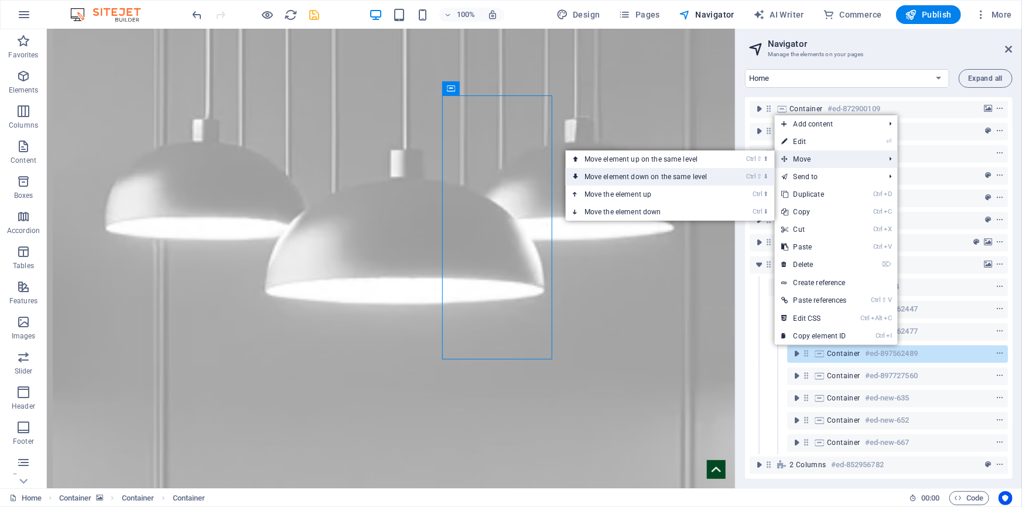
click at [718, 183] on link "Ctrl ⇧ ⬇ Move element down on the same level" at bounding box center [648, 177] width 165 height 18
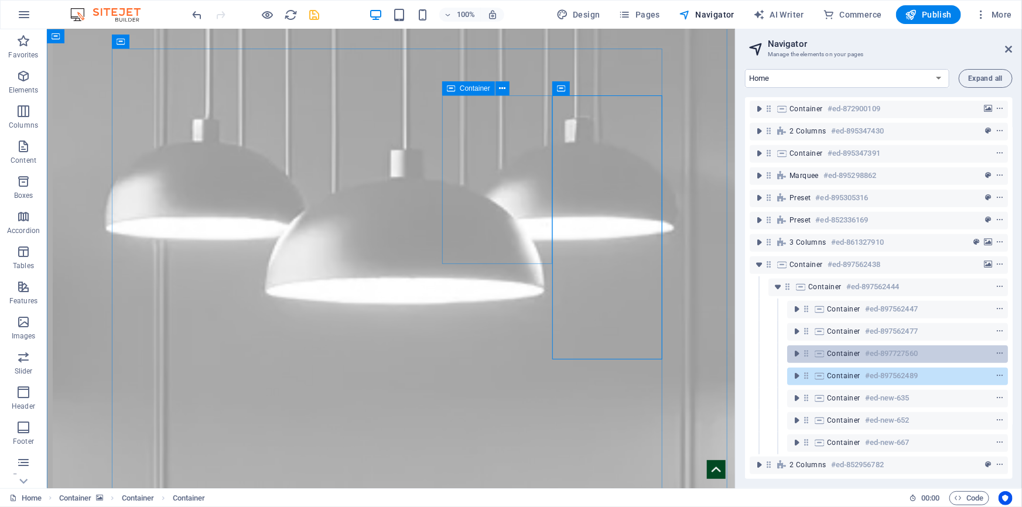
click at [920, 347] on div "Container #ed-897727560" at bounding box center [888, 354] width 122 height 14
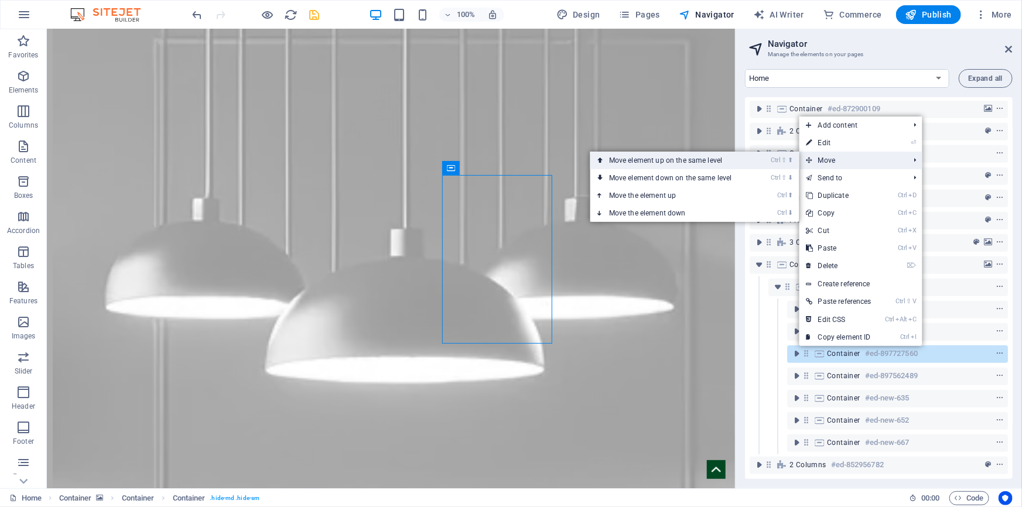
click at [743, 164] on link "Ctrl ⇧ ⬆ Move element up on the same level" at bounding box center [672, 161] width 165 height 18
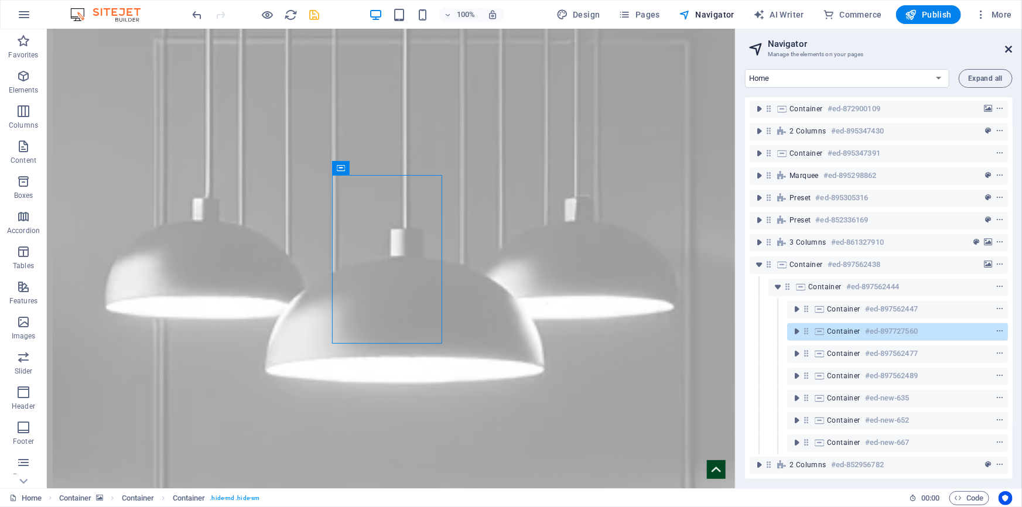
click at [1007, 50] on icon at bounding box center [1009, 49] width 7 height 9
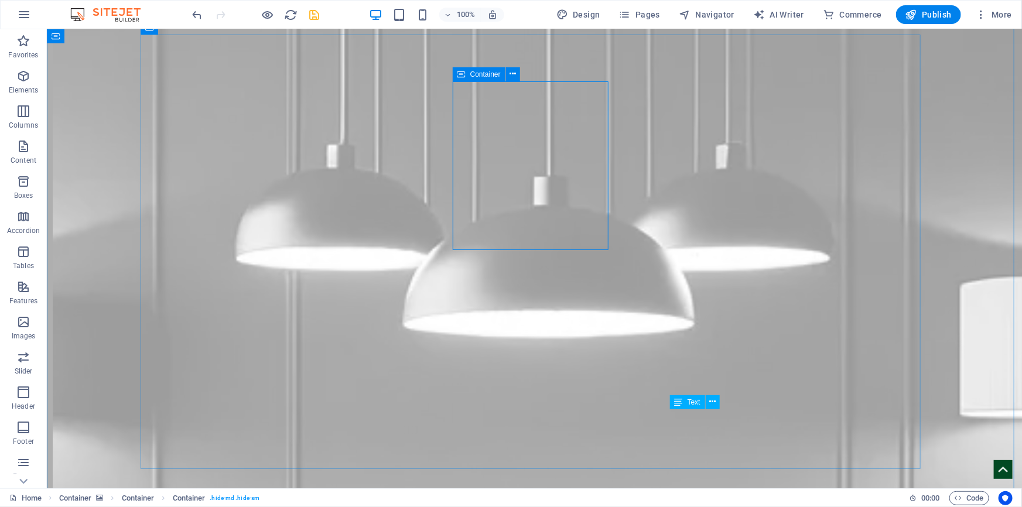
click at [482, 76] on span "Container" at bounding box center [485, 74] width 30 height 7
select select "%"
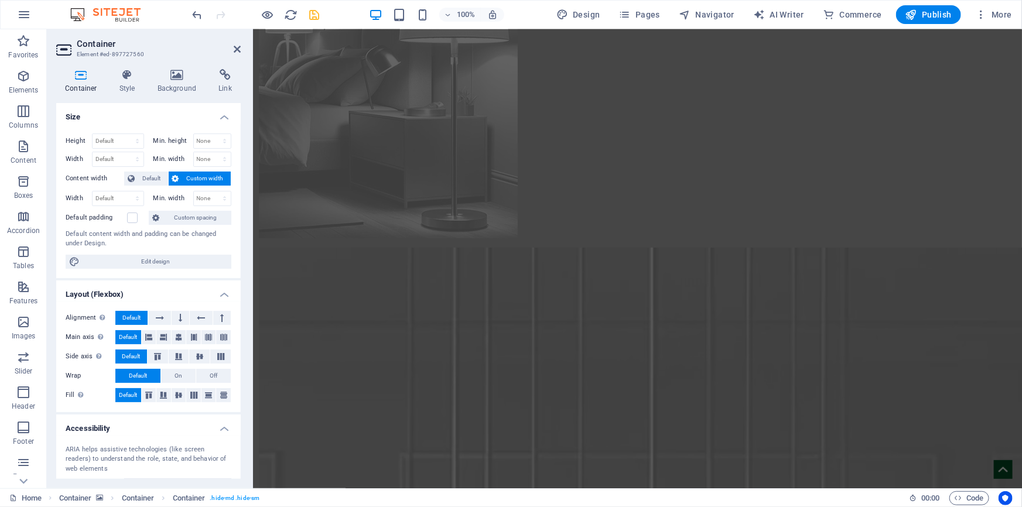
scroll to position [5002, 0]
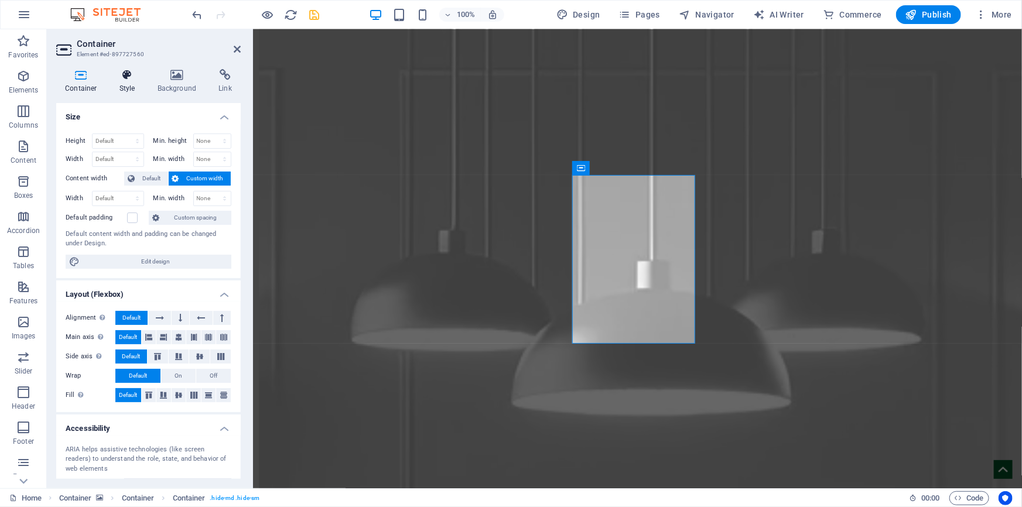
click at [124, 89] on h4 "Style" at bounding box center [130, 81] width 38 height 25
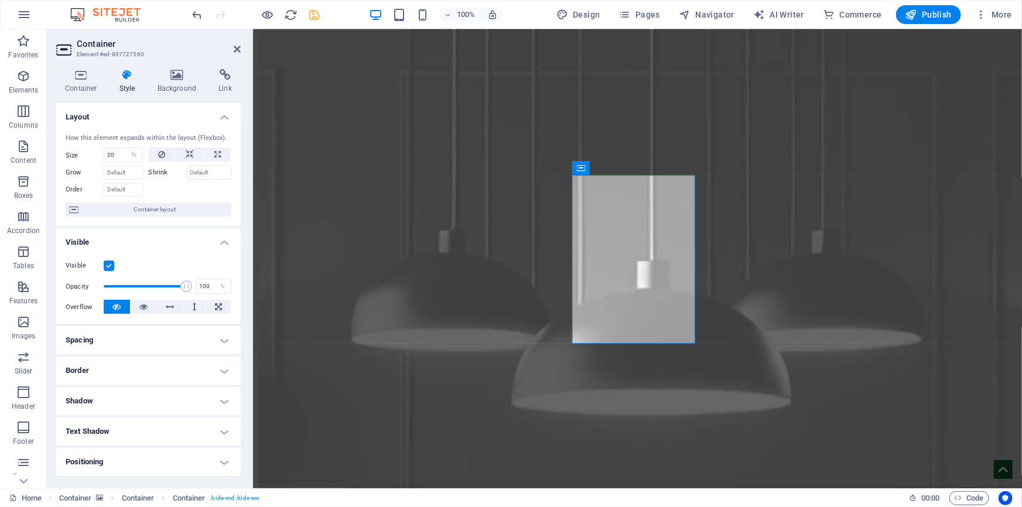
click at [125, 340] on h4 "Spacing" at bounding box center [148, 340] width 185 height 28
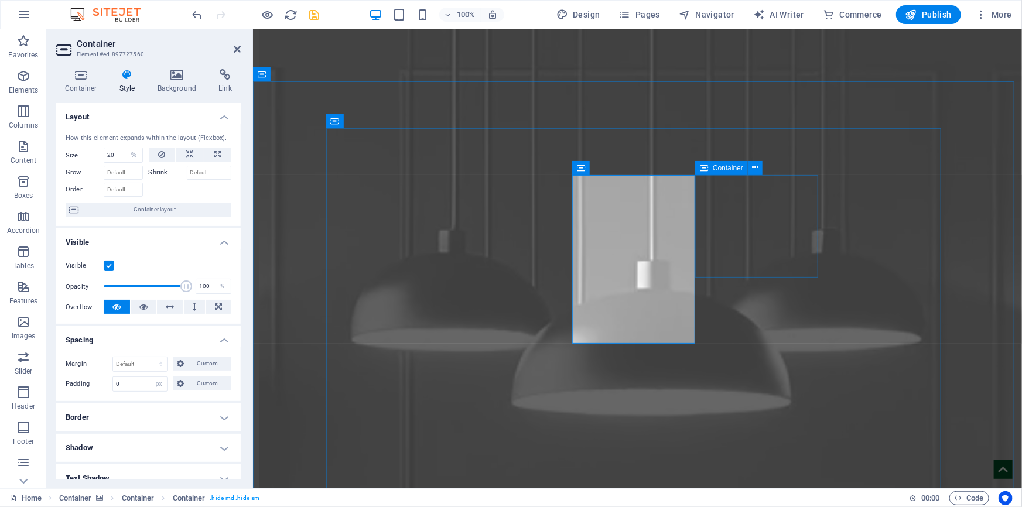
click at [714, 166] on span "Container" at bounding box center [728, 168] width 30 height 7
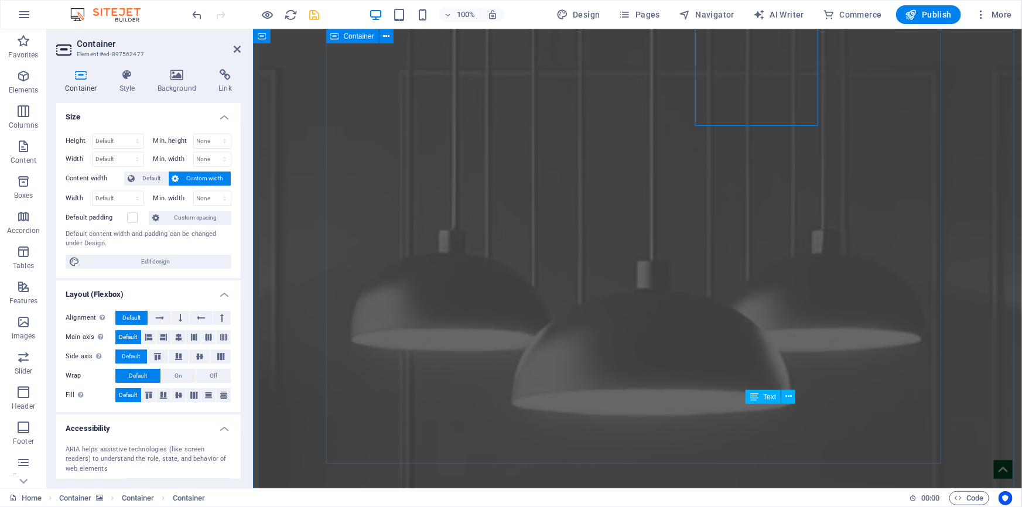
scroll to position [5153, 0]
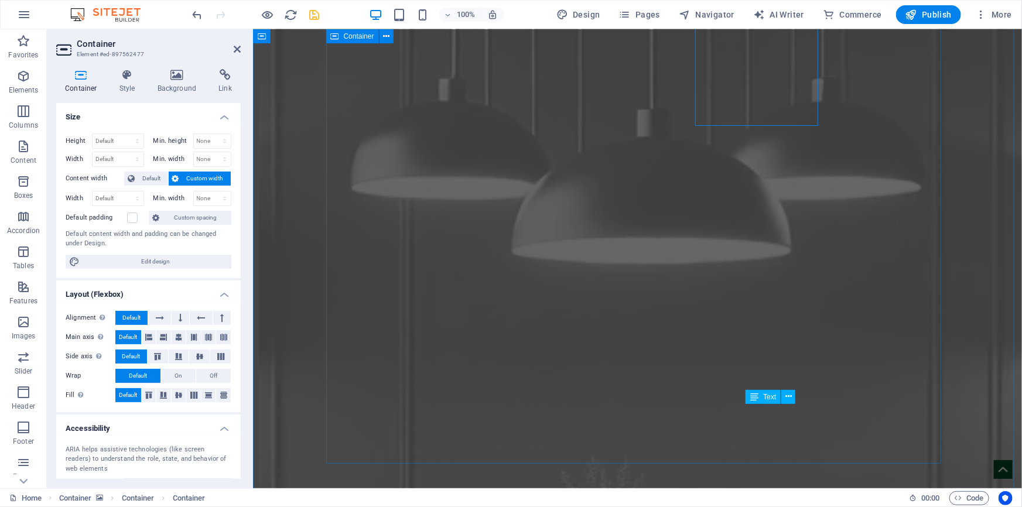
select select "%"
select select "px"
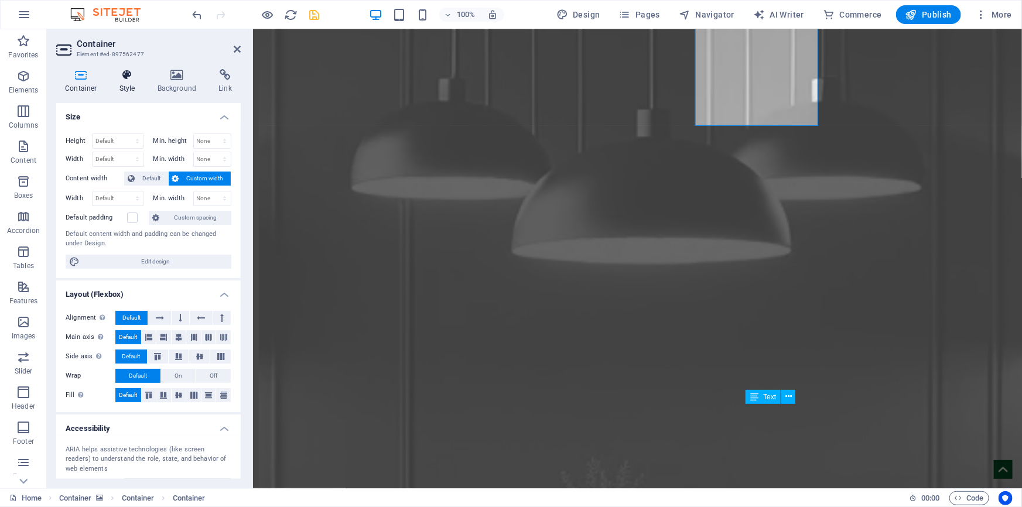
click at [128, 88] on h4 "Style" at bounding box center [130, 81] width 38 height 25
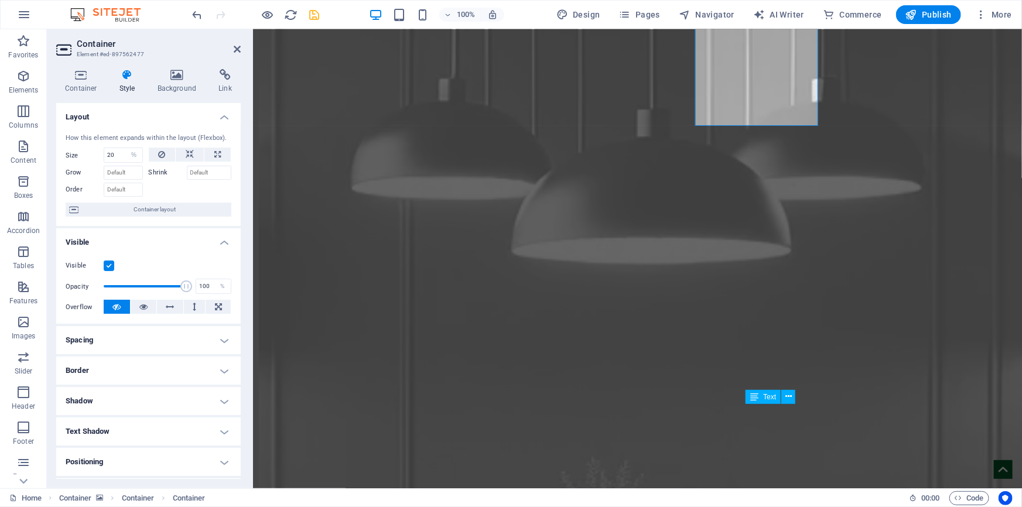
click at [123, 343] on h4 "Spacing" at bounding box center [148, 340] width 185 height 28
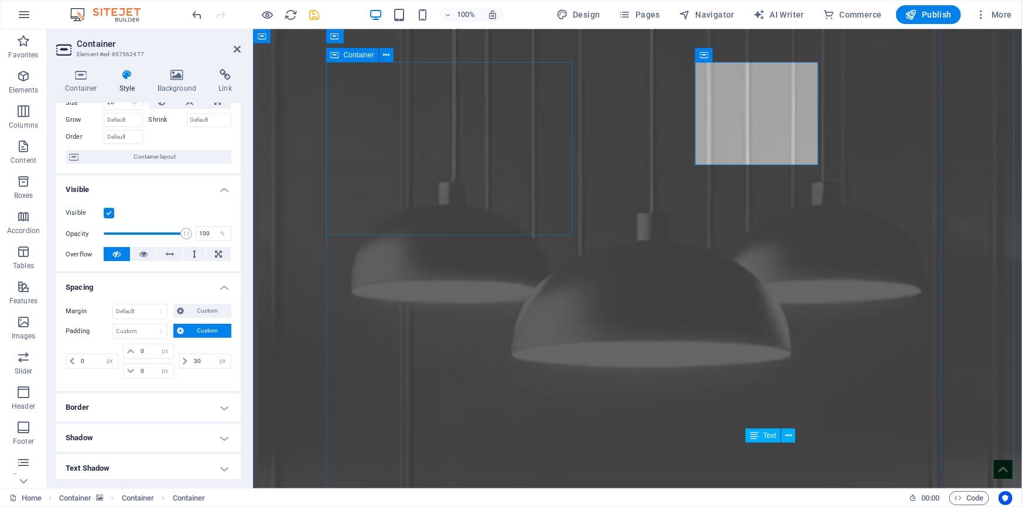
scroll to position [5047, 0]
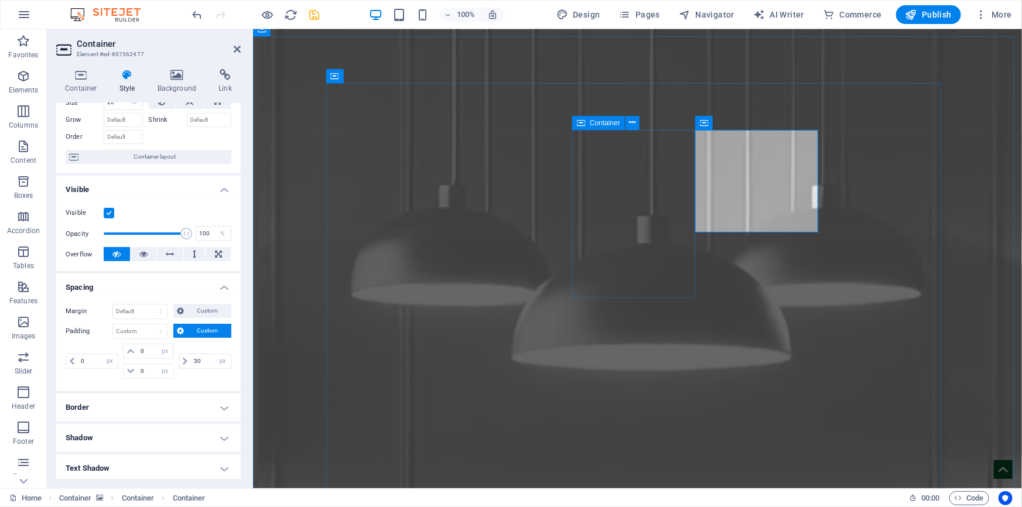
click at [597, 123] on span "Container" at bounding box center [605, 123] width 30 height 7
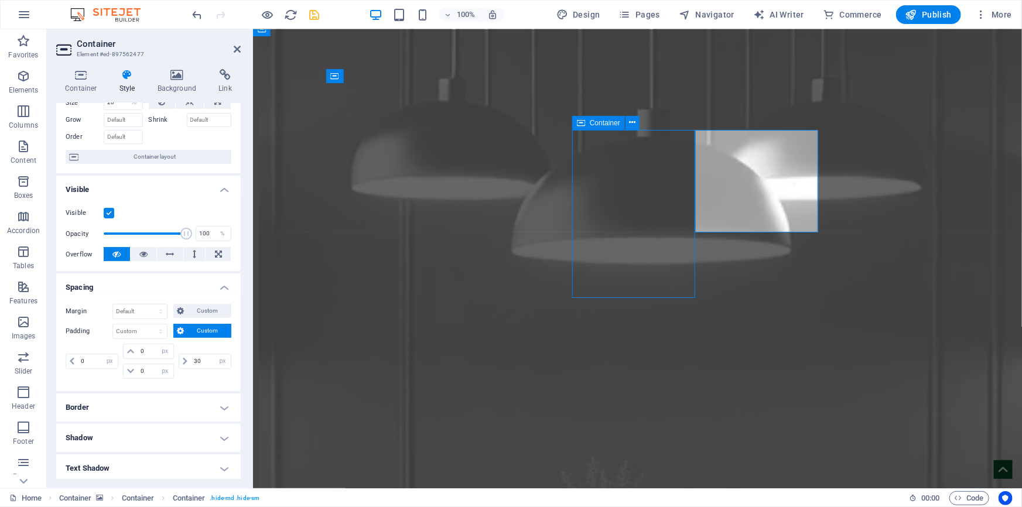
select select "%"
select select "px"
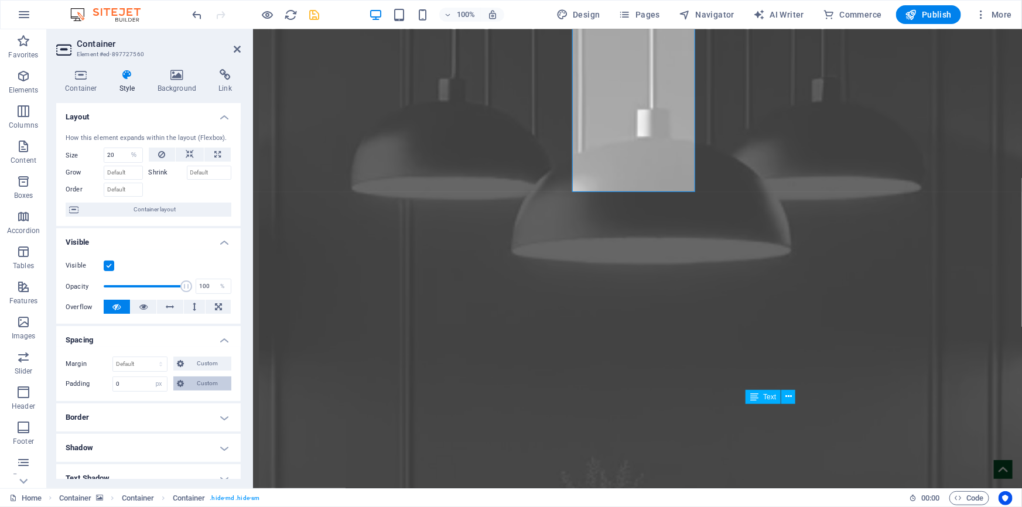
click at [205, 384] on span "Custom" at bounding box center [207, 384] width 40 height 14
click at [191, 415] on input "0" at bounding box center [211, 414] width 40 height 14
type input "30"
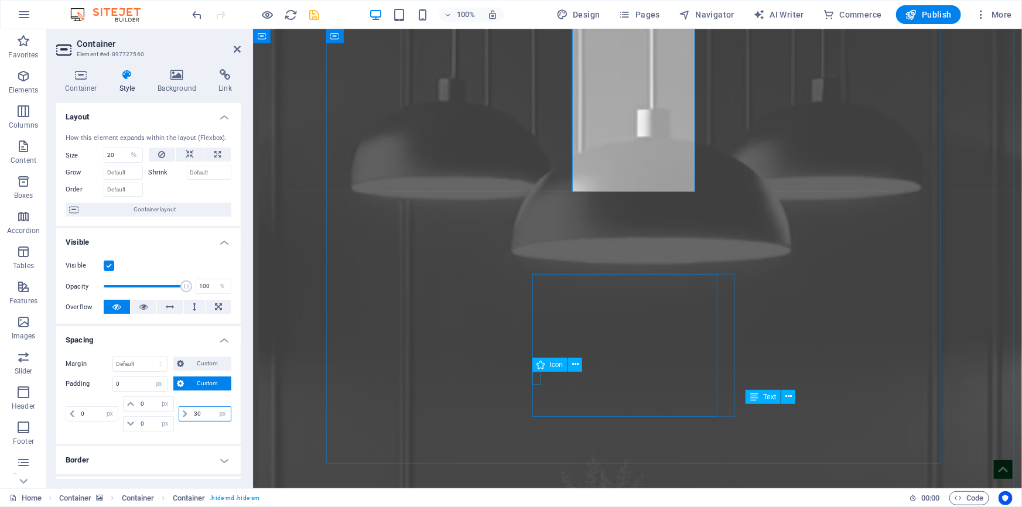
select select "DISABLED_OPTION_VALUE"
type input "30"
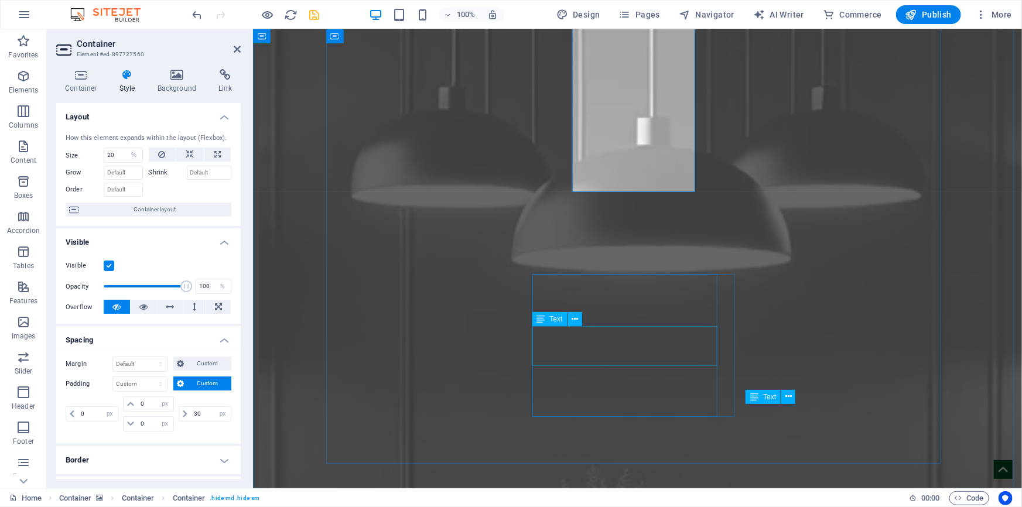
scroll to position [5100, 0]
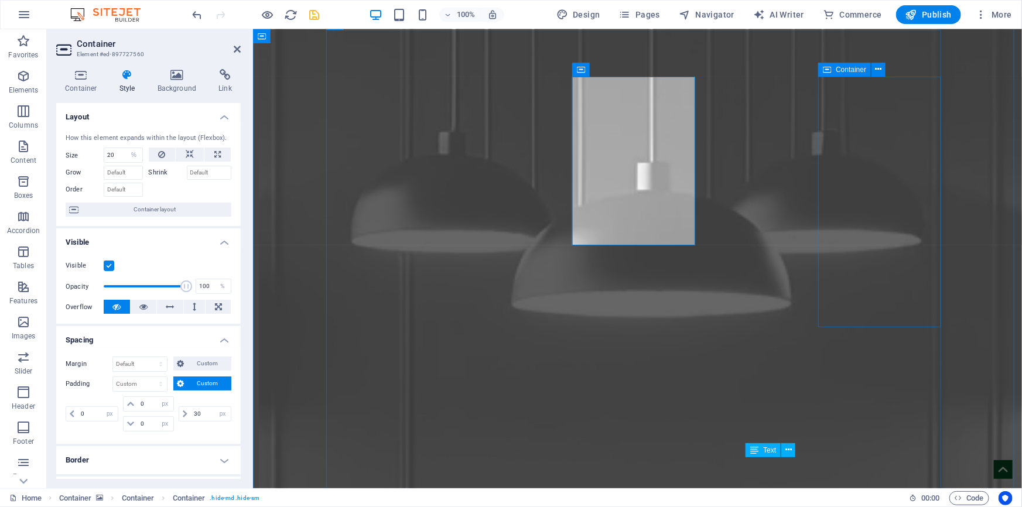
click at [844, 69] on span "Container" at bounding box center [851, 69] width 30 height 7
select select "%"
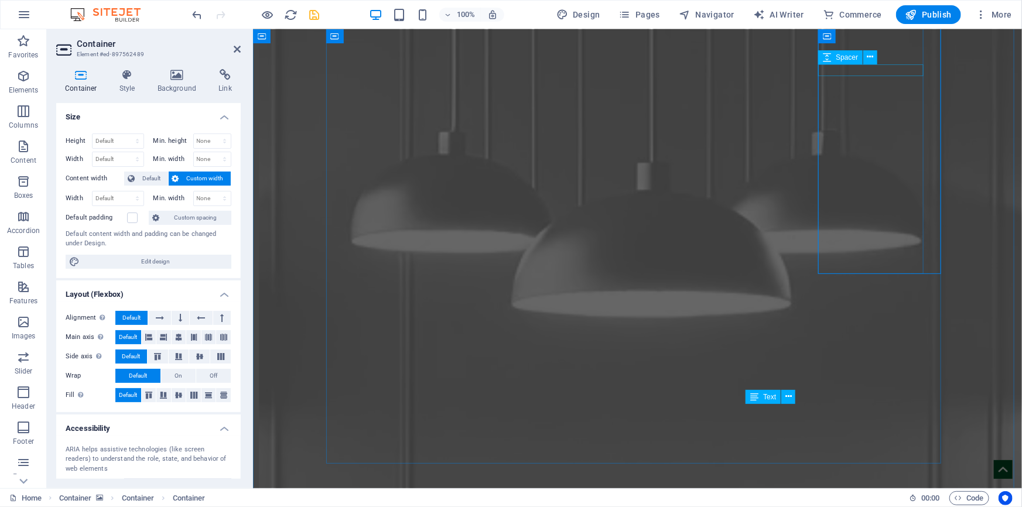
scroll to position [5153, 0]
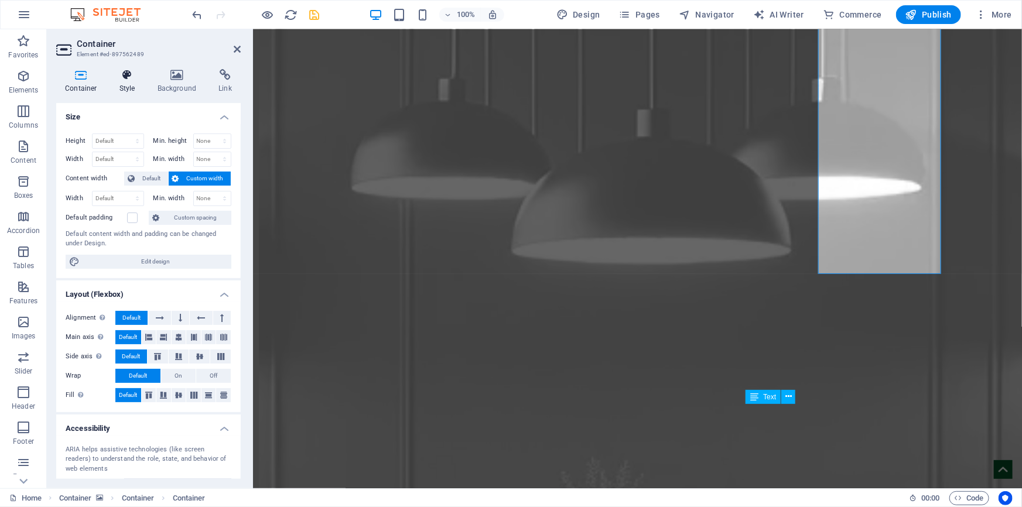
click at [132, 87] on h4 "Style" at bounding box center [130, 81] width 38 height 25
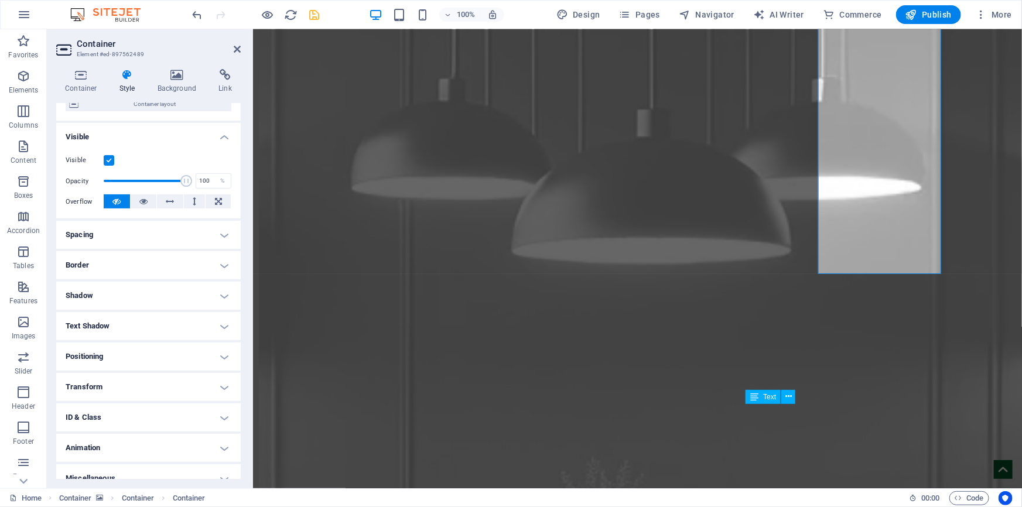
scroll to position [106, 0]
click at [116, 234] on h4 "Spacing" at bounding box center [148, 234] width 185 height 28
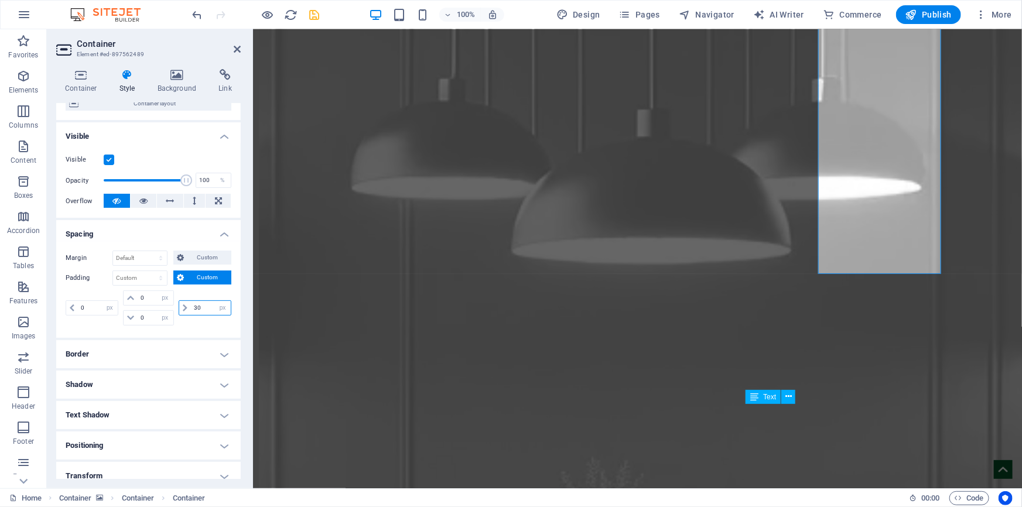
click at [191, 308] on input "30" at bounding box center [211, 308] width 40 height 14
type input "0"
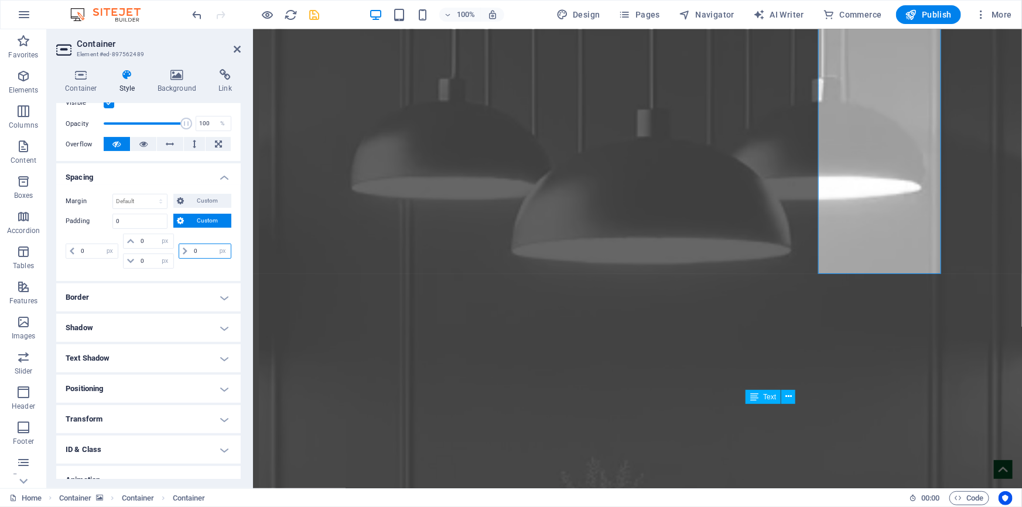
type input "0"
select select "px"
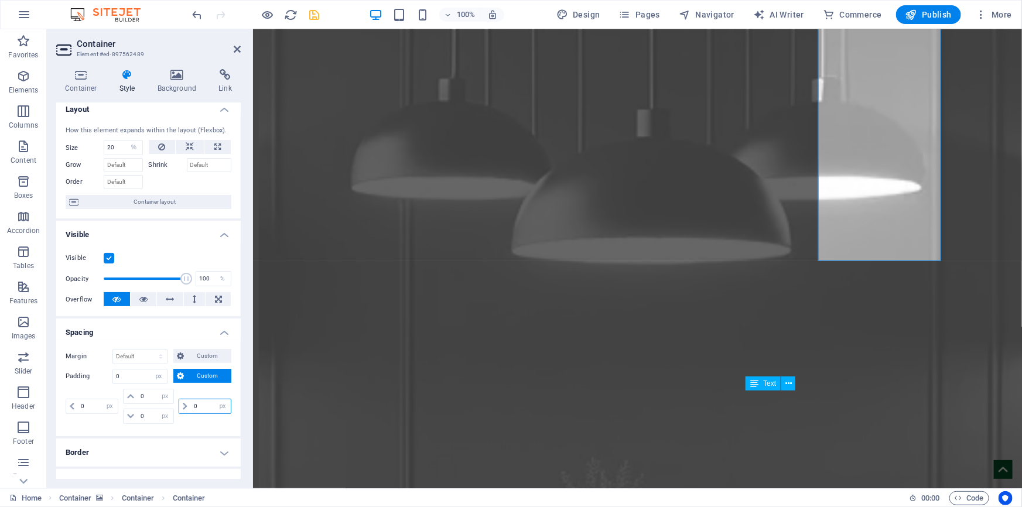
scroll to position [0, 0]
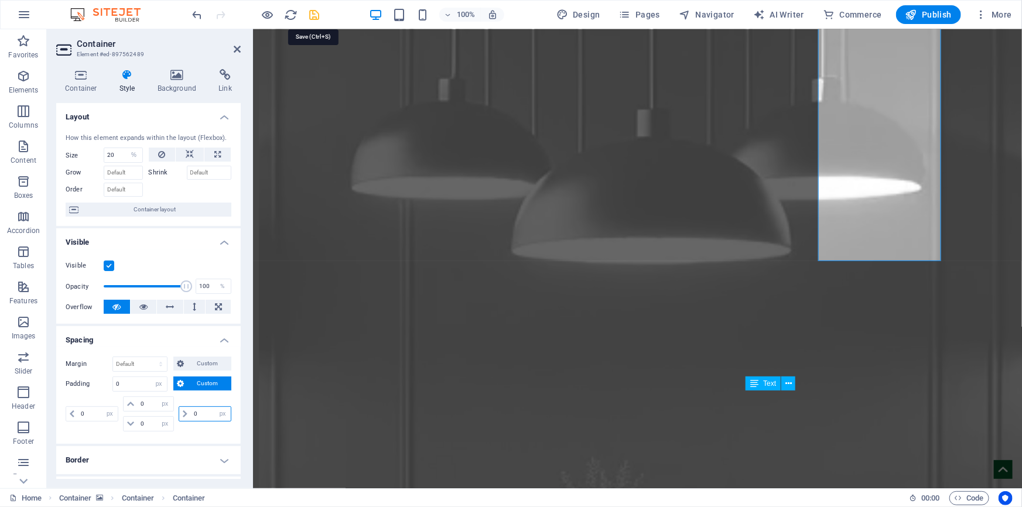
type input "0"
click at [315, 15] on icon "save" at bounding box center [314, 14] width 13 height 13
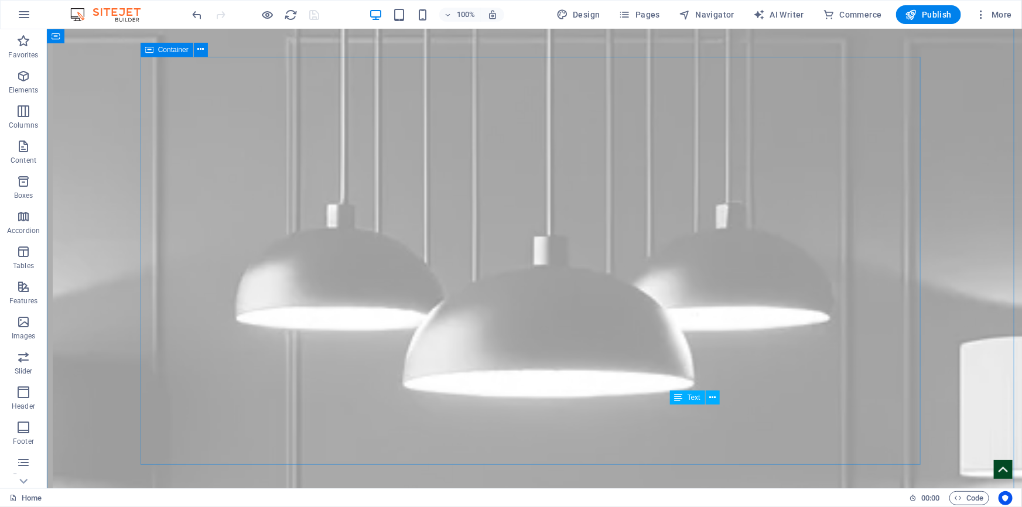
scroll to position [4839, 0]
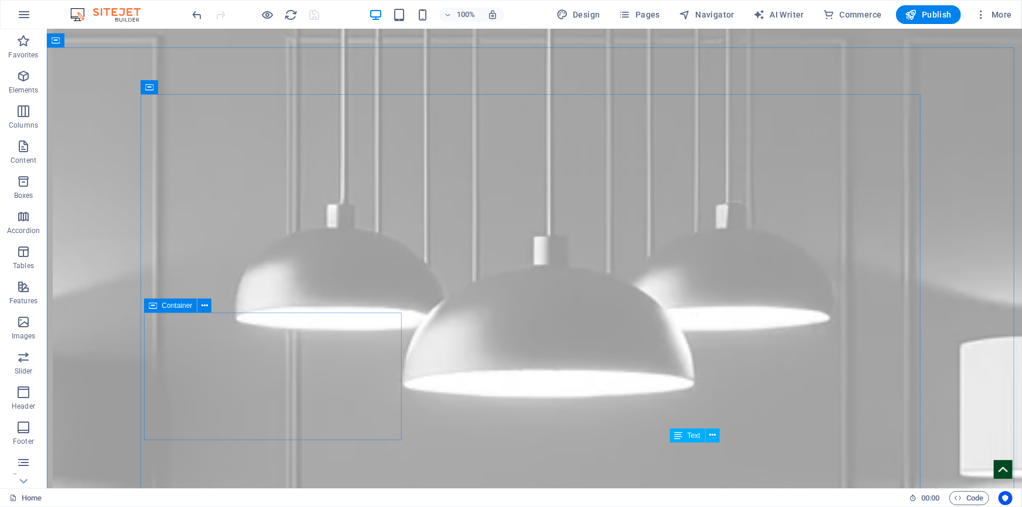
click at [160, 305] on div "Container" at bounding box center [170, 306] width 53 height 14
select select "%"
select select "px"
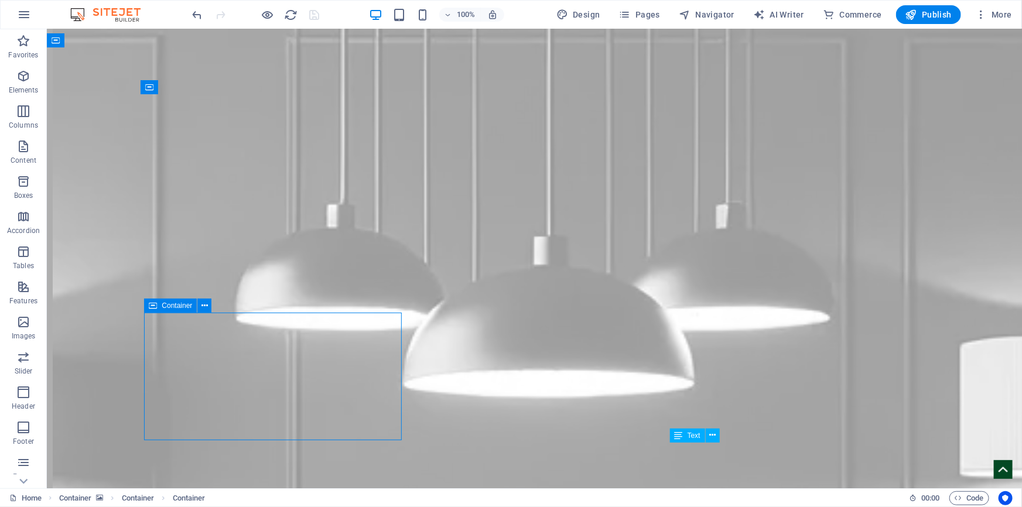
select select "px"
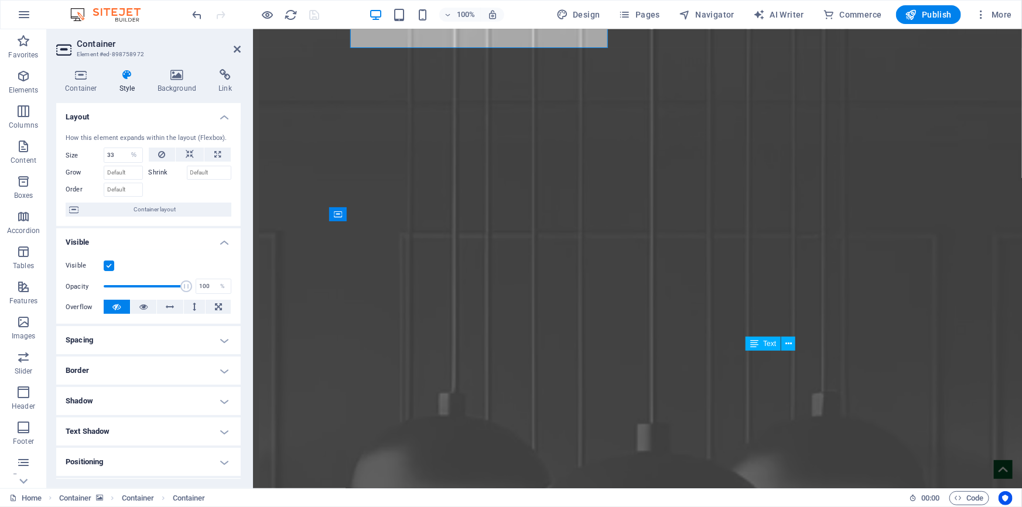
scroll to position [4951, 0]
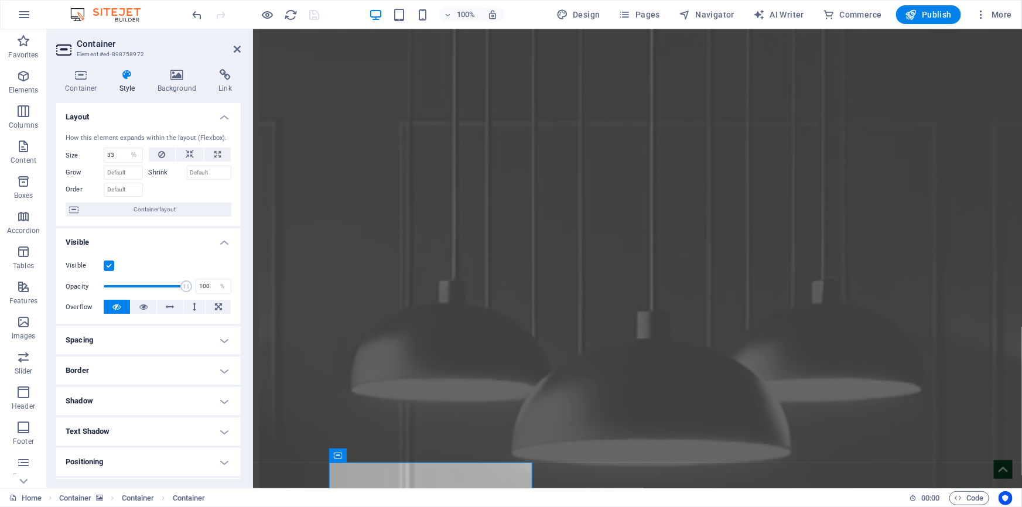
click at [169, 346] on h4 "Spacing" at bounding box center [148, 340] width 185 height 28
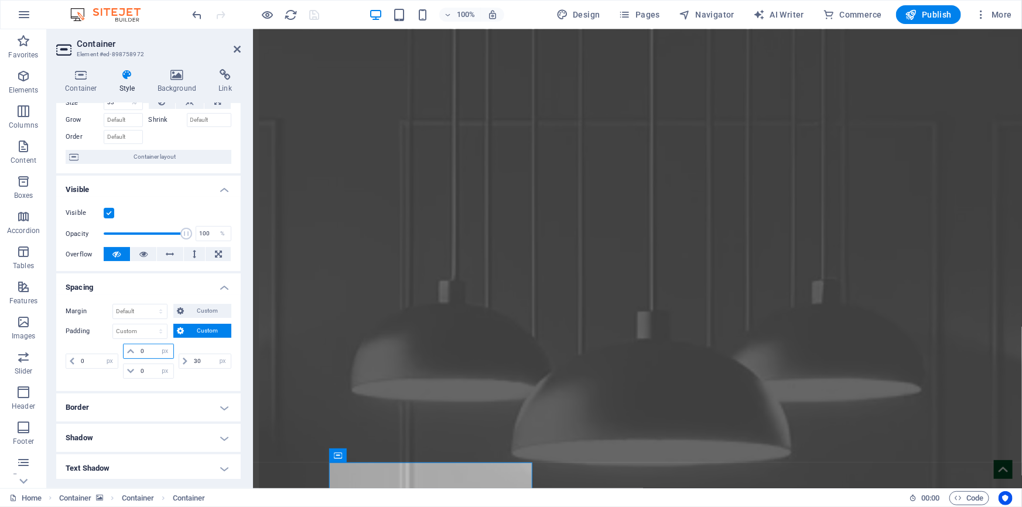
click at [138, 353] on input "0" at bounding box center [155, 351] width 35 height 14
type input "30"
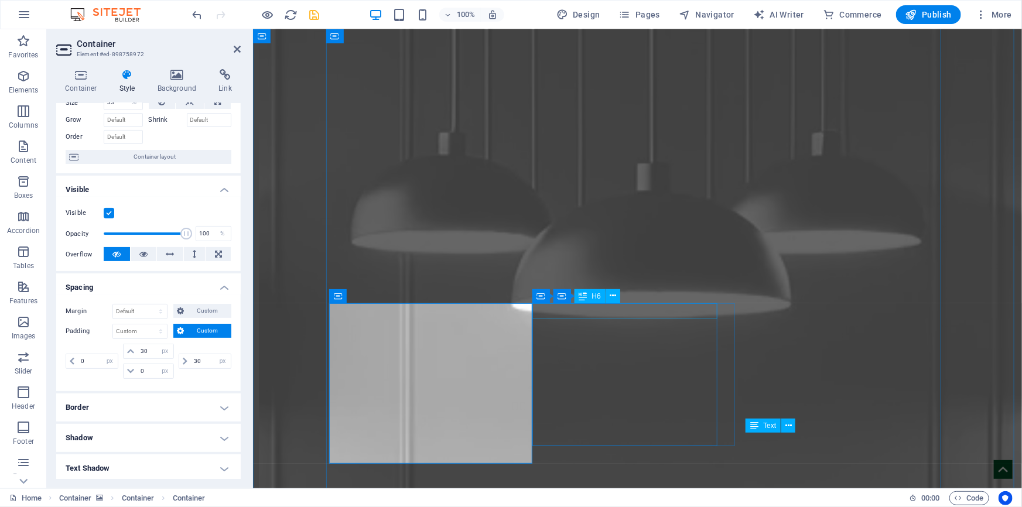
scroll to position [5111, 0]
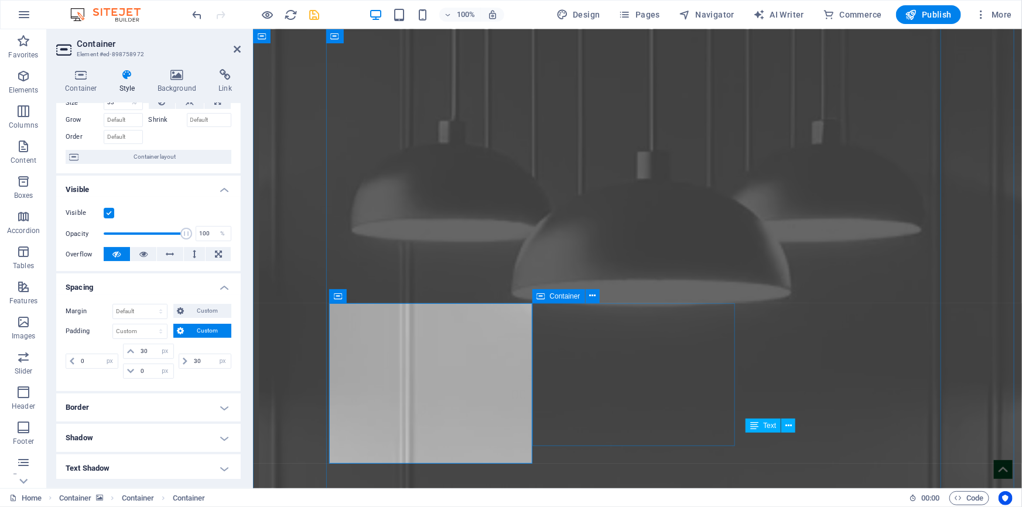
click at [551, 296] on span "Container" at bounding box center [565, 296] width 30 height 7
select select "%"
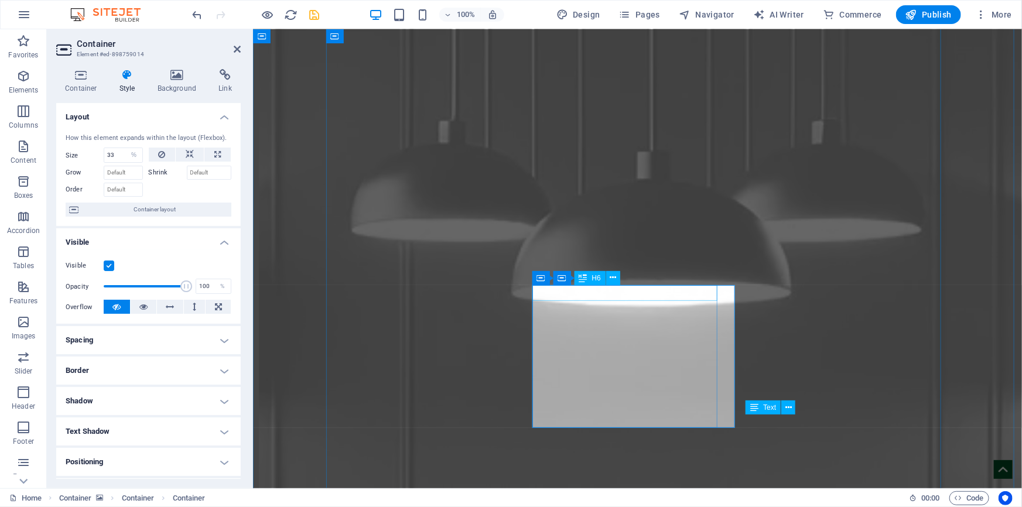
scroll to position [5129, 0]
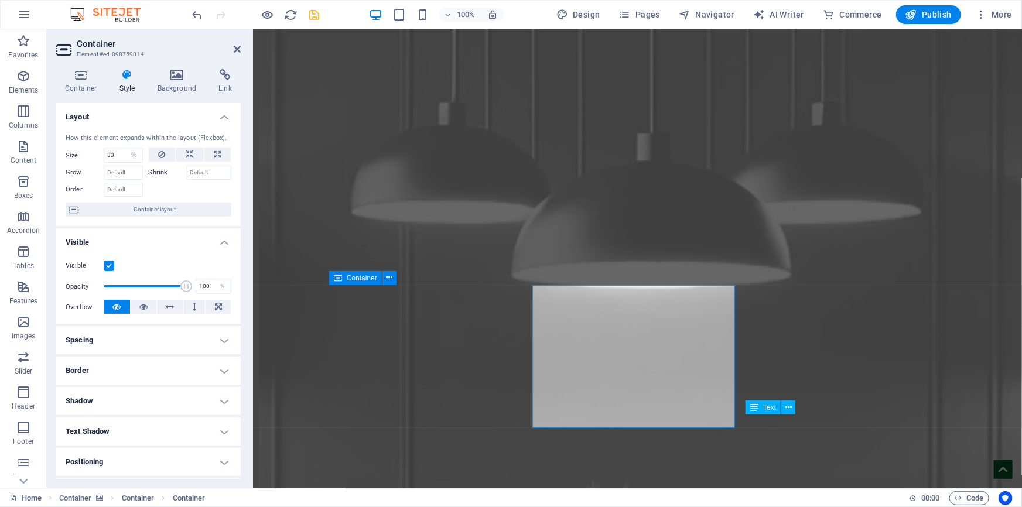
click at [117, 342] on h4 "Spacing" at bounding box center [148, 340] width 185 height 28
click at [138, 401] on input "0" at bounding box center [155, 404] width 35 height 14
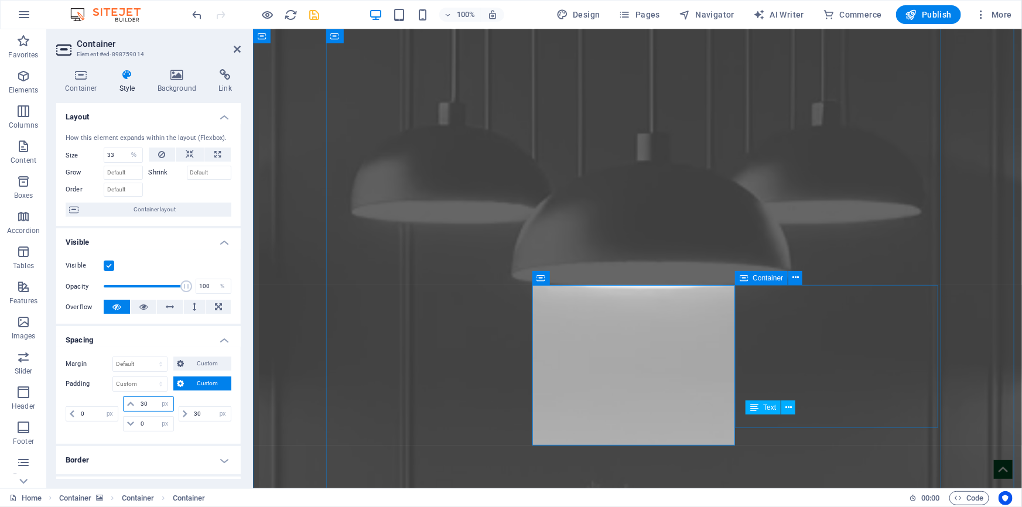
click at [755, 279] on span "Container" at bounding box center [768, 278] width 30 height 7
type input "30"
click at [755, 279] on span "Container" at bounding box center [768, 278] width 30 height 7
select select "%"
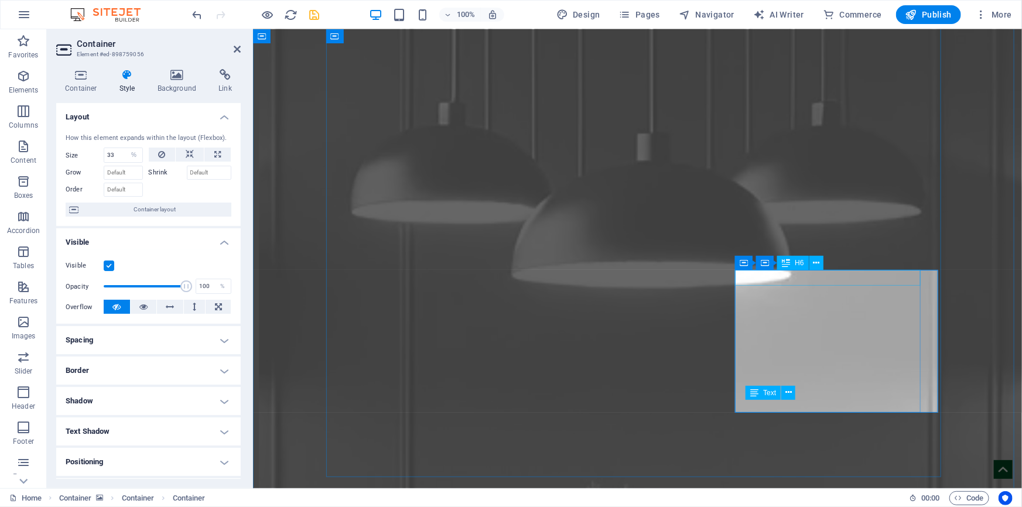
scroll to position [5144, 0]
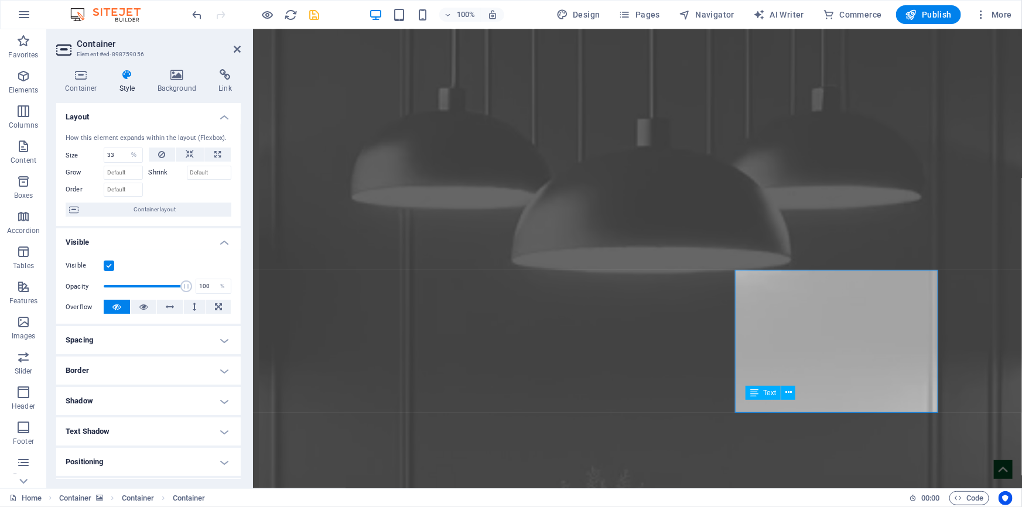
click at [117, 342] on h4 "Spacing" at bounding box center [148, 340] width 185 height 28
click at [139, 400] on input "0" at bounding box center [155, 404] width 35 height 14
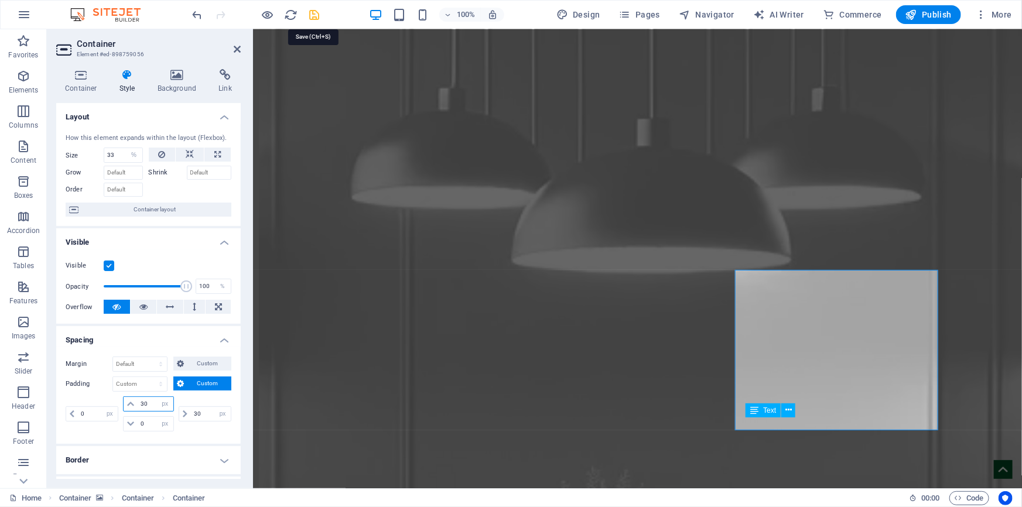
type input "30"
click at [312, 13] on icon "save" at bounding box center [314, 14] width 13 height 13
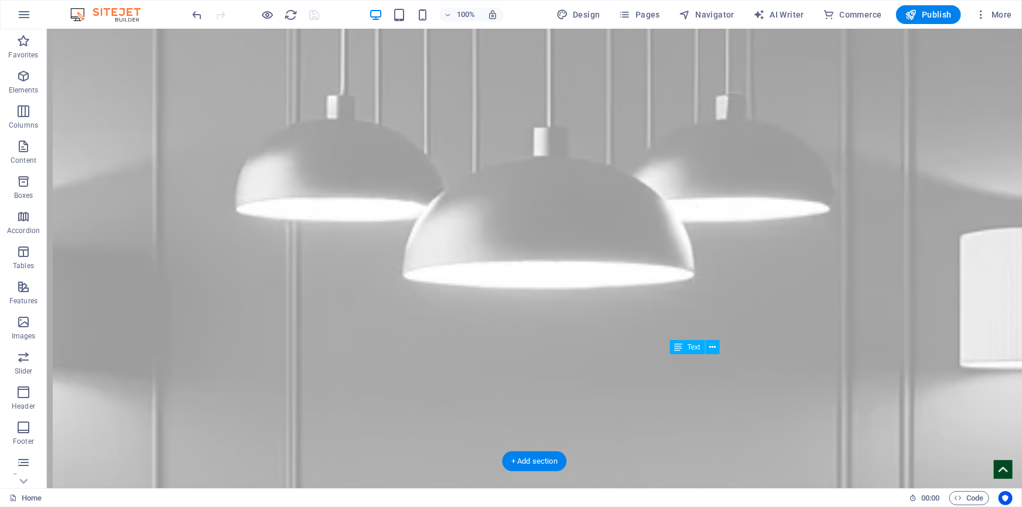
scroll to position [4894, 0]
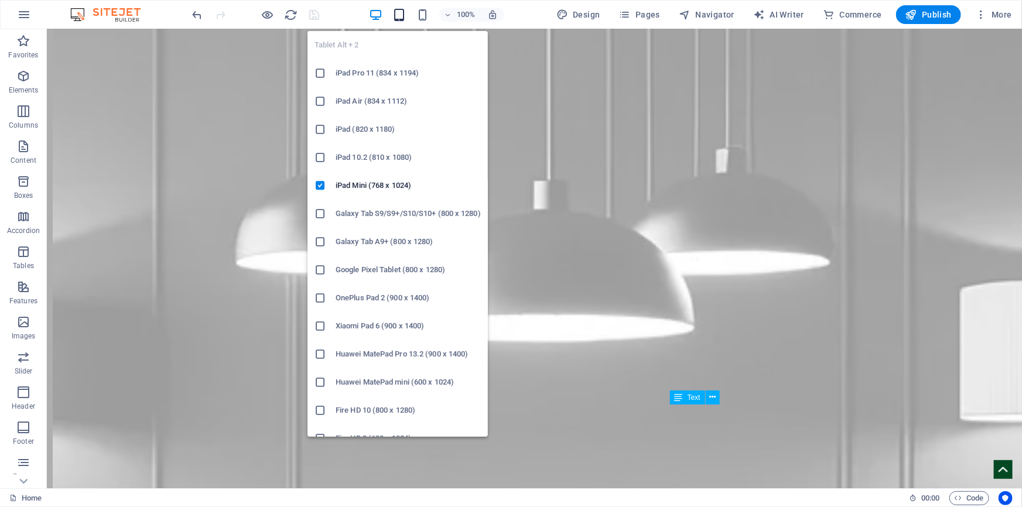
click at [400, 16] on icon "button" at bounding box center [398, 14] width 13 height 13
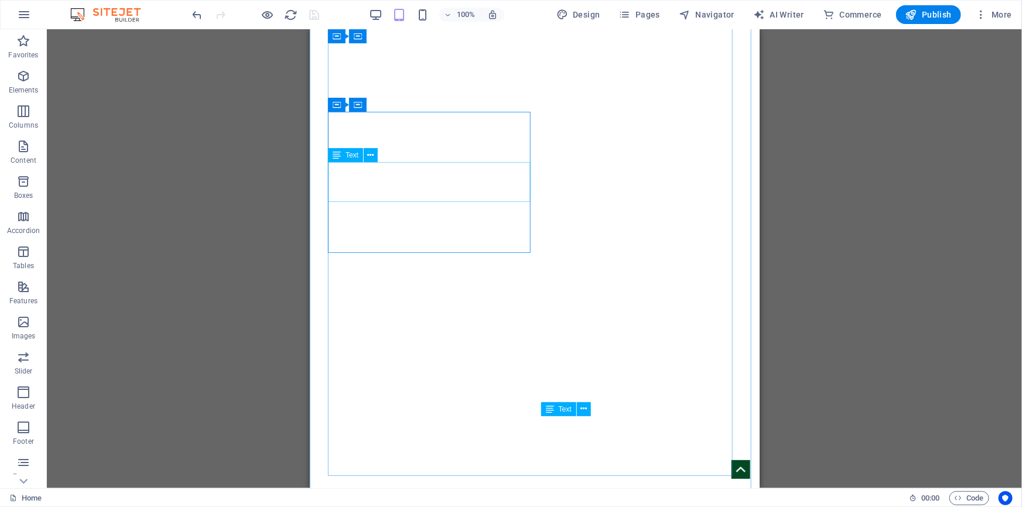
scroll to position [6508, 0]
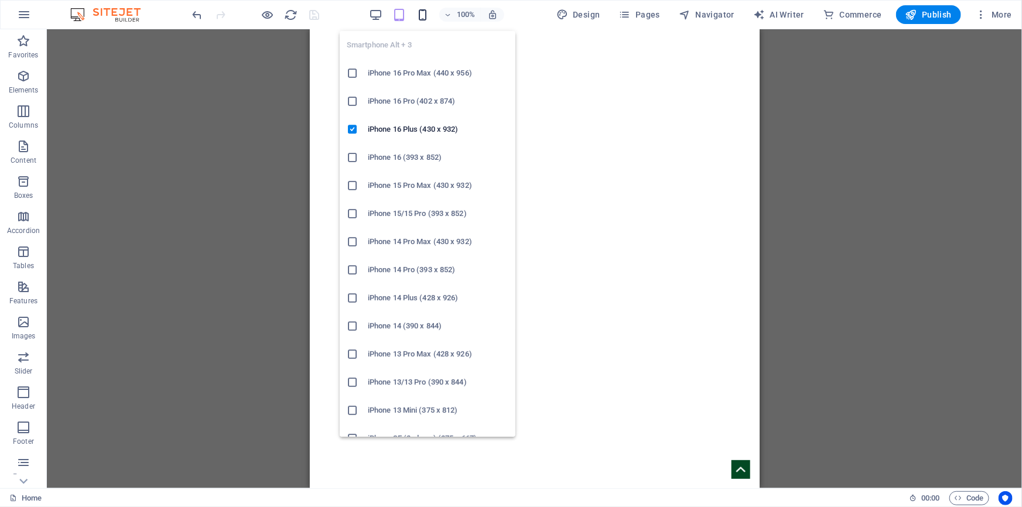
click at [426, 21] on icon "button" at bounding box center [422, 14] width 13 height 13
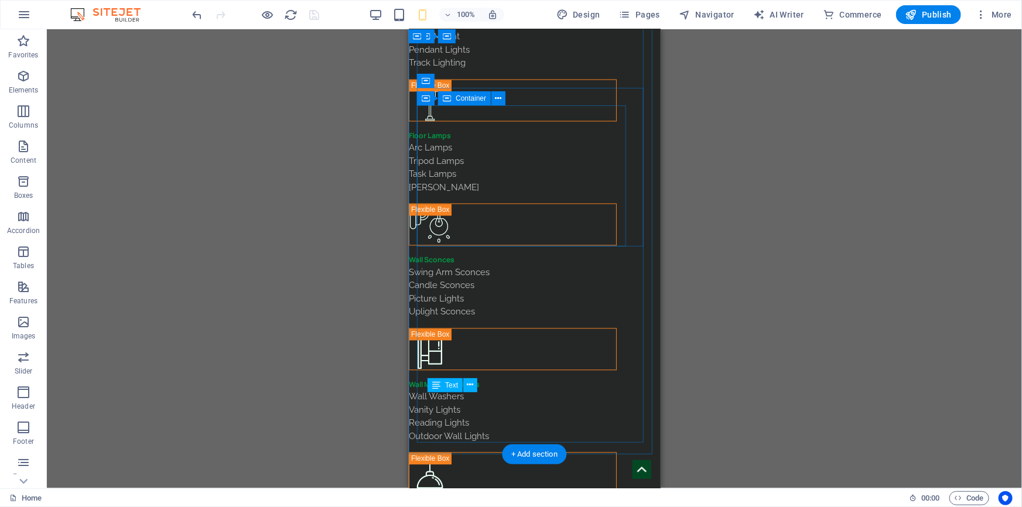
scroll to position [10172, 0]
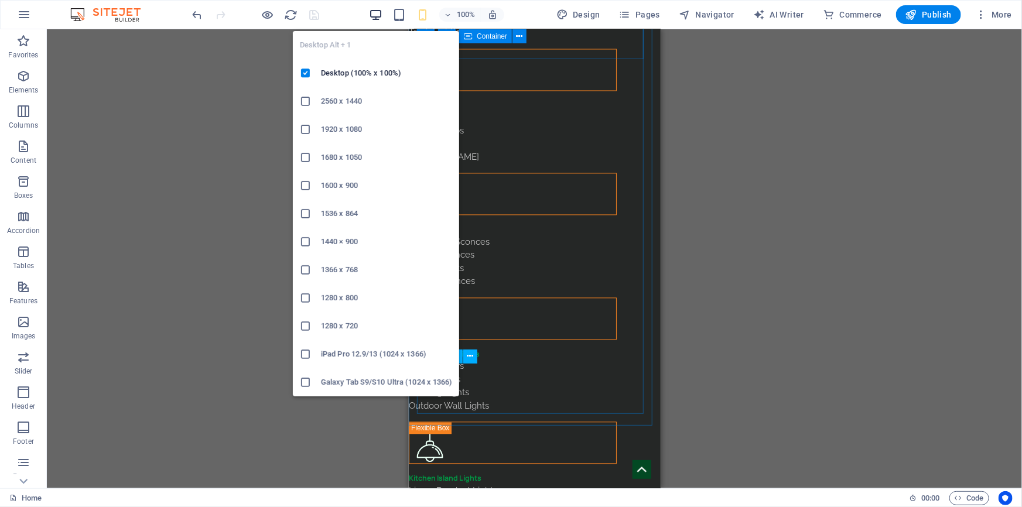
click at [377, 17] on icon "button" at bounding box center [375, 14] width 13 height 13
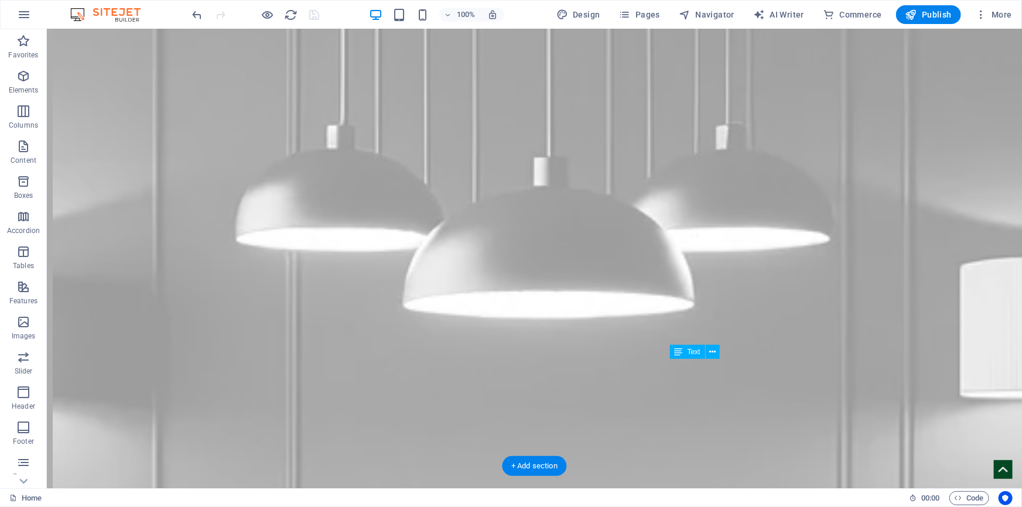
scroll to position [4894, 0]
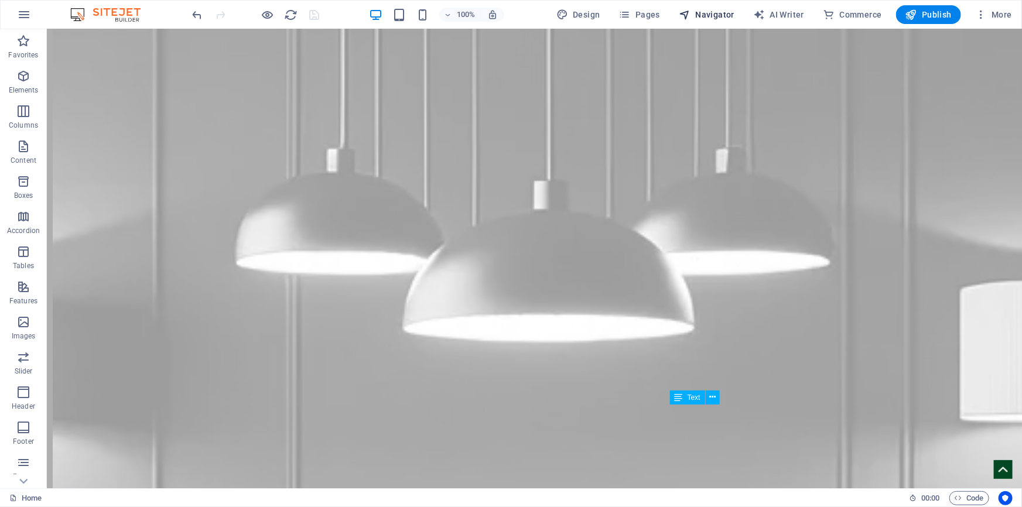
drag, startPoint x: 735, startPoint y: 12, endPoint x: 721, endPoint y: 18, distance: 14.9
click at [735, 12] on span "Navigator" at bounding box center [707, 15] width 56 height 12
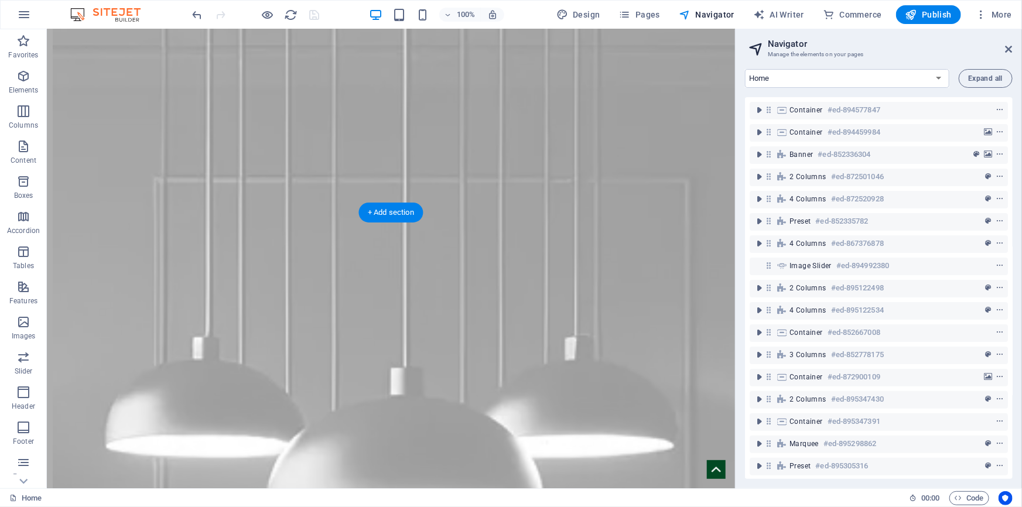
scroll to position [5170, 0]
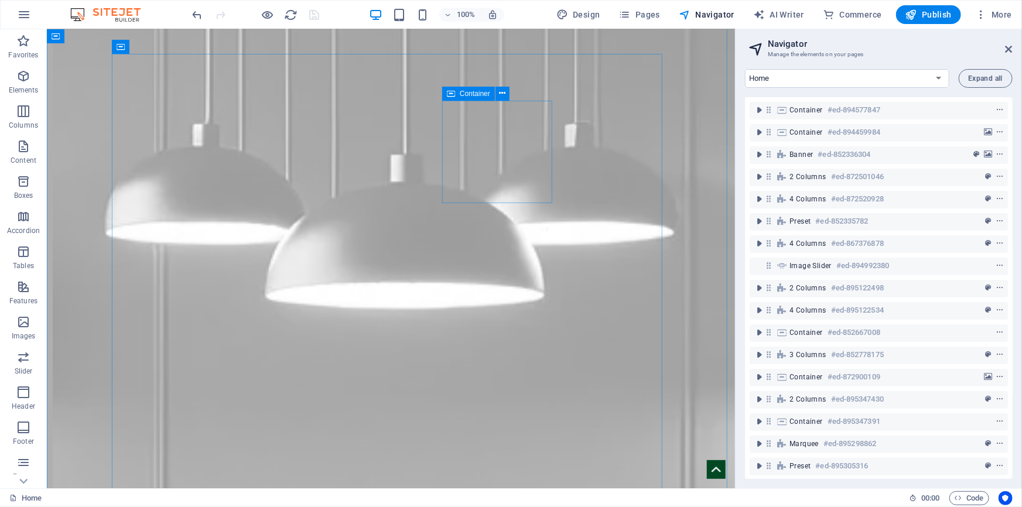
click at [467, 91] on span "Container" at bounding box center [475, 93] width 30 height 7
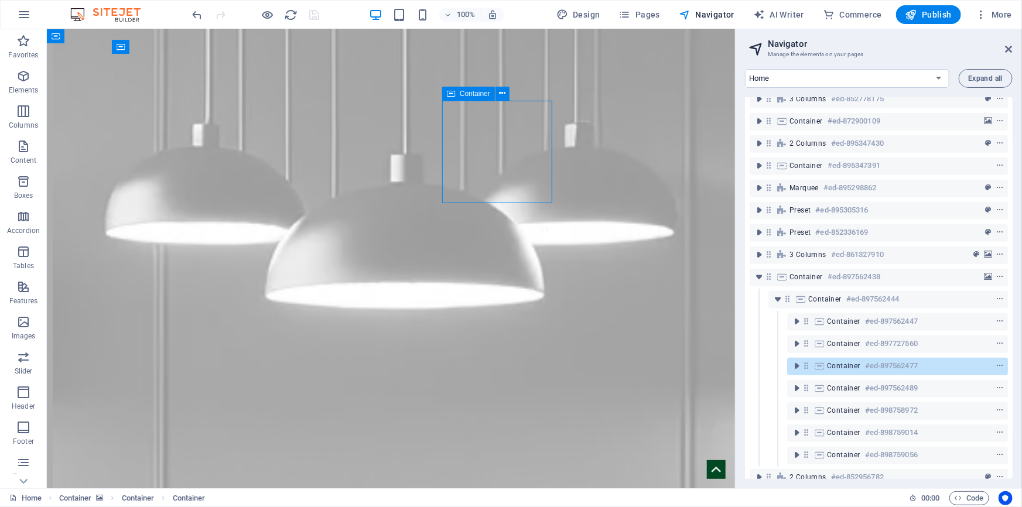
scroll to position [275, 0]
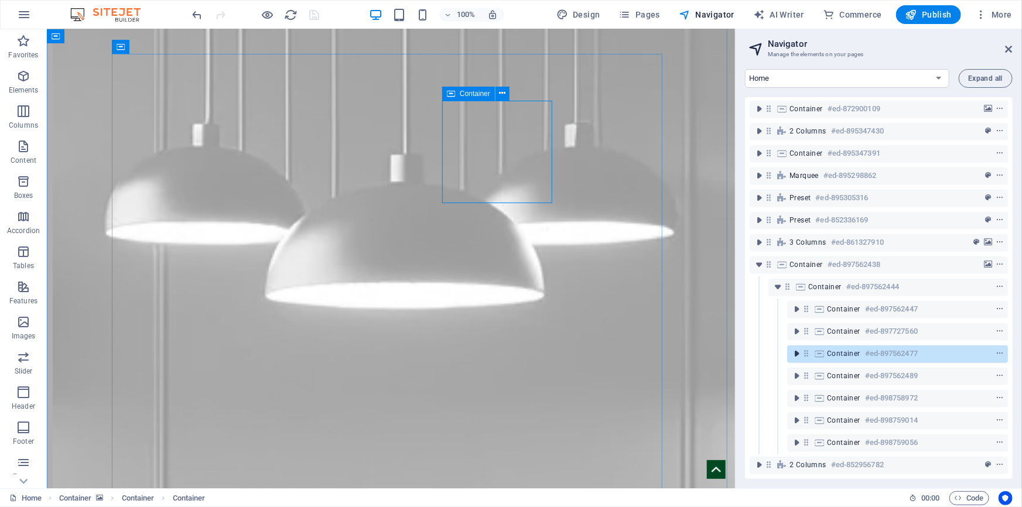
click at [793, 348] on icon "toggle-expand" at bounding box center [797, 354] width 12 height 12
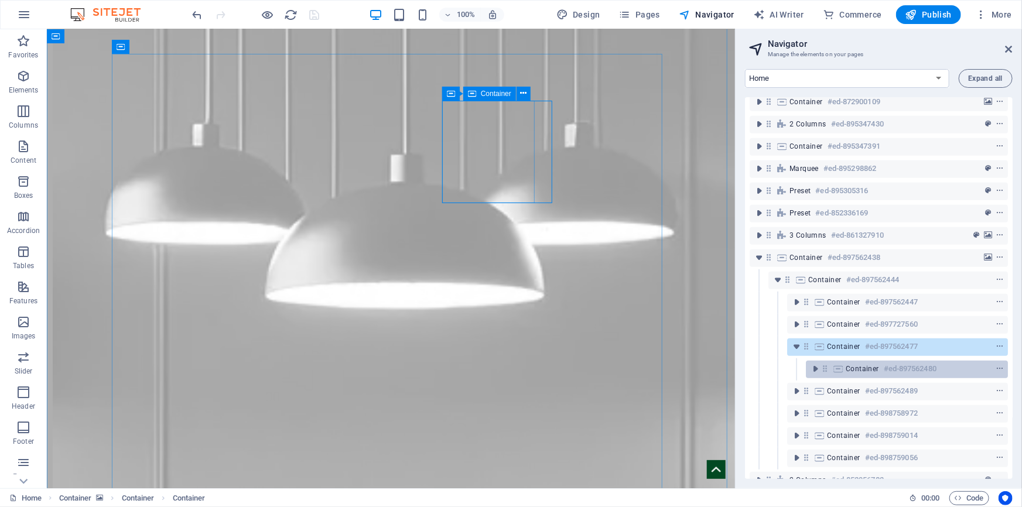
click at [892, 373] on h6 "#ed-897562480" at bounding box center [910, 369] width 53 height 14
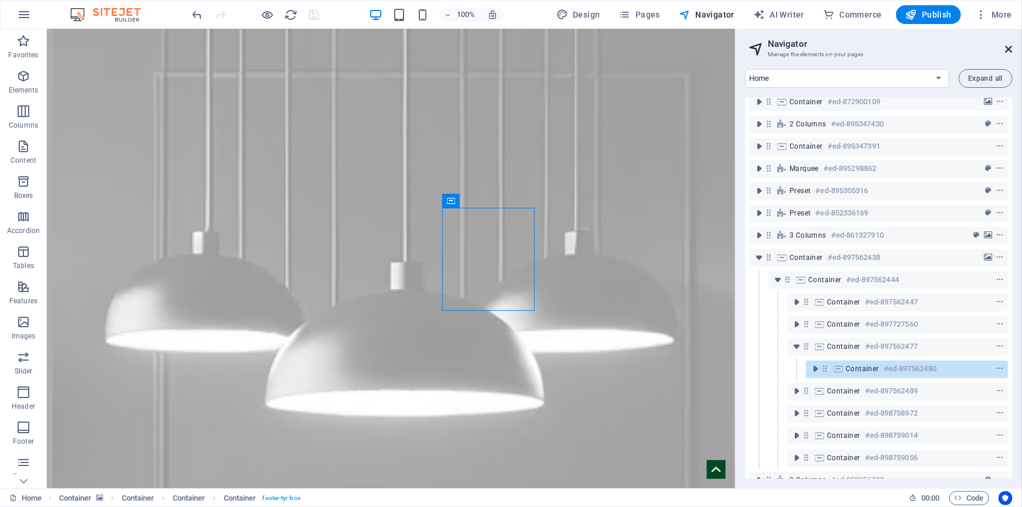
click at [1008, 50] on icon at bounding box center [1009, 49] width 7 height 9
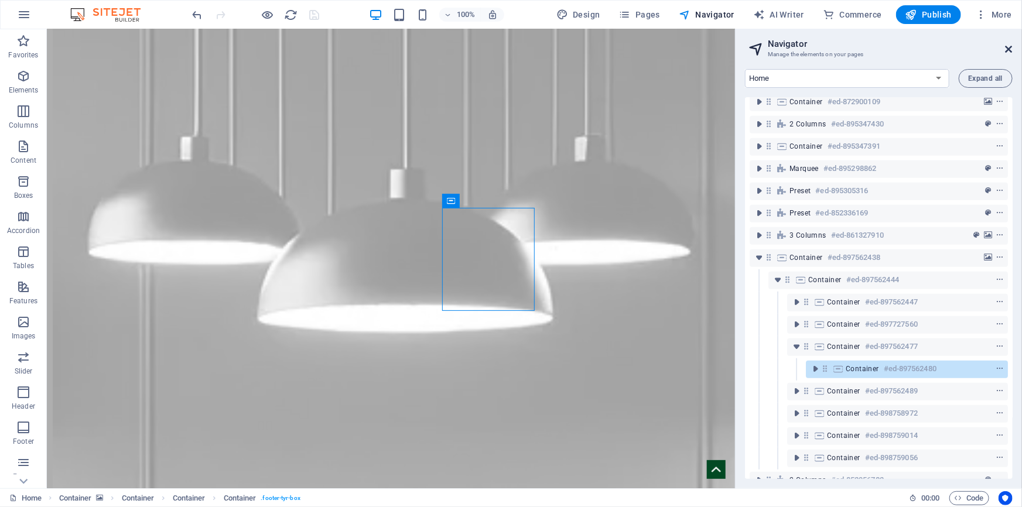
scroll to position [4876, 0]
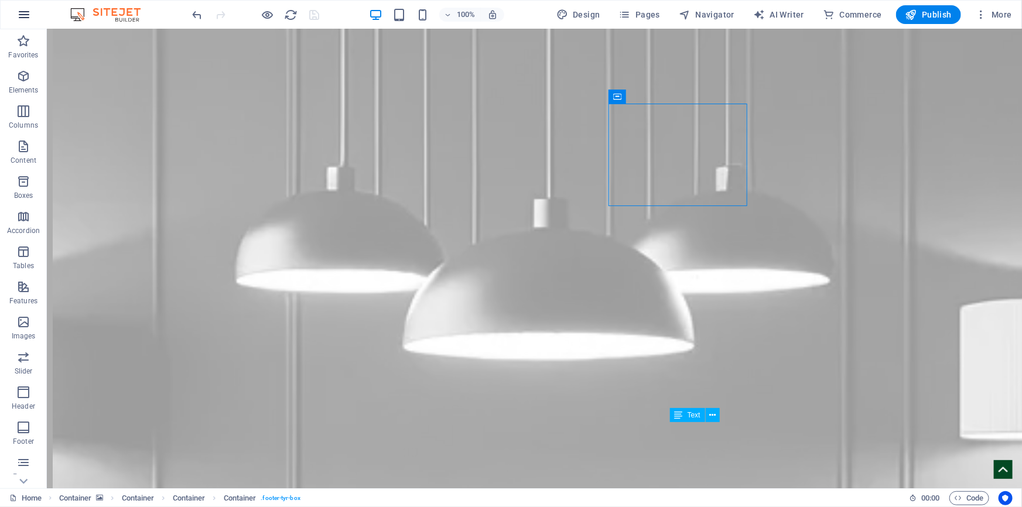
click at [22, 16] on icon "button" at bounding box center [24, 15] width 14 height 14
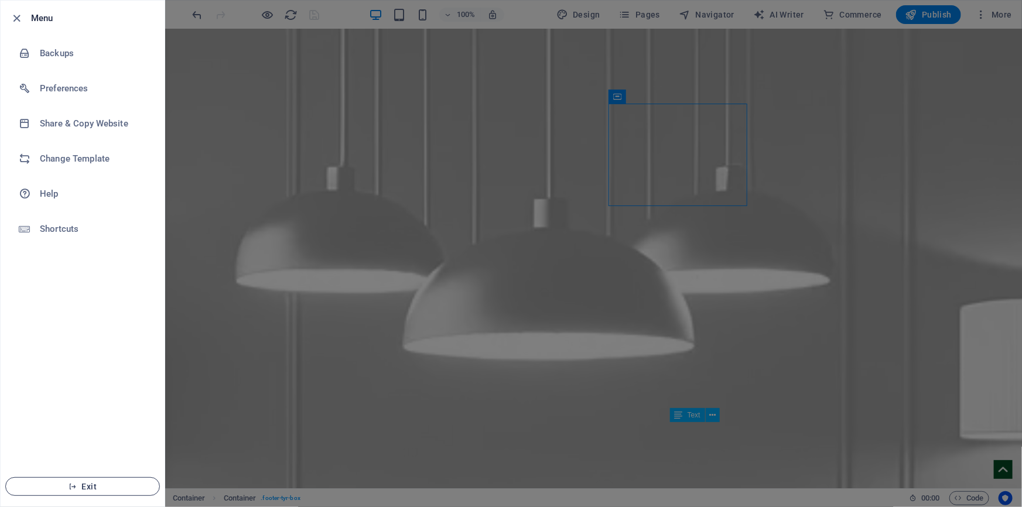
click at [94, 491] on span "Exit" at bounding box center [82, 486] width 135 height 9
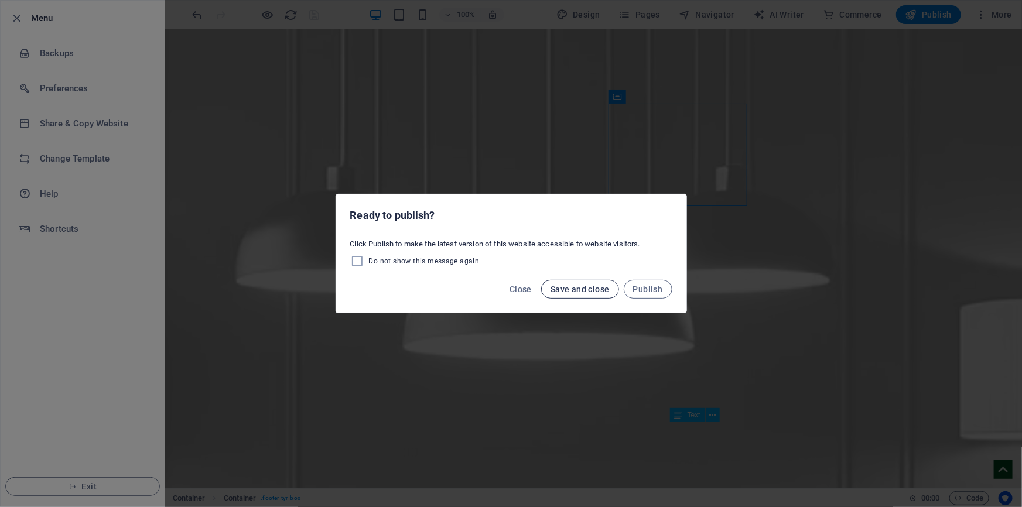
click at [584, 286] on span "Save and close" at bounding box center [580, 289] width 59 height 9
